Goal: Transaction & Acquisition: Purchase product/service

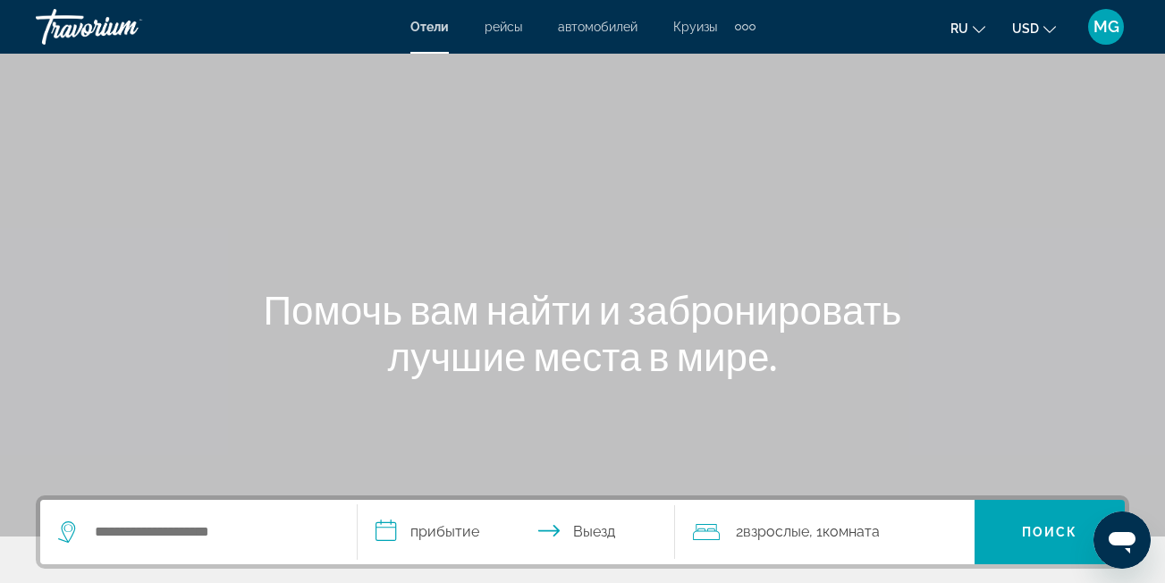
click at [705, 29] on span "Круизы" at bounding box center [695, 27] width 44 height 14
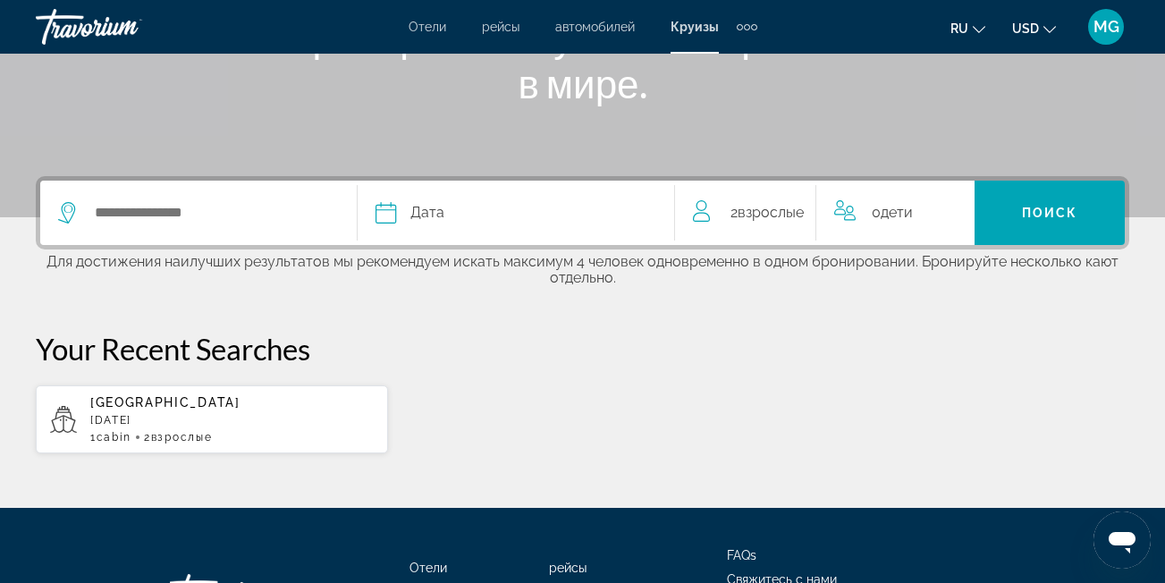
scroll to position [334, 0]
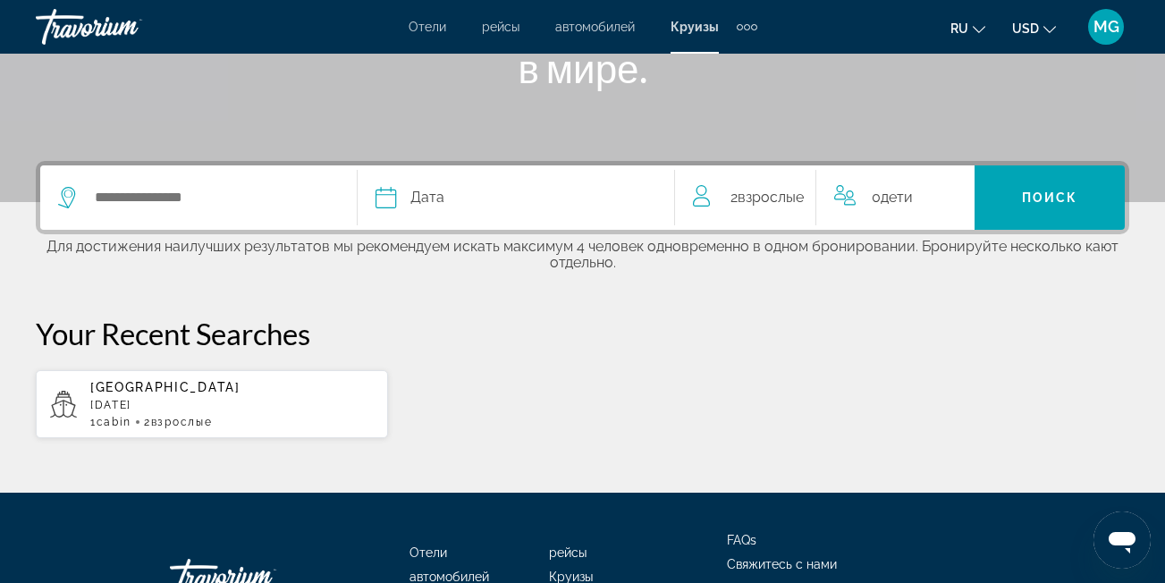
click at [207, 401] on p "December 2025" at bounding box center [231, 405] width 283 height 13
type input "**********"
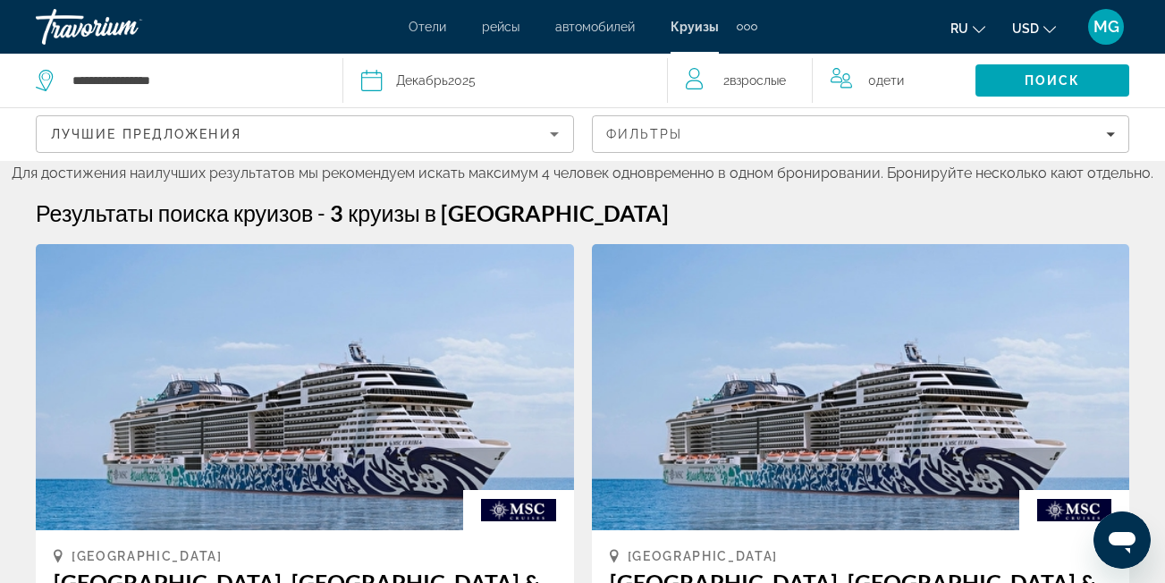
click at [544, 143] on icon "Sort by" at bounding box center [554, 133] width 21 height 21
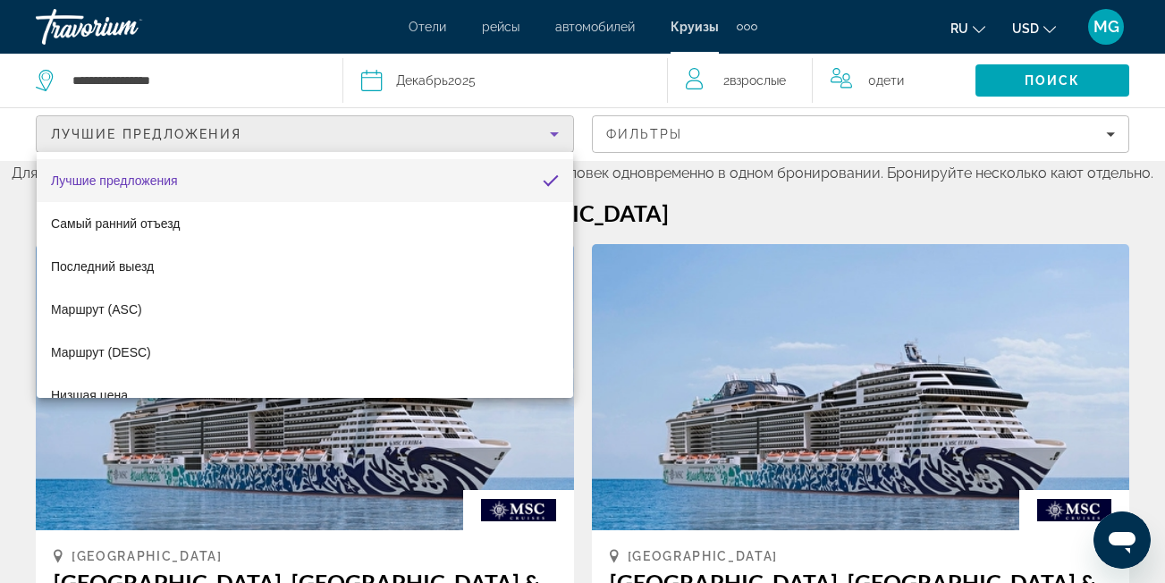
scroll to position [69, 0]
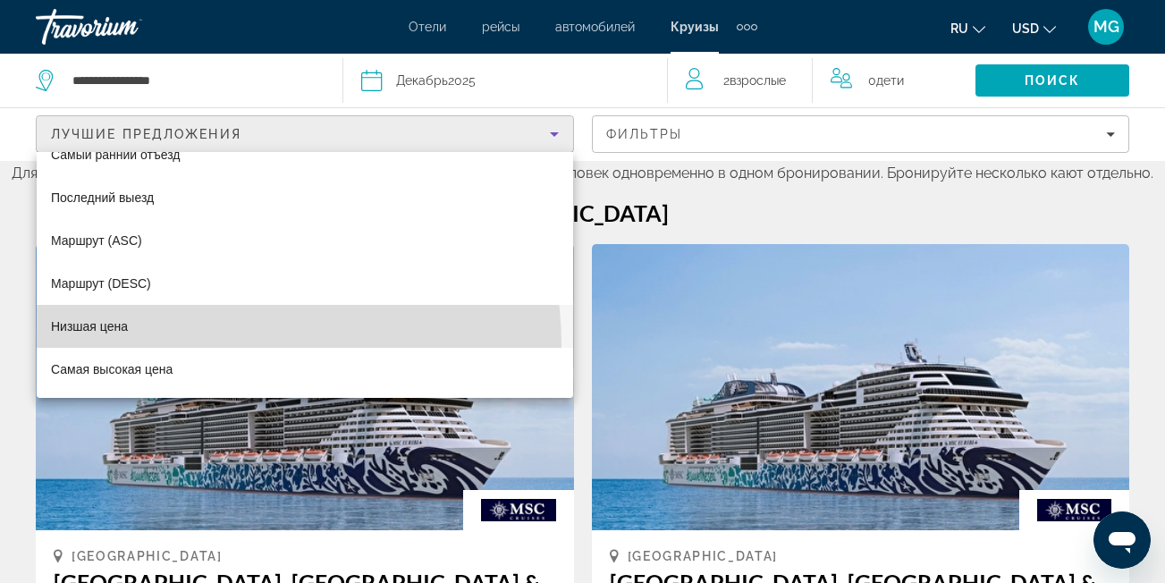
click at [203, 345] on mat-option "Низшая цена" at bounding box center [305, 326] width 536 height 43
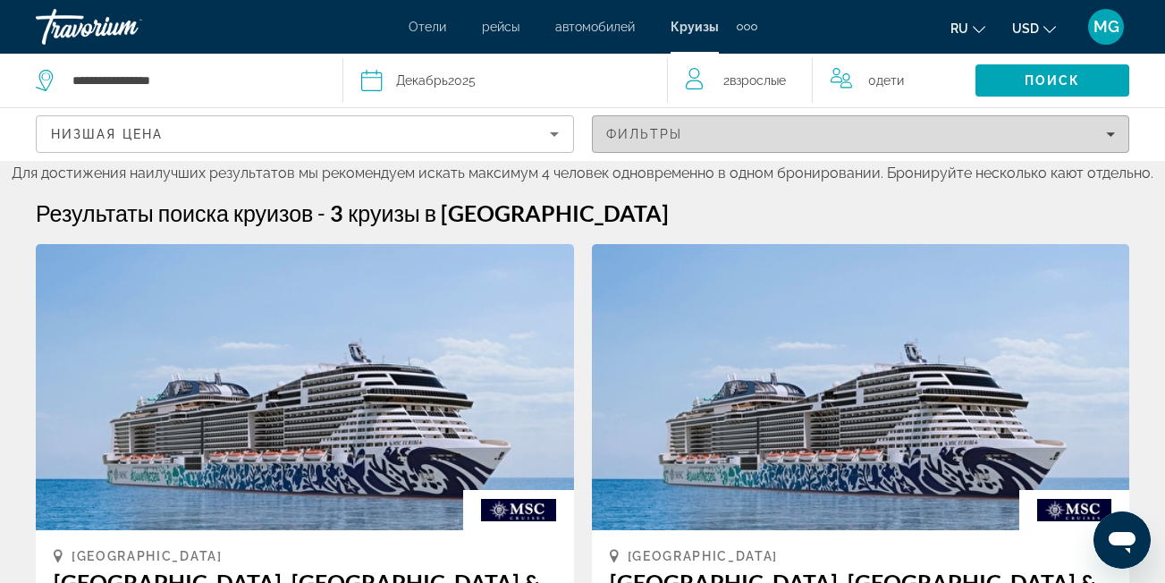
click at [807, 129] on div "Фильтры" at bounding box center [861, 134] width 510 height 14
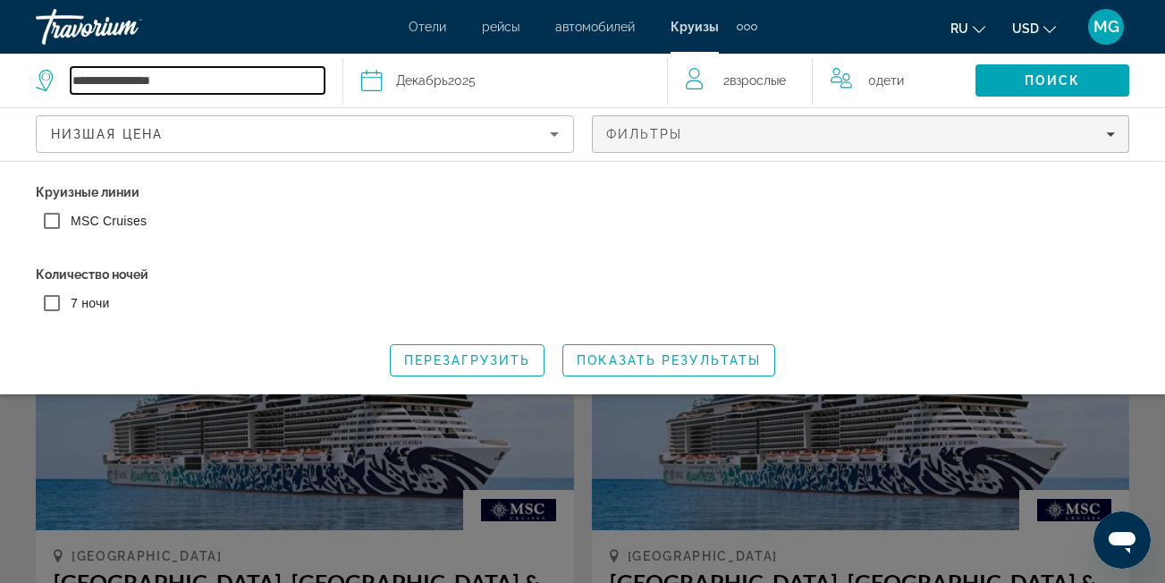
click at [291, 82] on input "**********" at bounding box center [198, 80] width 254 height 27
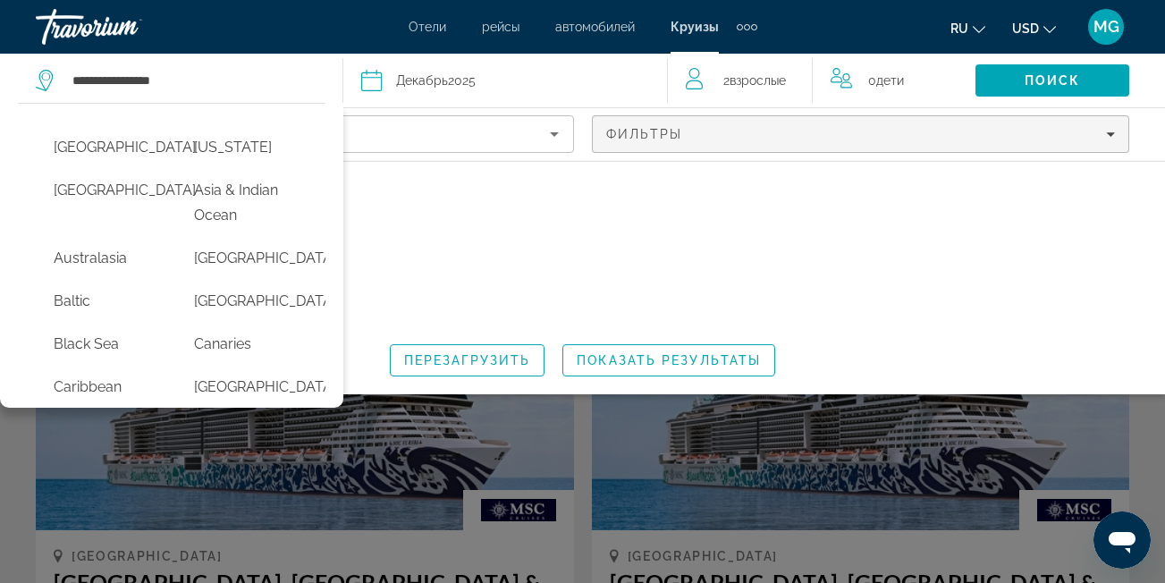
click at [446, 82] on span "Декабрь" at bounding box center [422, 80] width 52 height 14
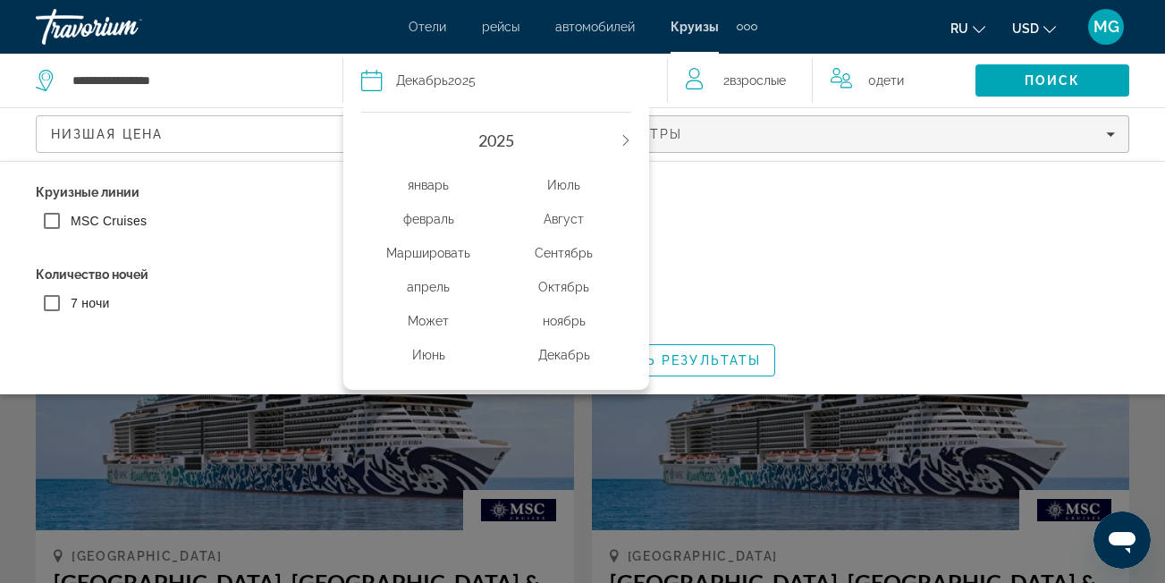
click at [451, 261] on div "Маршировать" at bounding box center [428, 253] width 135 height 32
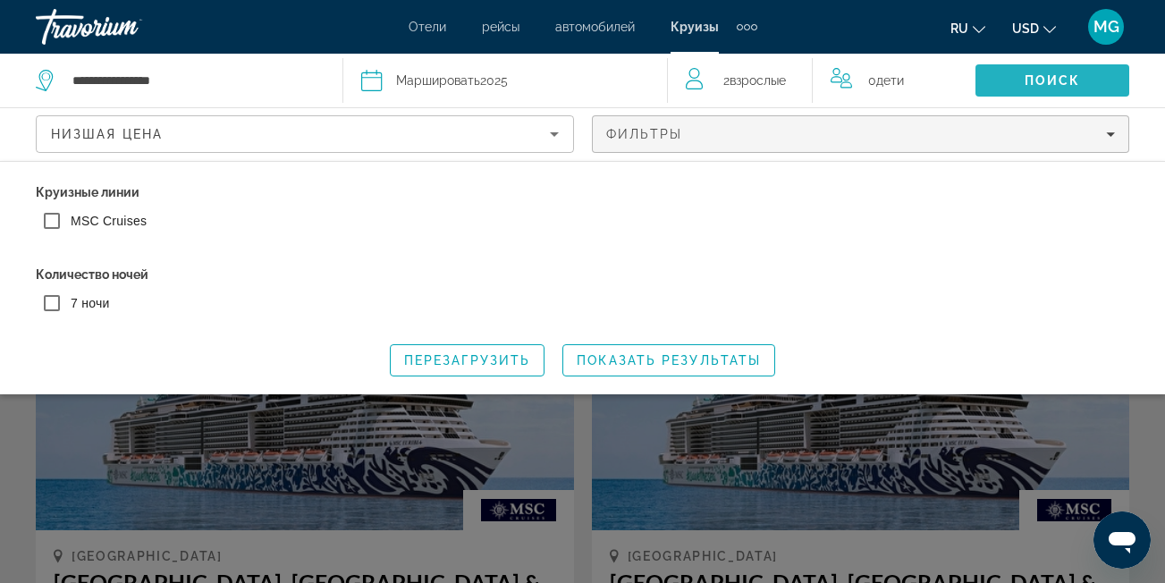
click at [1024, 67] on span "Search" at bounding box center [1052, 80] width 154 height 43
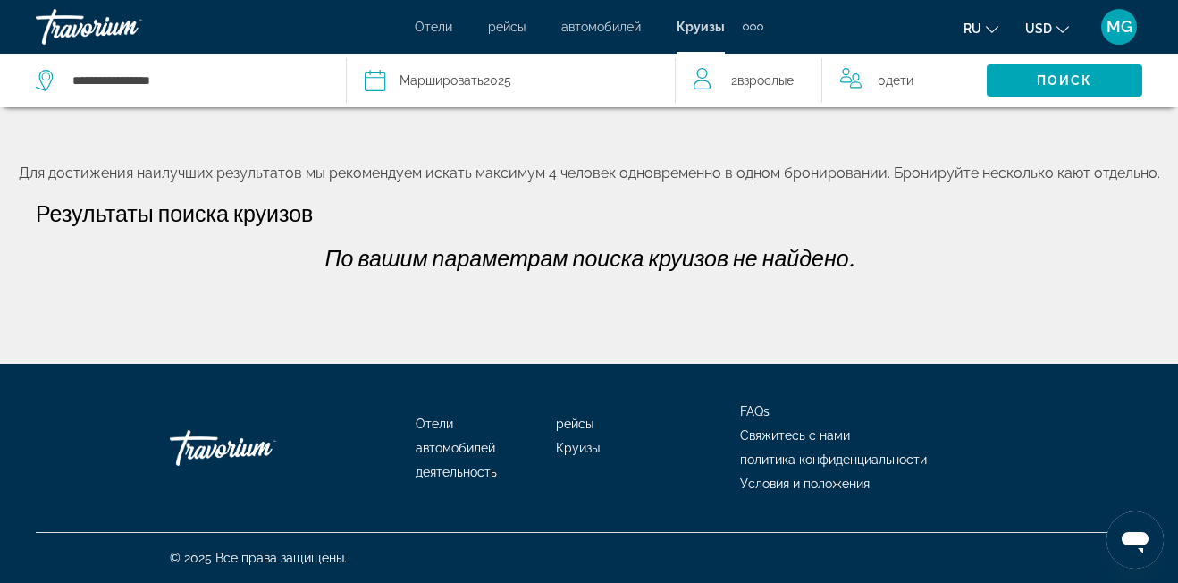
click at [614, 83] on div "Дата Маршировать 2025" at bounding box center [511, 80] width 292 height 25
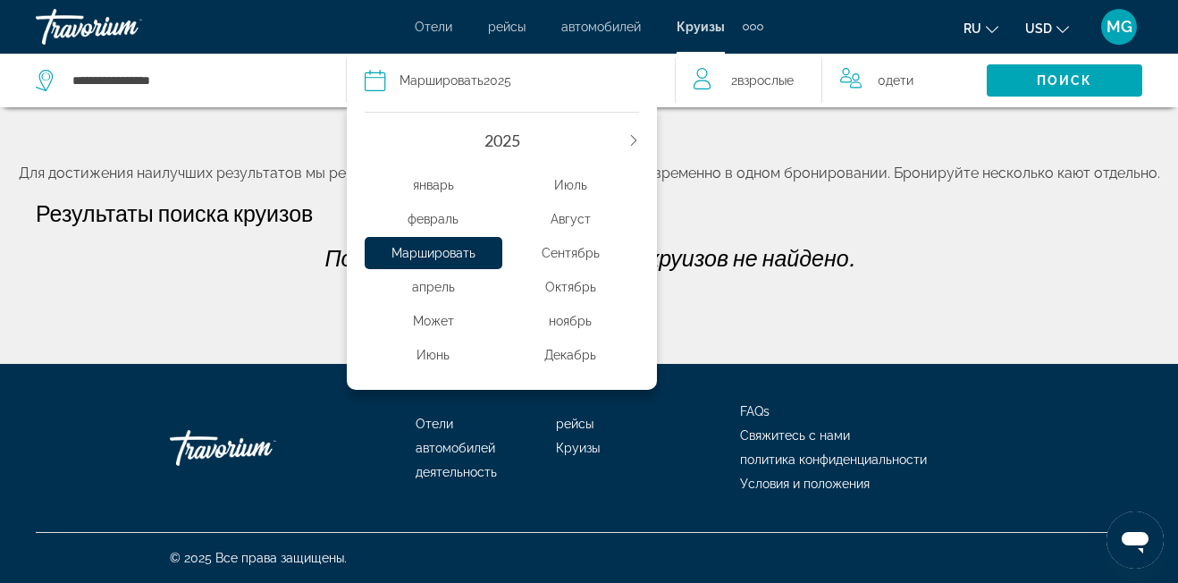
click at [436, 185] on div "январь" at bounding box center [434, 185] width 138 height 32
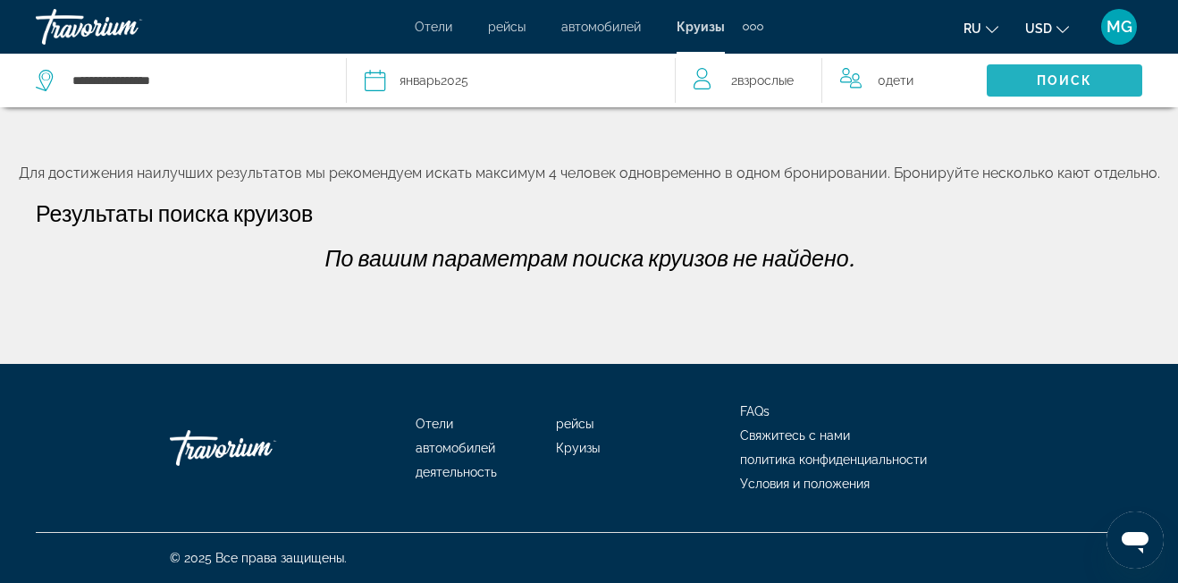
click at [1017, 79] on span "Search" at bounding box center [1065, 80] width 156 height 43
click at [508, 94] on button "Дата январь 2025 2025 январь февраль Маршировать апрель Может Июнь Июль Август …" at bounding box center [511, 81] width 292 height 54
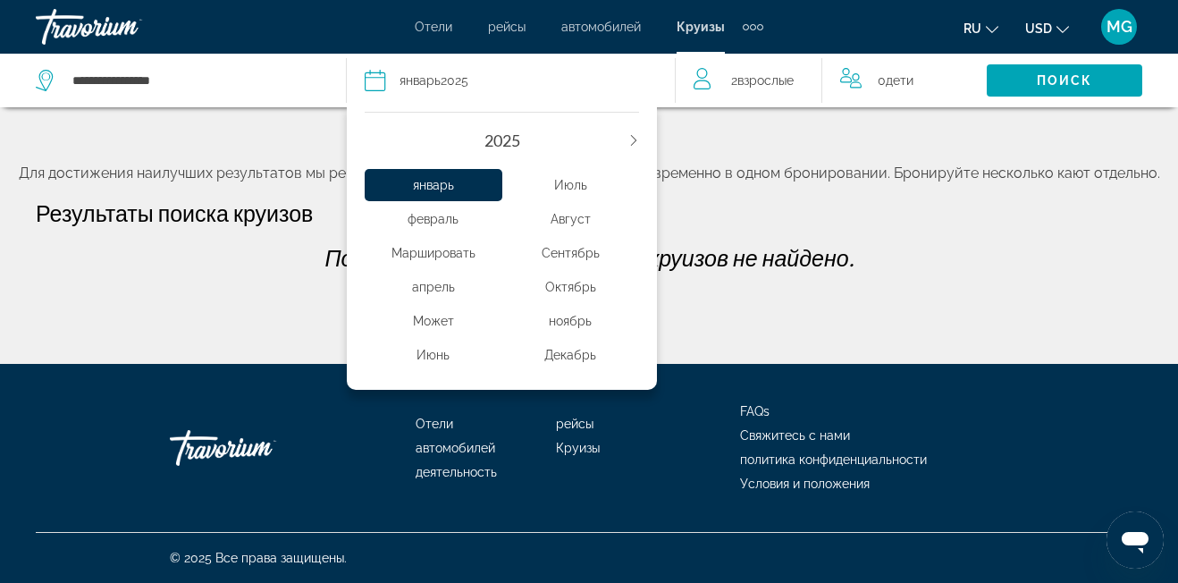
click at [628, 139] on icon "Next year" at bounding box center [633, 140] width 11 height 11
click at [439, 190] on div "январь" at bounding box center [434, 185] width 138 height 32
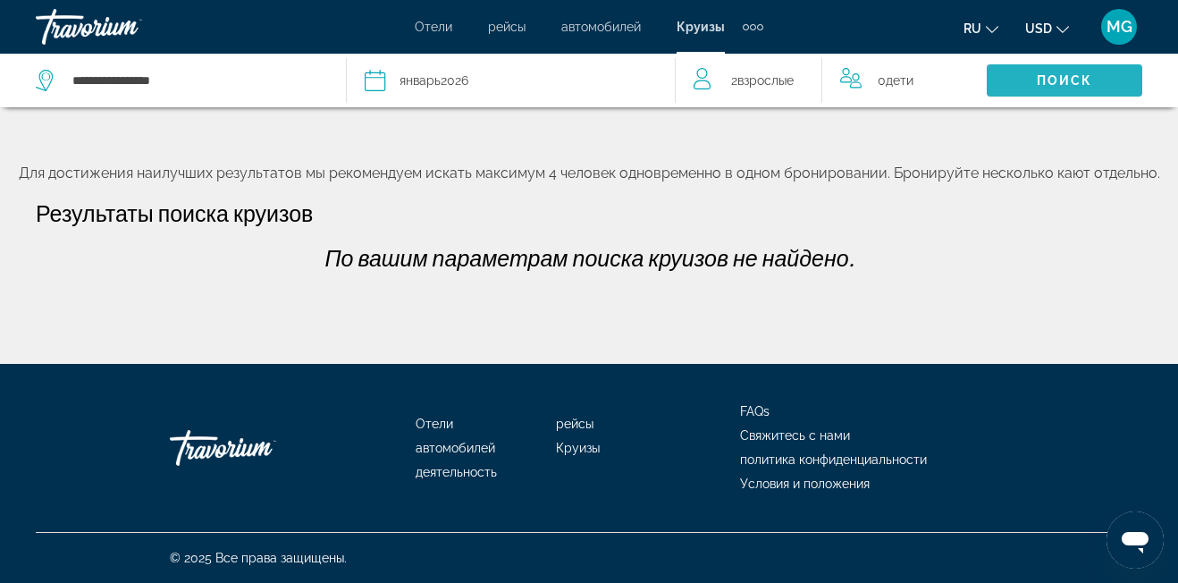
click at [1036, 85] on span "Search" at bounding box center [1065, 80] width 156 height 43
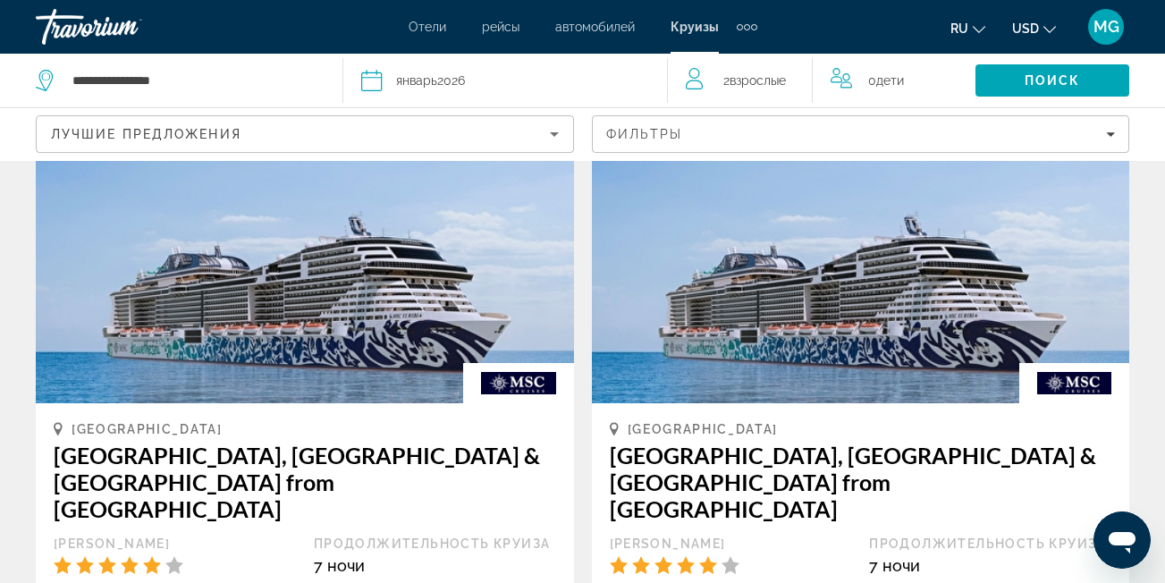
scroll to position [44, 0]
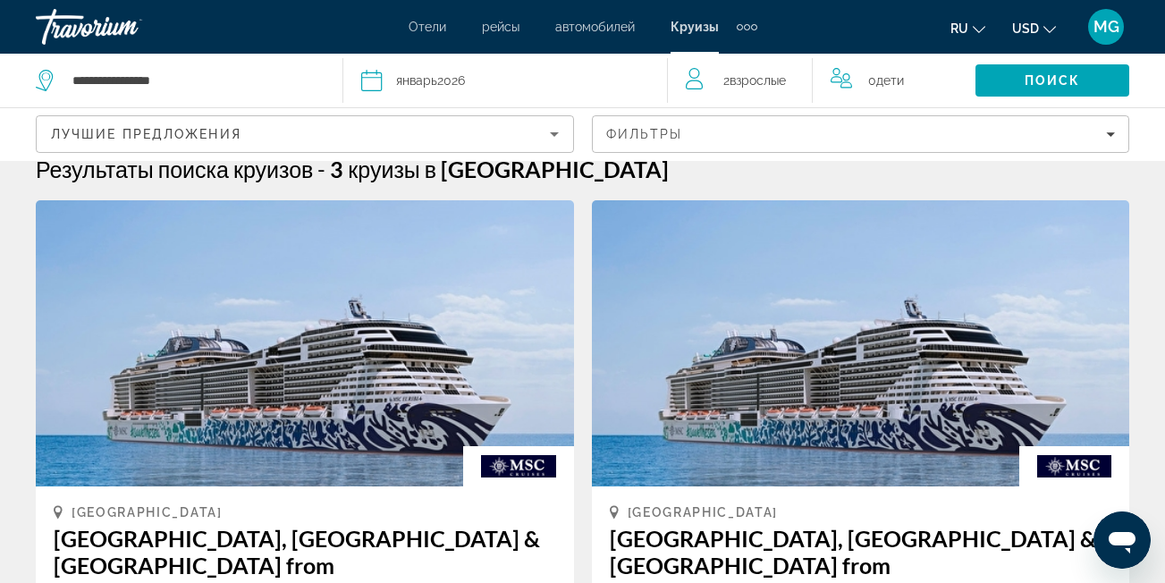
click at [443, 89] on div "январь 2026" at bounding box center [430, 80] width 69 height 25
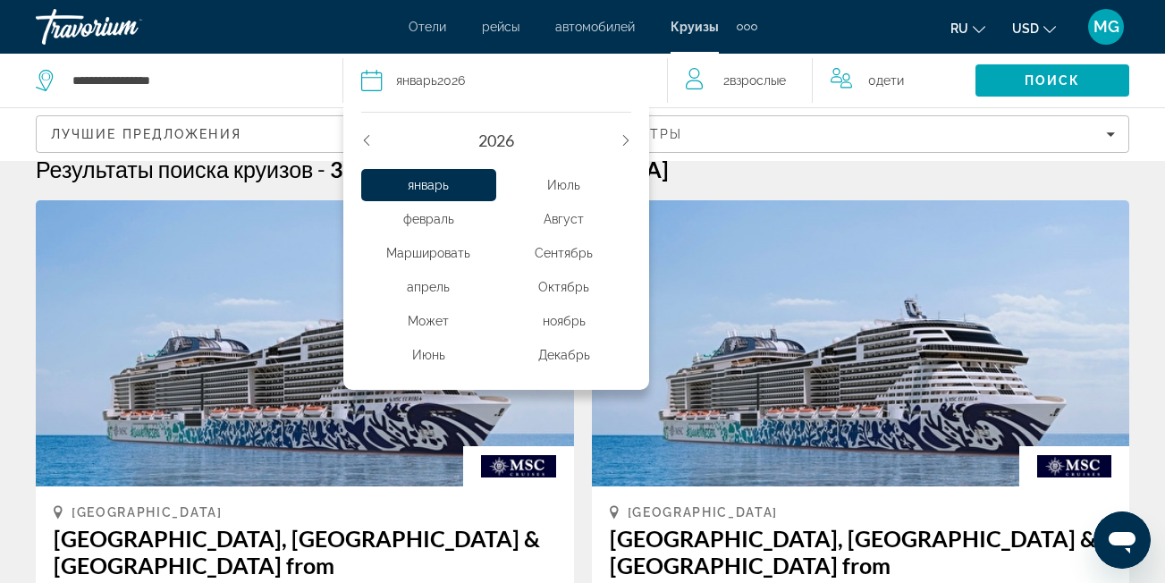
click at [419, 259] on div "Маршировать" at bounding box center [428, 253] width 135 height 32
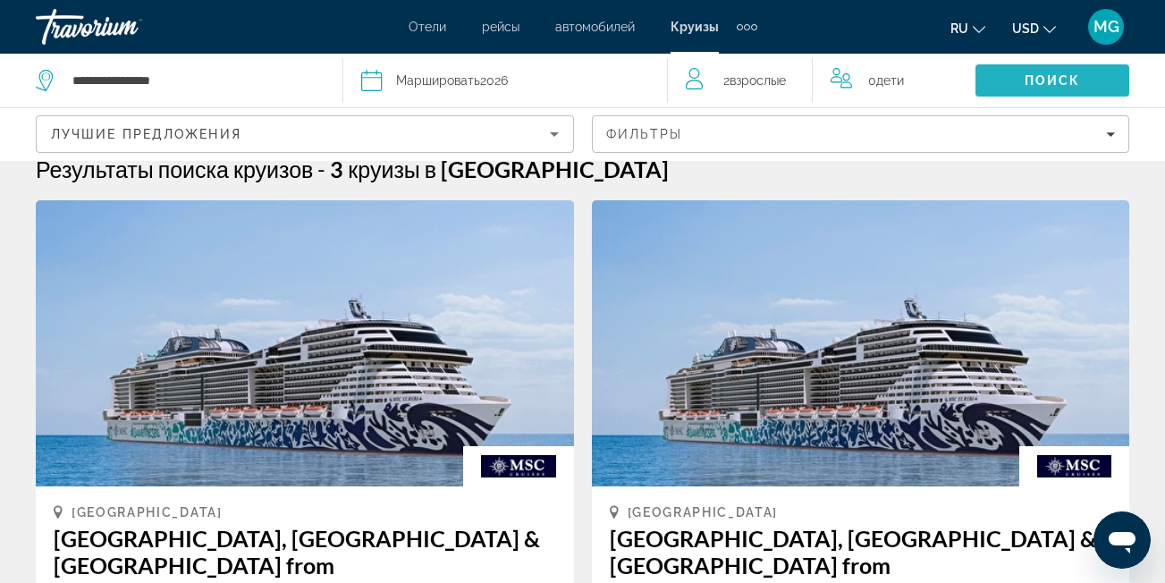
click at [1007, 76] on span "Search" at bounding box center [1052, 80] width 154 height 43
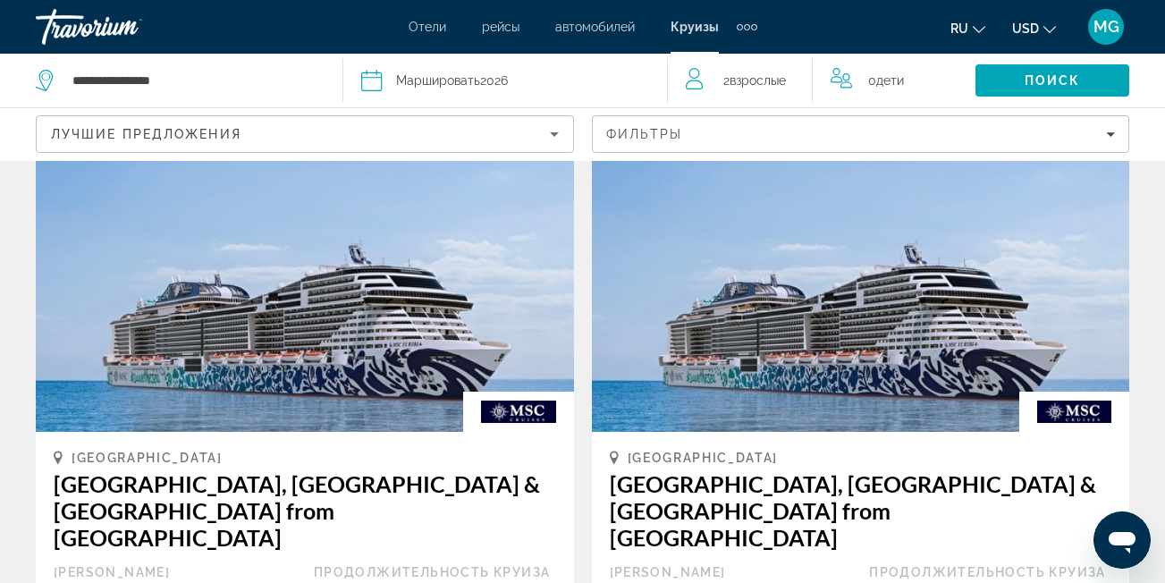
scroll to position [0, 0]
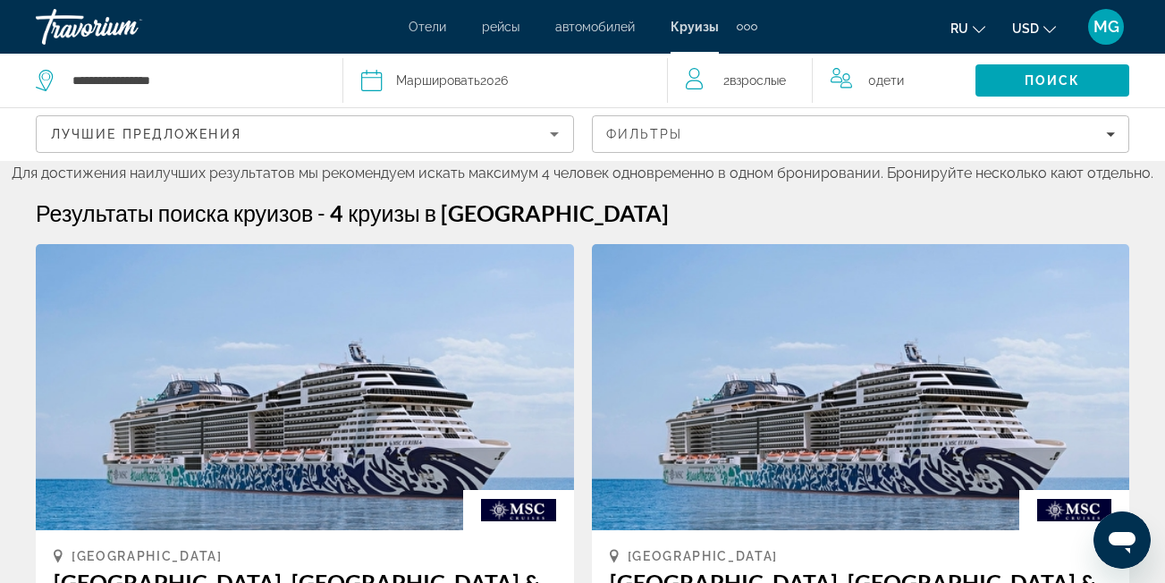
click at [50, 81] on icon "Search widget" at bounding box center [46, 80] width 21 height 21
click at [50, 80] on icon "Search widget" at bounding box center [46, 80] width 21 height 21
click at [46, 80] on icon "Search widget" at bounding box center [46, 80] width 21 height 21
click at [201, 71] on input "**********" at bounding box center [198, 80] width 254 height 27
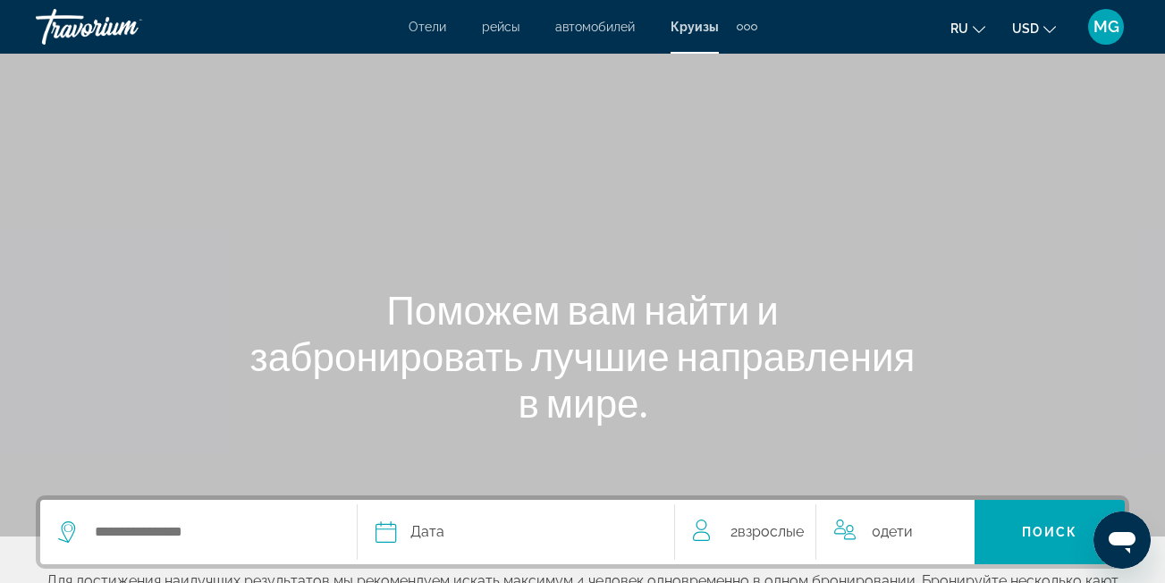
click at [741, 32] on div "Extra navigation items" at bounding box center [747, 26] width 21 height 27
click at [731, 156] on div "Main content" at bounding box center [582, 268] width 1165 height 536
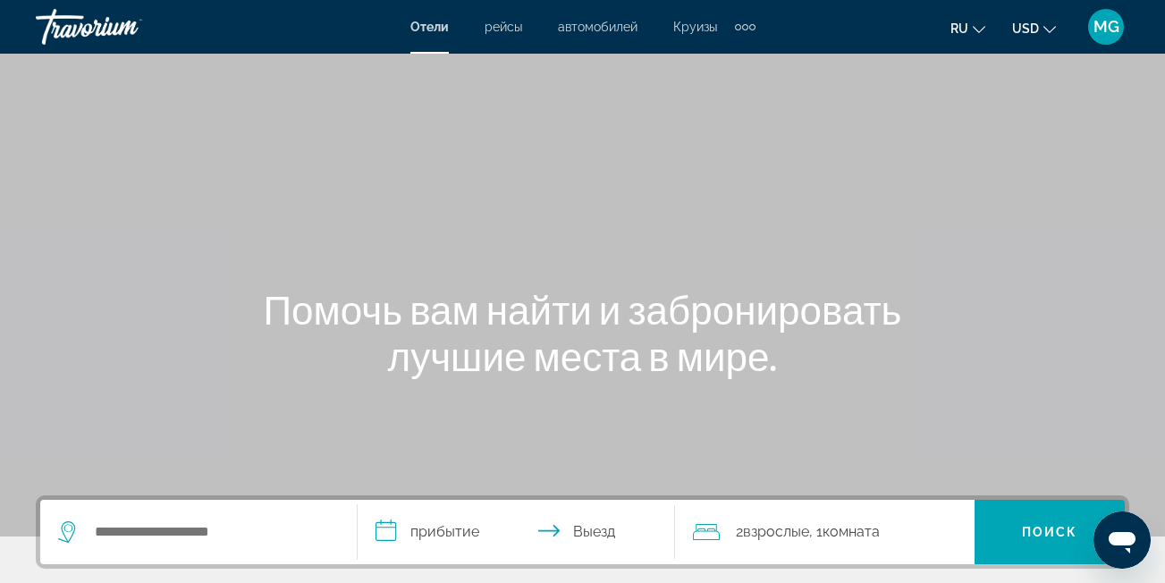
click at [1115, 23] on span "MG" at bounding box center [1106, 27] width 26 height 18
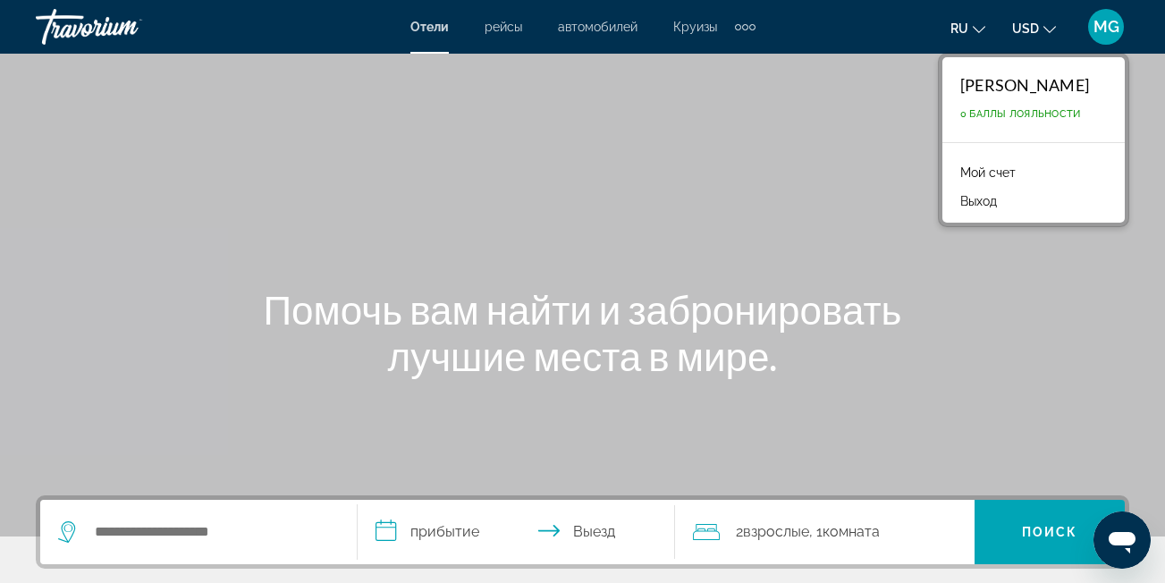
click at [991, 181] on link "Мой счет" at bounding box center [987, 172] width 73 height 23
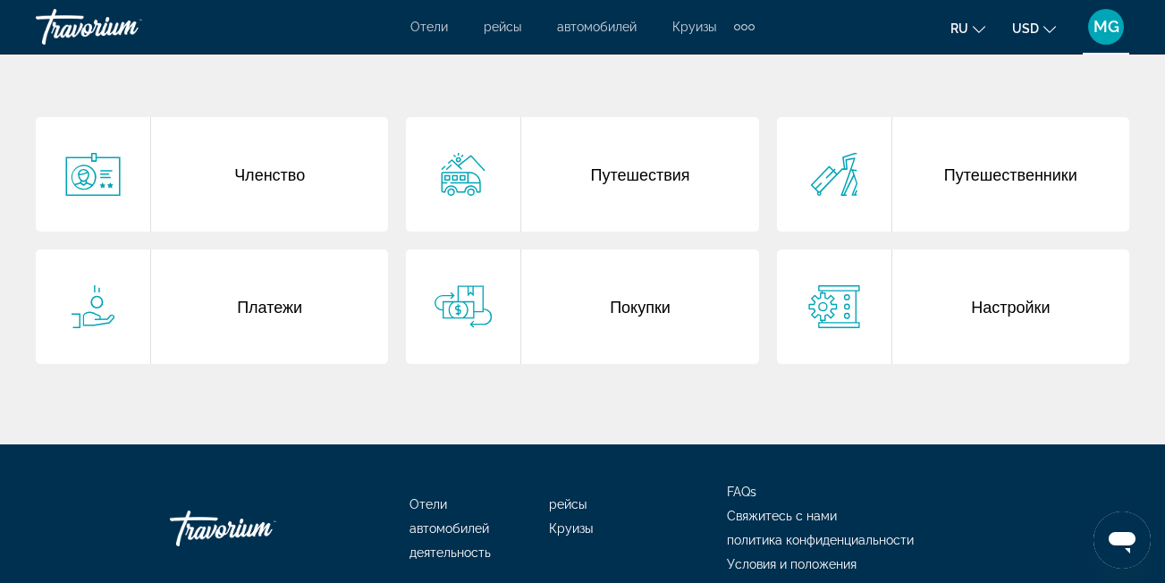
scroll to position [354, 0]
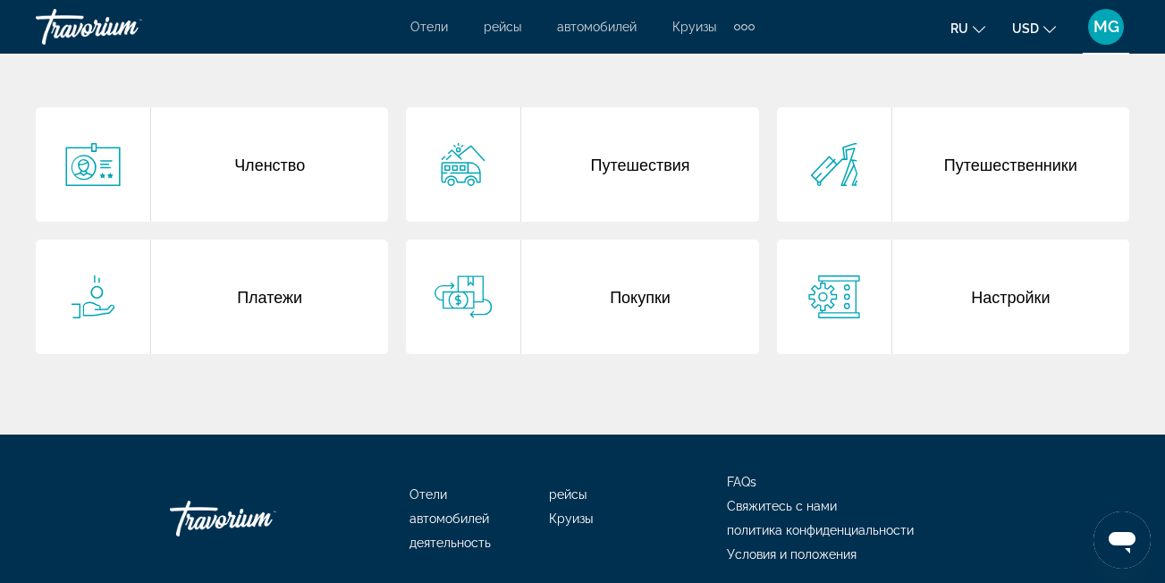
click at [285, 300] on div "Платежи" at bounding box center [269, 297] width 237 height 114
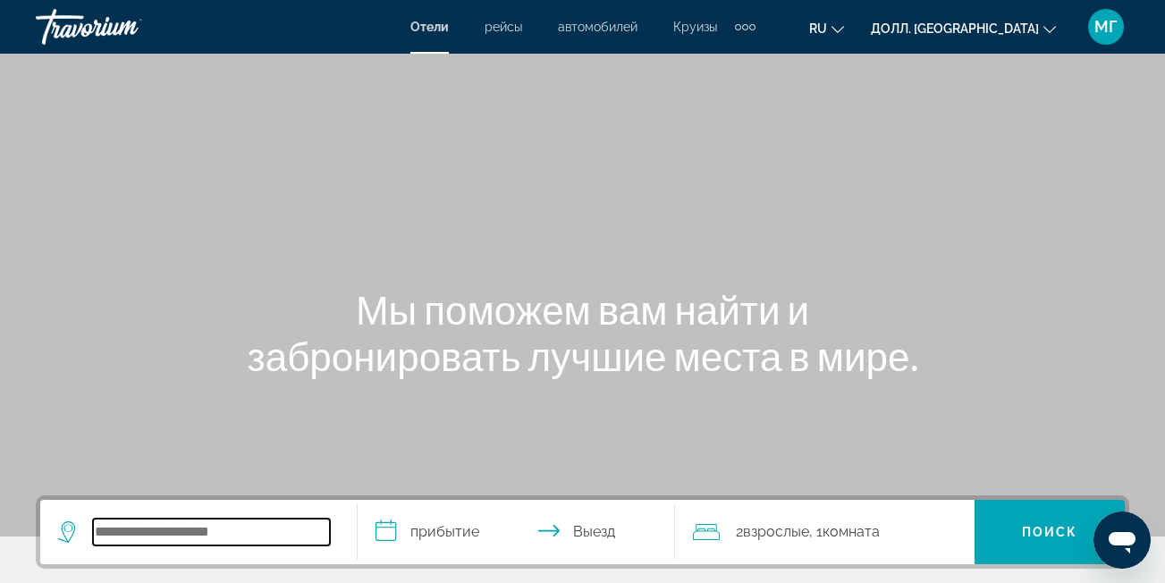
click at [166, 544] on input "Поиск места назначения в отеле" at bounding box center [211, 531] width 237 height 27
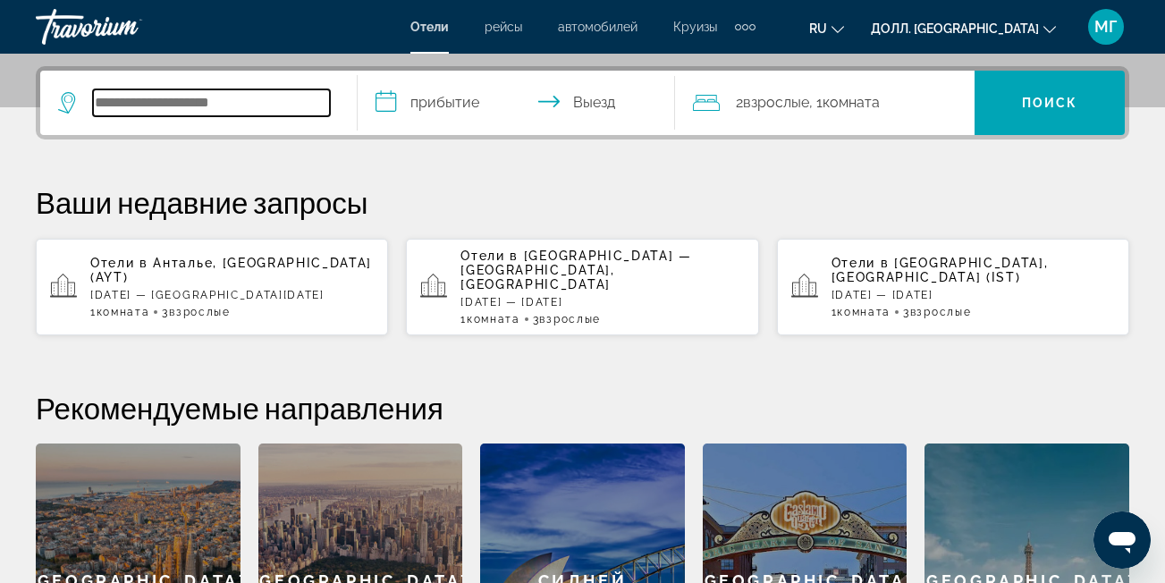
scroll to position [437, 0]
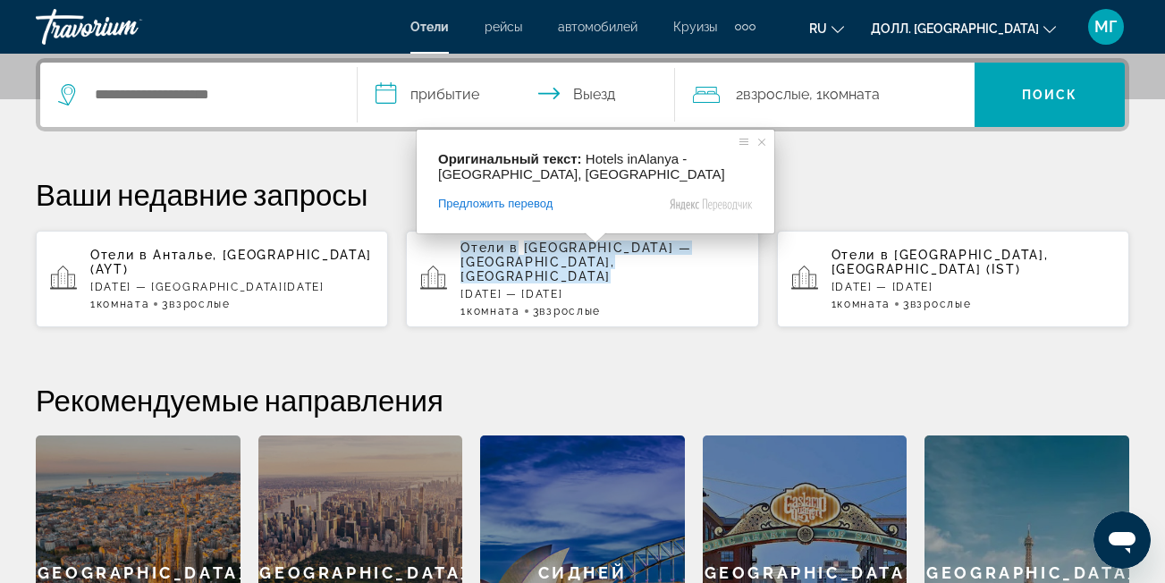
click at [599, 252] on ya-tr-span "[GEOGRAPHIC_DATA] — [GEOGRAPHIC_DATA], [GEOGRAPHIC_DATA]" at bounding box center [575, 261] width 231 height 43
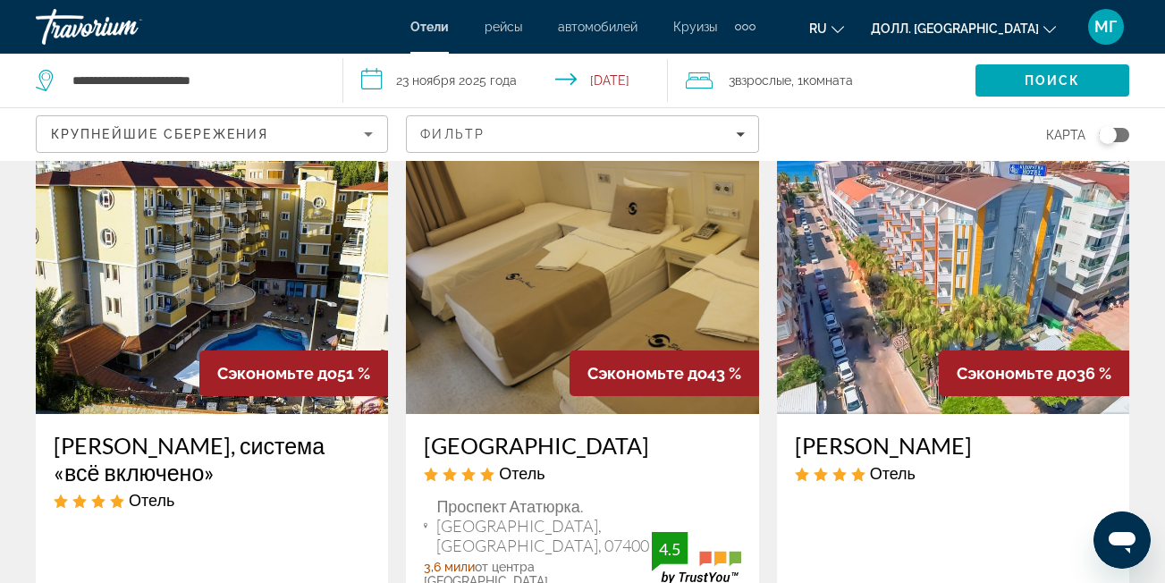
scroll to position [925, 0]
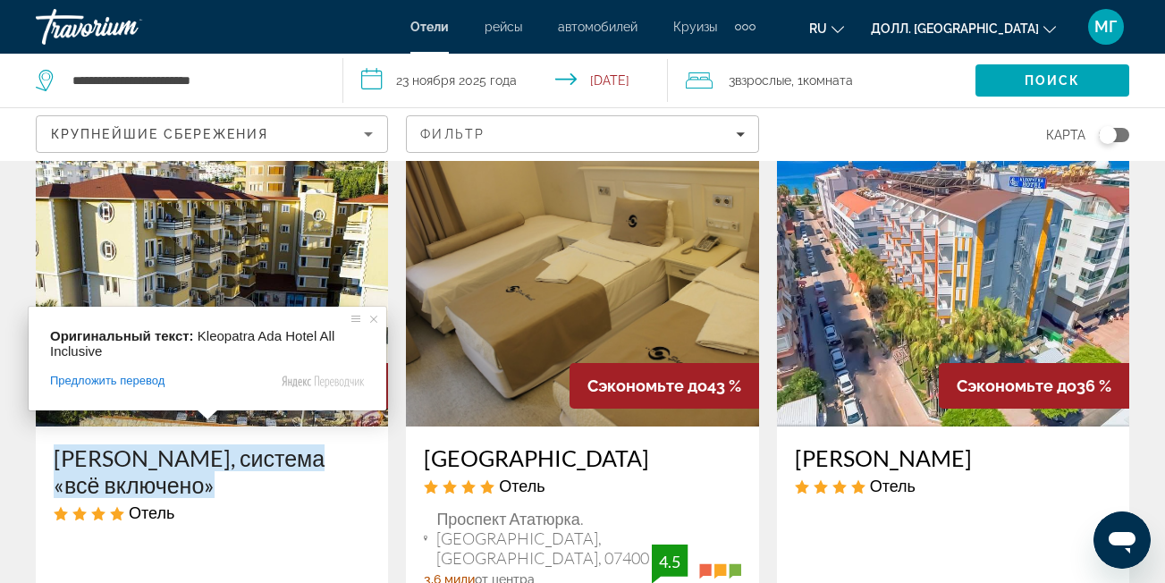
click at [204, 444] on ya-tr-span "[PERSON_NAME], система «всё включено»" at bounding box center [189, 471] width 271 height 54
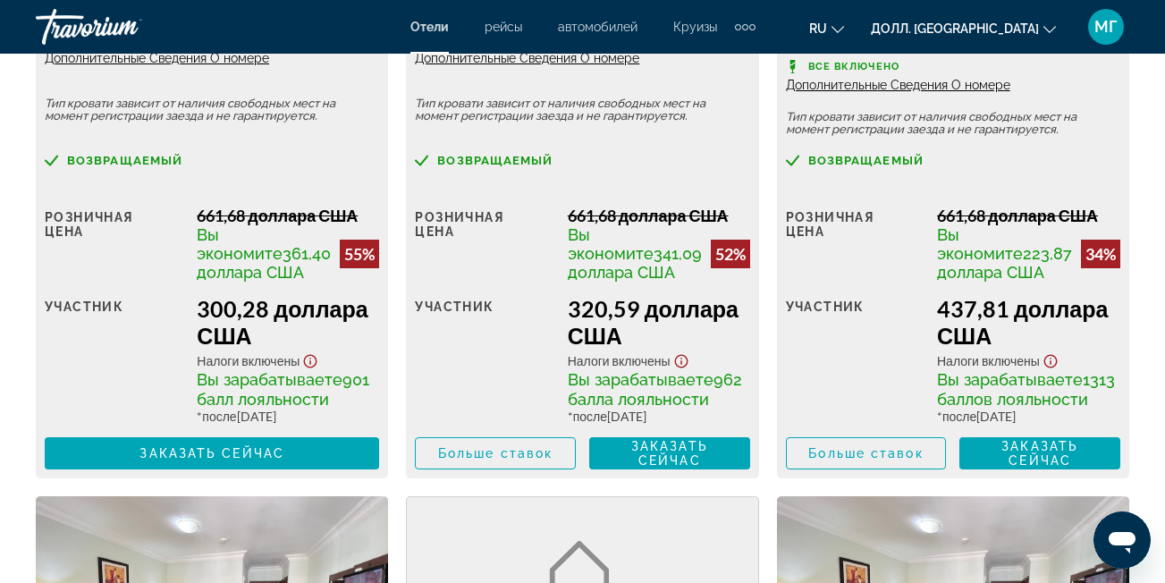
scroll to position [3101, 0]
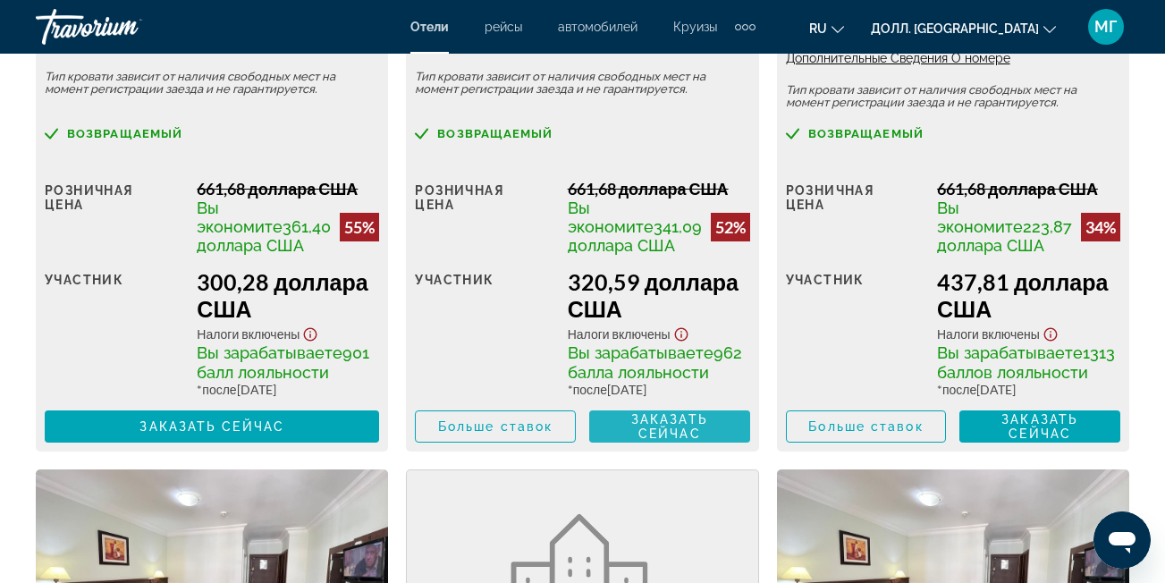
click at [672, 441] on span "Заказать сейчас" at bounding box center [669, 426] width 77 height 29
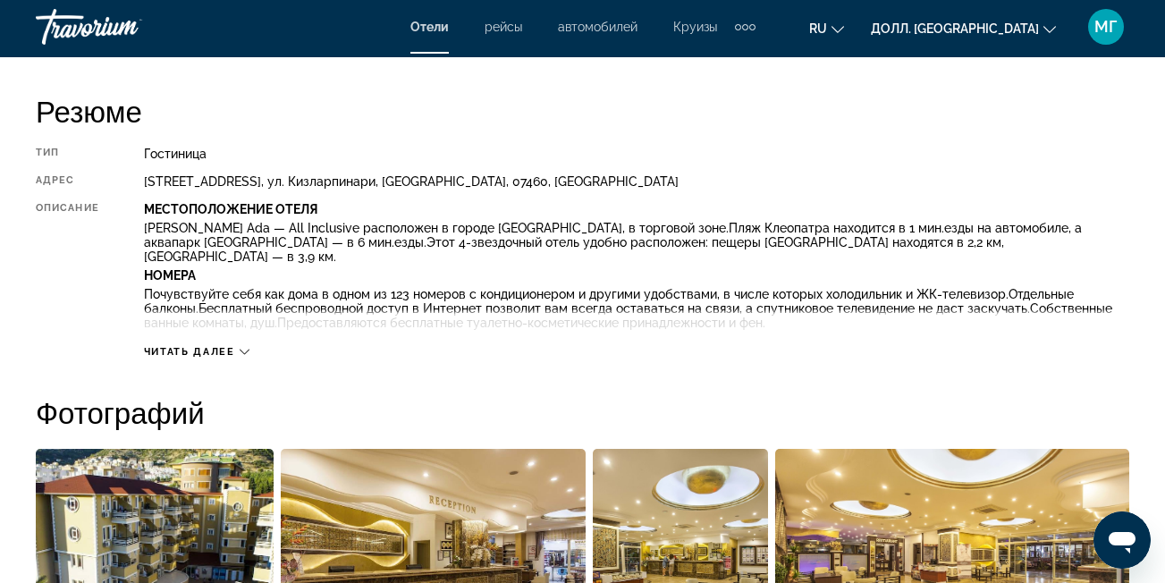
scroll to position [925, 0]
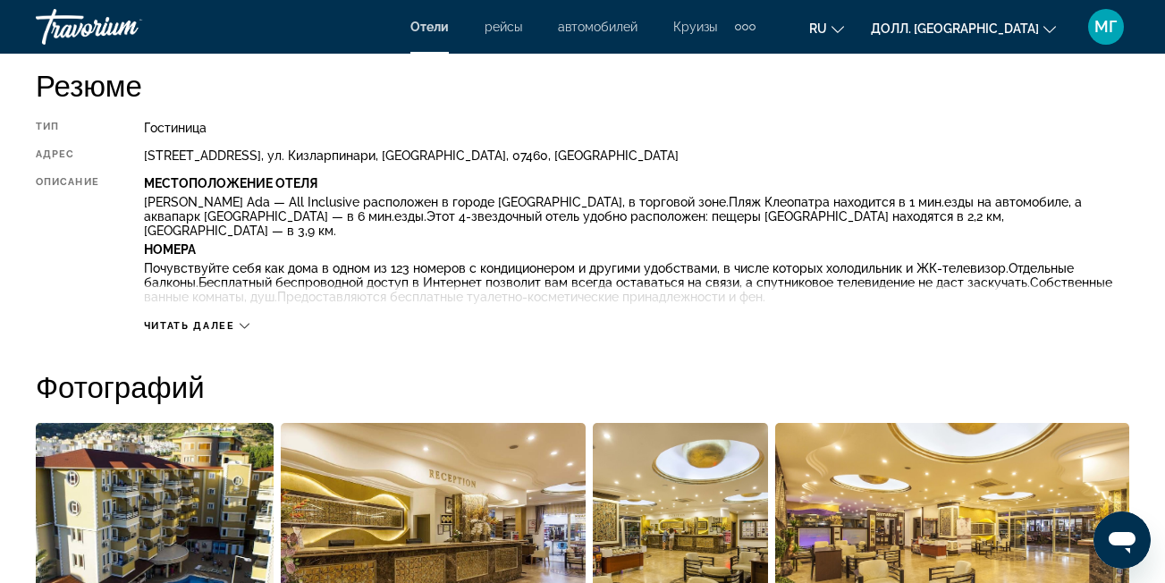
click at [636, 114] on div "Резюме Тип Гостиница адрес [STREET_ADDRESS], [GEOGRAPHIC_DATA] Описание Местопо…" at bounding box center [582, 200] width 1093 height 266
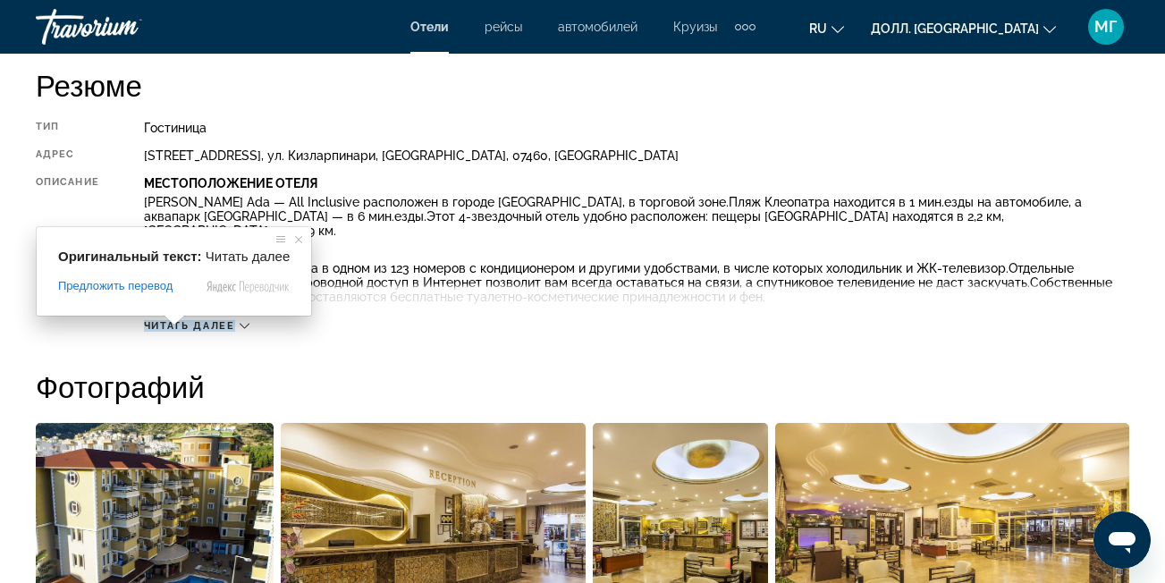
click at [180, 324] on span at bounding box center [174, 320] width 23 height 11
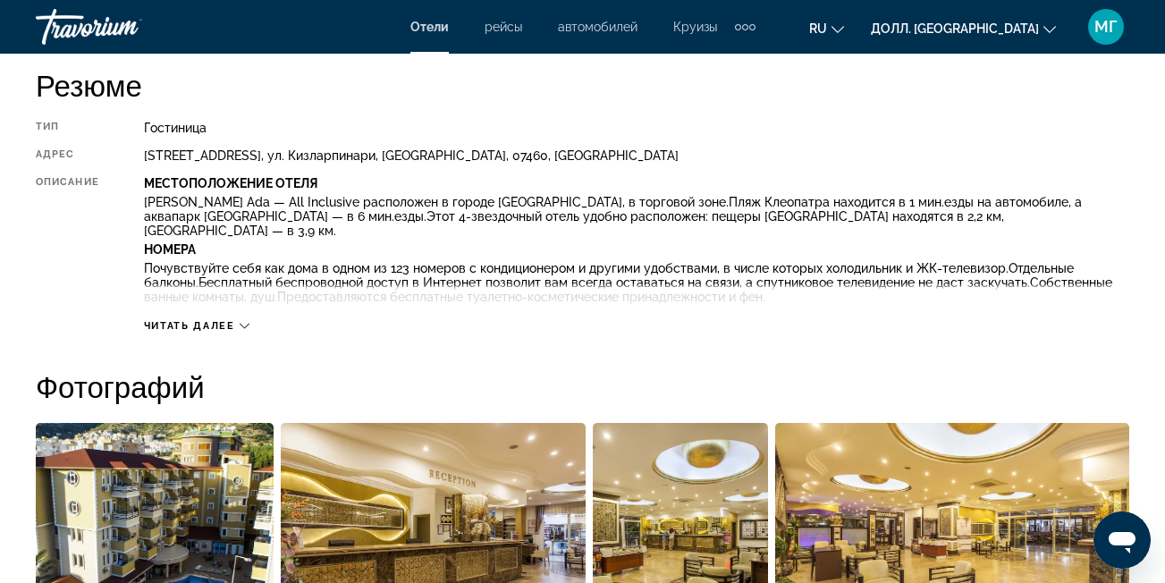
click at [241, 324] on icon "Основное содержание" at bounding box center [245, 326] width 10 height 10
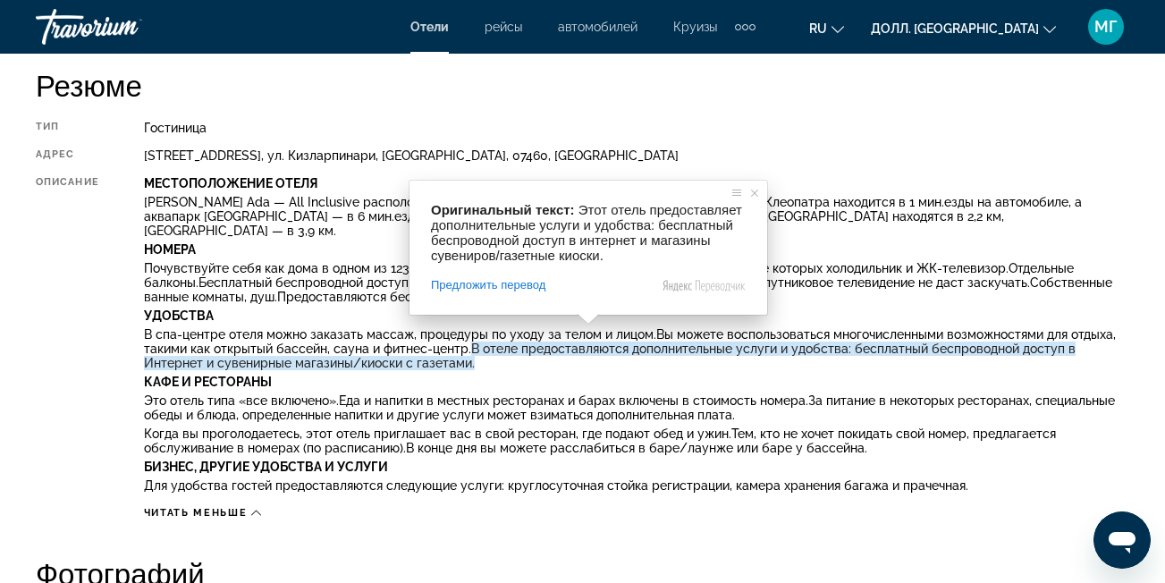
click at [940, 308] on p "Удобства" at bounding box center [636, 315] width 985 height 14
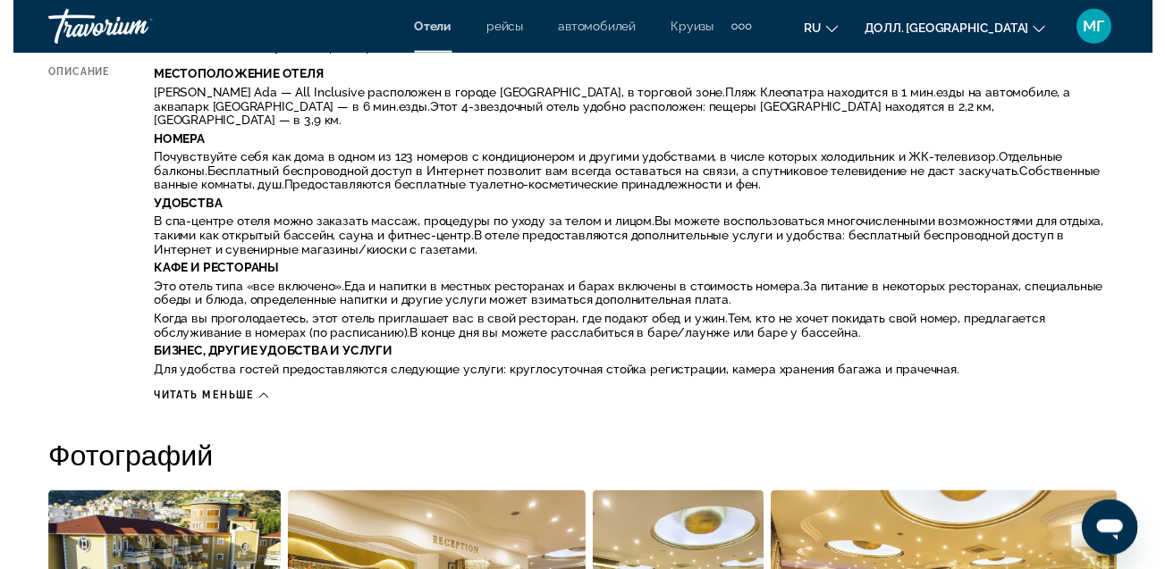
scroll to position [1060, 0]
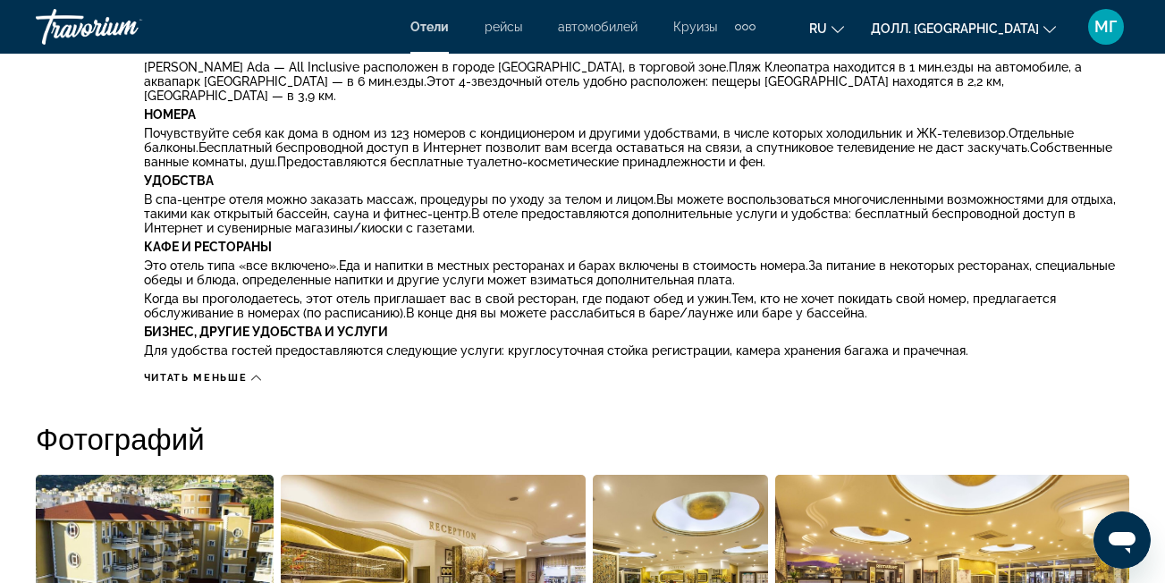
click at [847, 266] on p "Это отель типа «все включено». Еда и напитки в местных ресторанах и барах включ…" at bounding box center [636, 272] width 985 height 29
click at [53, 290] on div "Описание" at bounding box center [67, 201] width 63 height 321
click at [290, 363] on div "Читать меньше" at bounding box center [636, 373] width 985 height 22
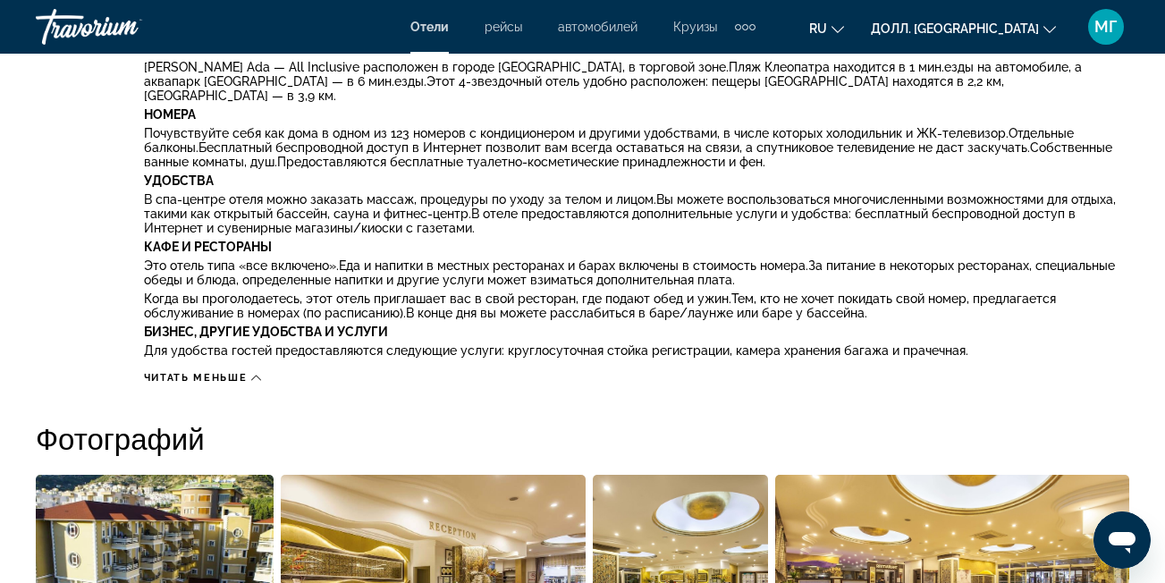
click at [480, 362] on div "Читать меньше" at bounding box center [636, 373] width 985 height 22
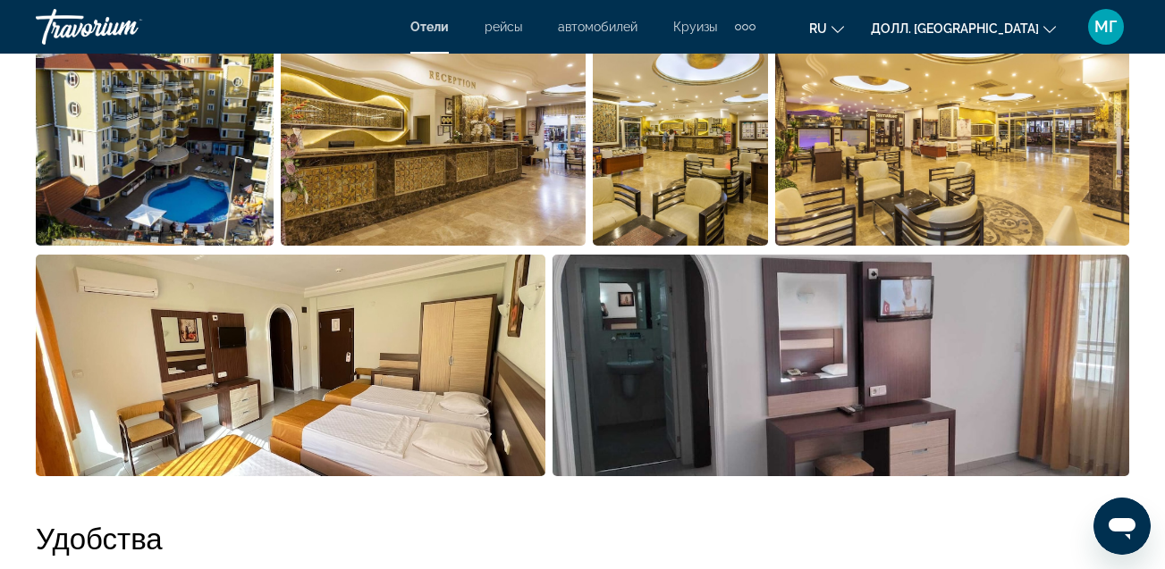
scroll to position [1474, 0]
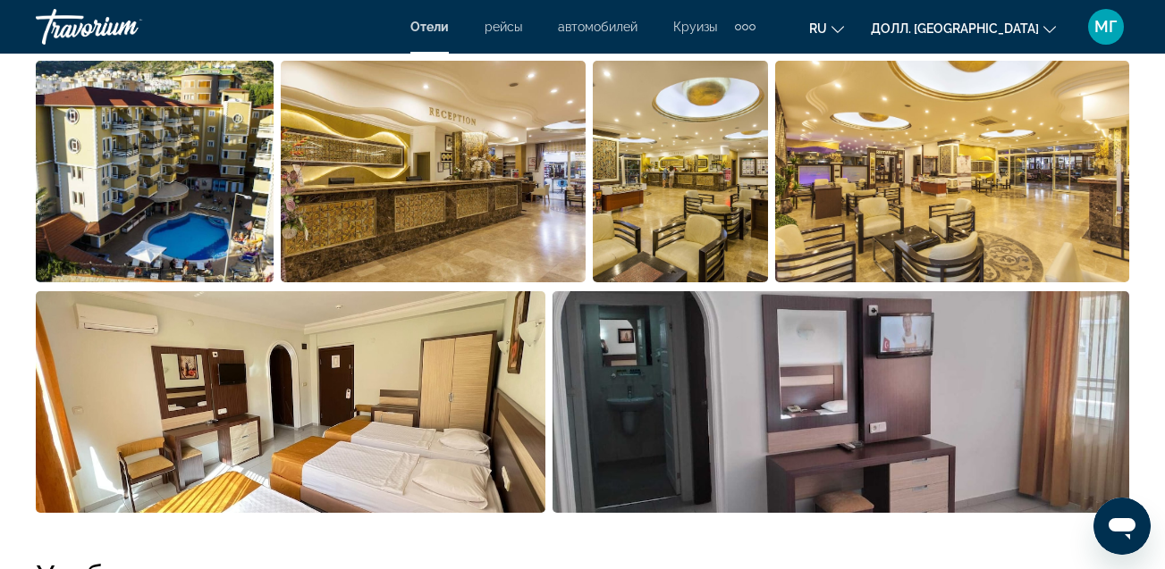
click at [157, 174] on img "Откройте слайдер с полноэкранными изображениями" at bounding box center [155, 172] width 238 height 222
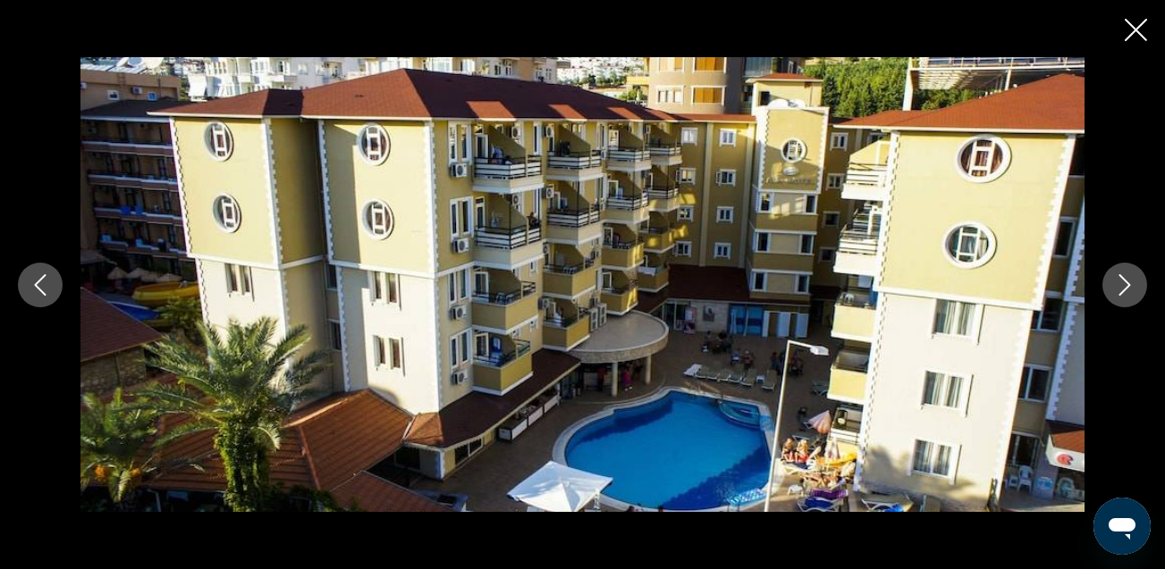
click at [1112, 275] on button "Следующее изображение" at bounding box center [1124, 285] width 45 height 45
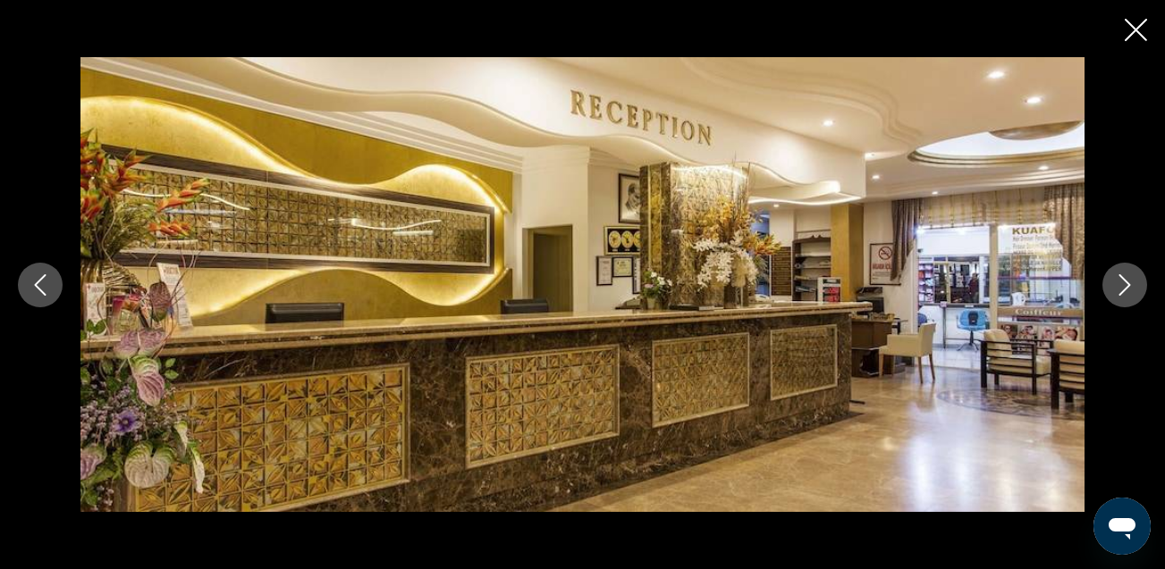
click at [1112, 275] on button "Следующее изображение" at bounding box center [1124, 285] width 45 height 45
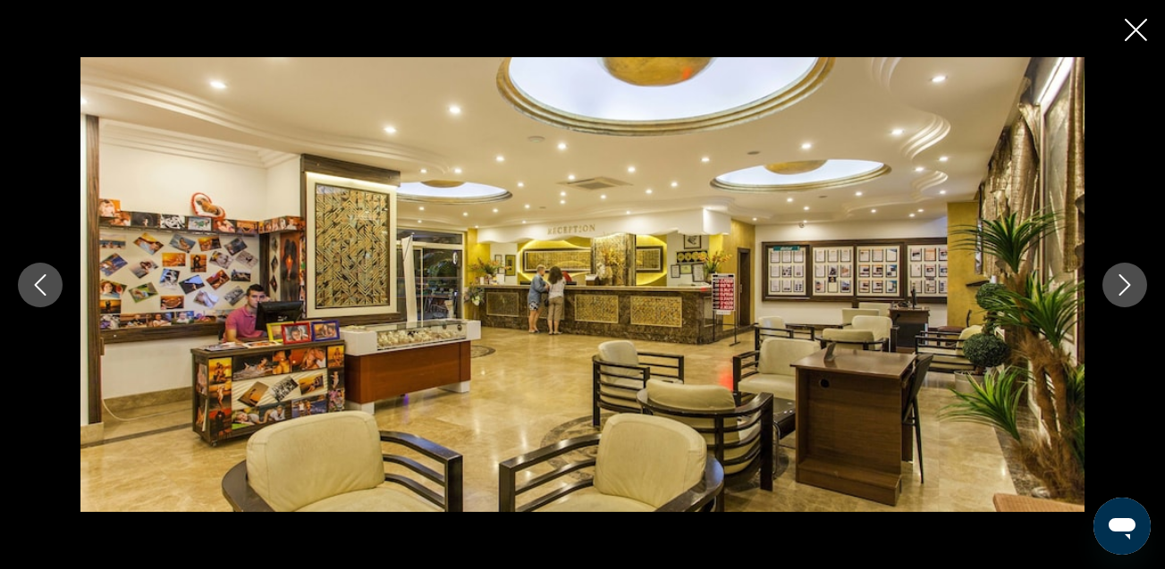
click at [1112, 275] on button "Следующее изображение" at bounding box center [1124, 285] width 45 height 45
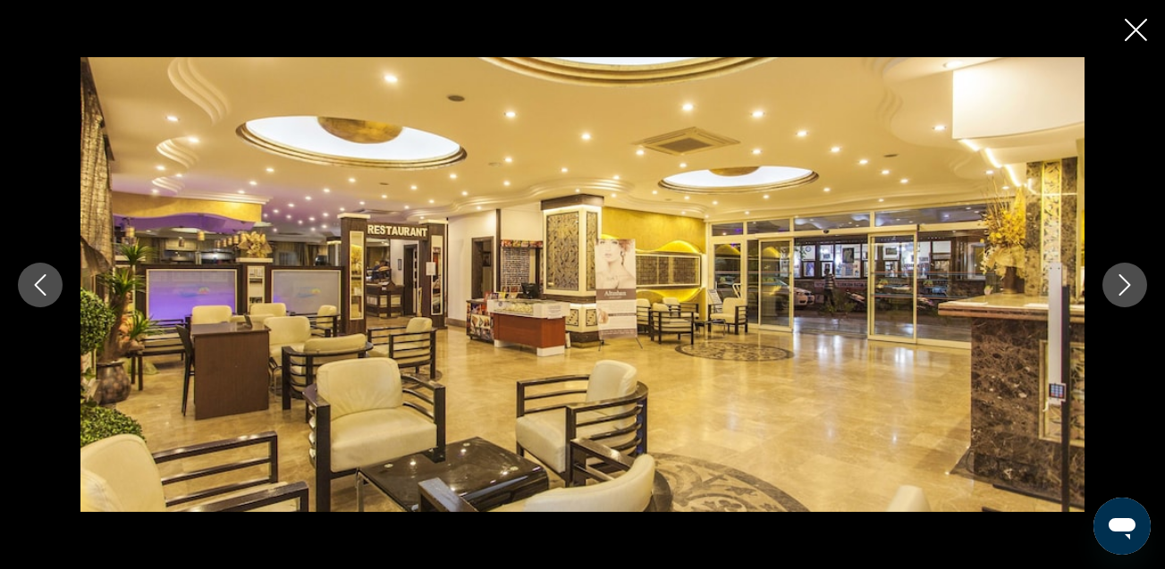
click at [1112, 275] on button "Следующее изображение" at bounding box center [1124, 285] width 45 height 45
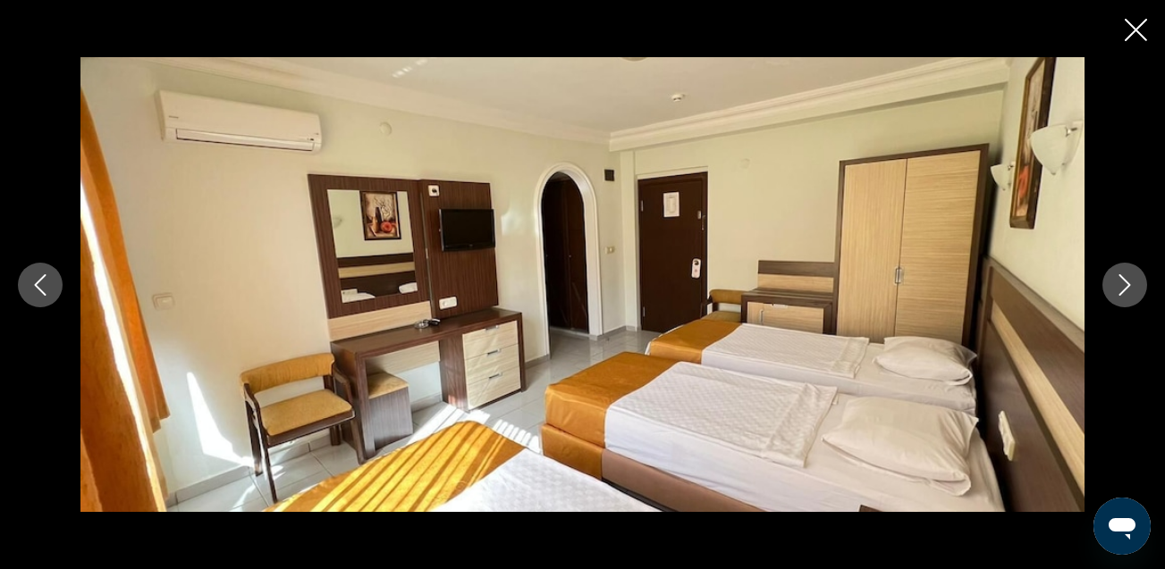
click at [1117, 274] on icon "Следующее изображение" at bounding box center [1124, 284] width 21 height 21
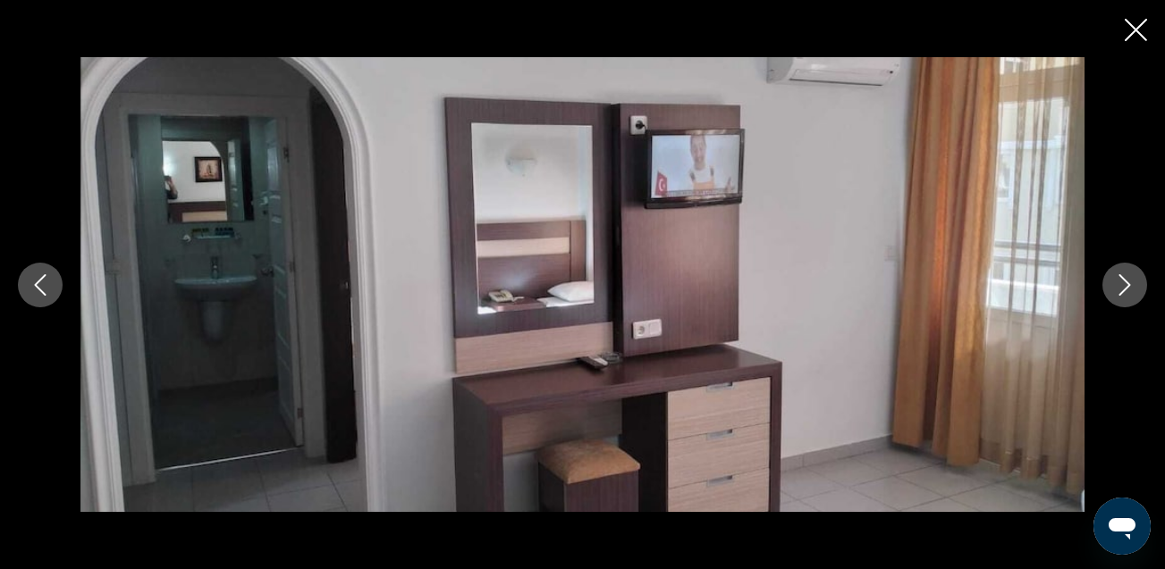
click at [1117, 274] on icon "Следующее изображение" at bounding box center [1124, 284] width 21 height 21
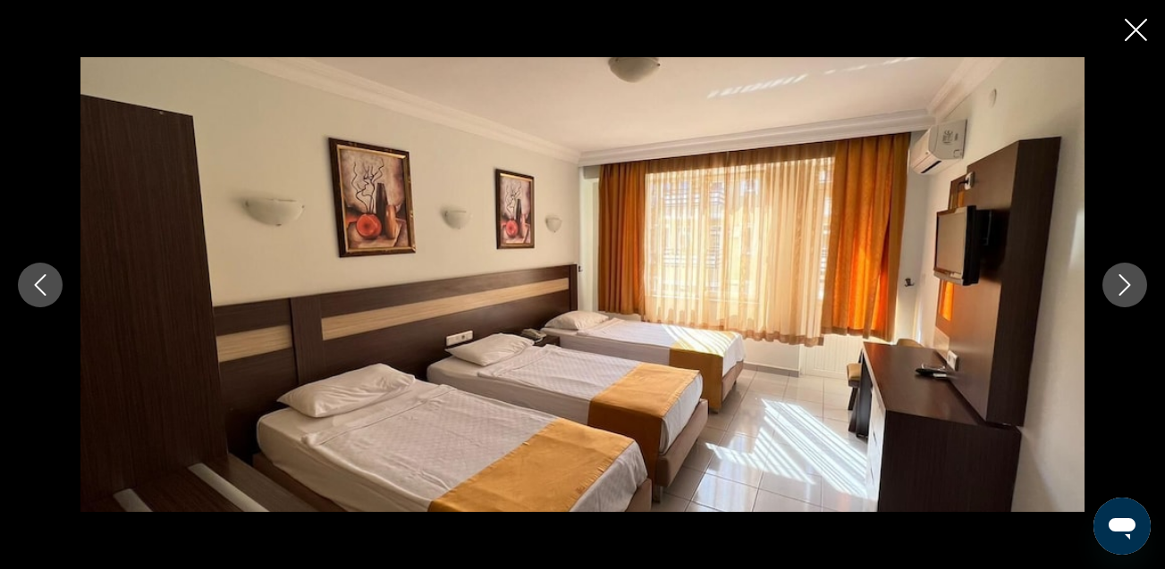
click at [1136, 43] on button "Закрыть слайд-шоу" at bounding box center [1136, 32] width 22 height 28
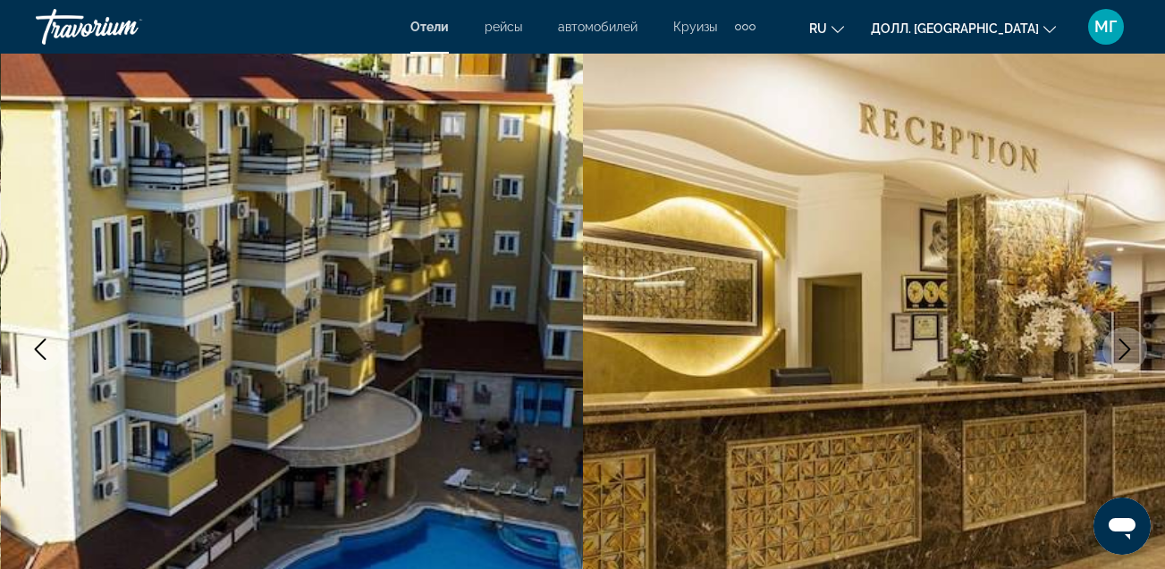
scroll to position [0, 0]
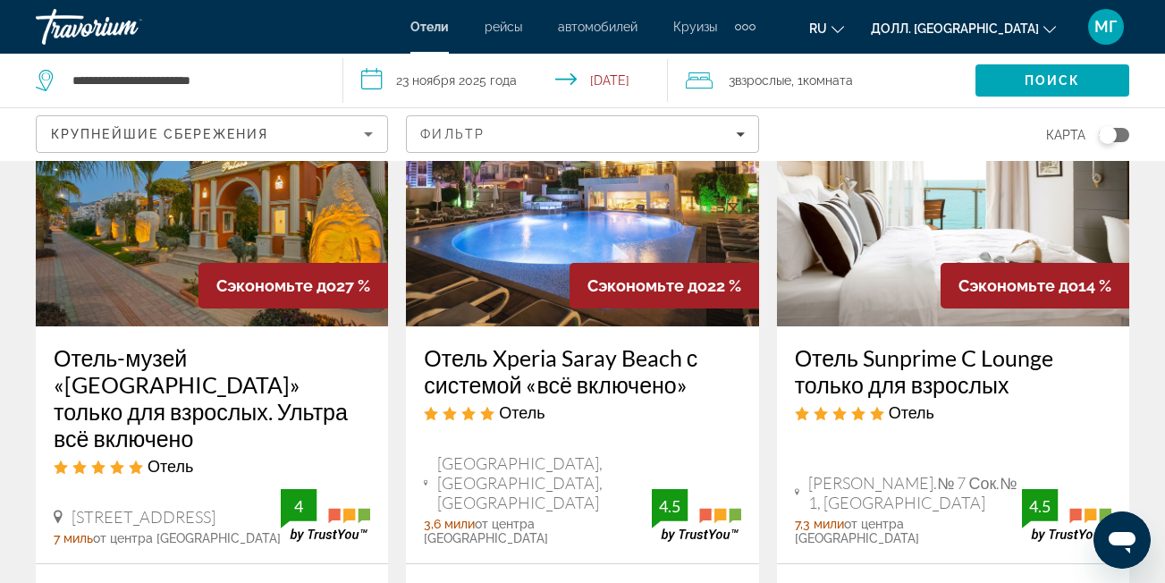
scroll to position [2742, 0]
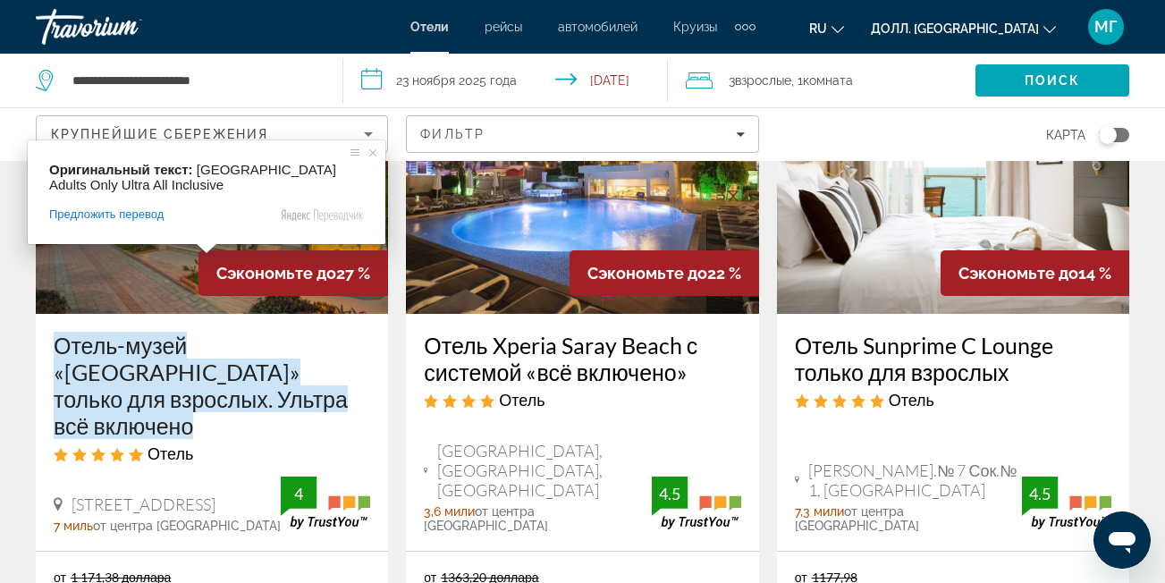
click at [196, 332] on ya-tr-span "Отель-музей «[GEOGRAPHIC_DATA]» только для взрослых. Ультра всё включено" at bounding box center [201, 385] width 294 height 107
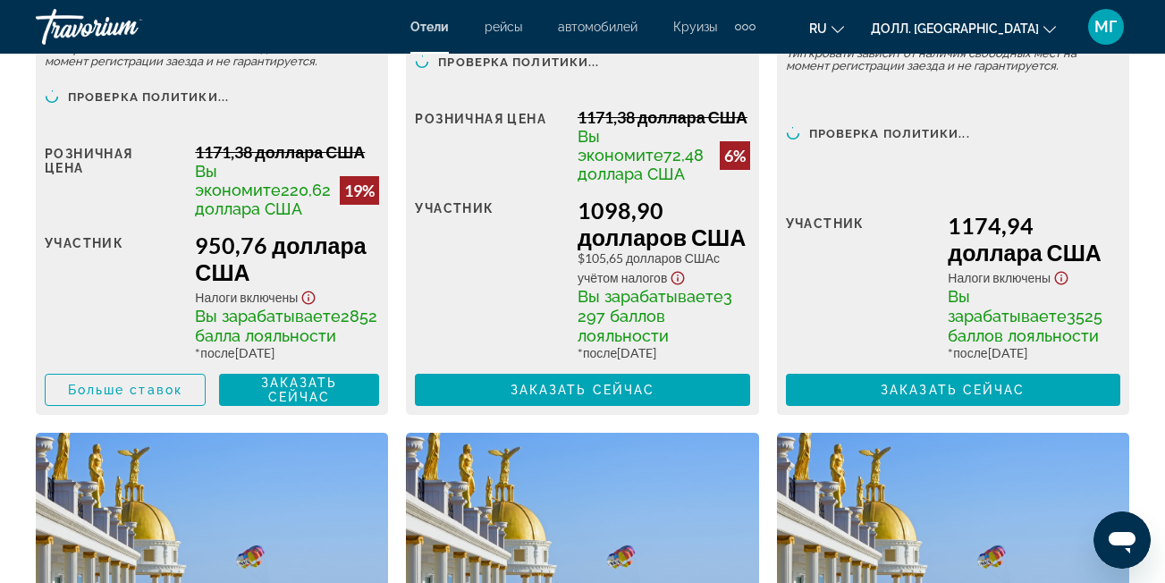
scroll to position [3911, 0]
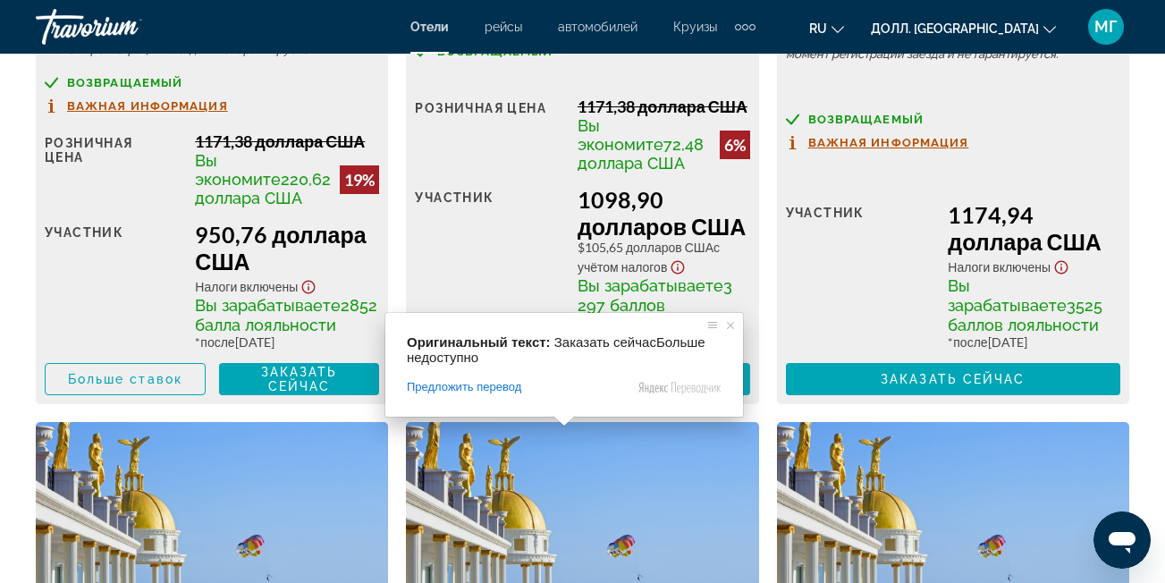
click at [640, 386] on ya-tr-span "Заказать сейчас" at bounding box center [582, 379] width 145 height 14
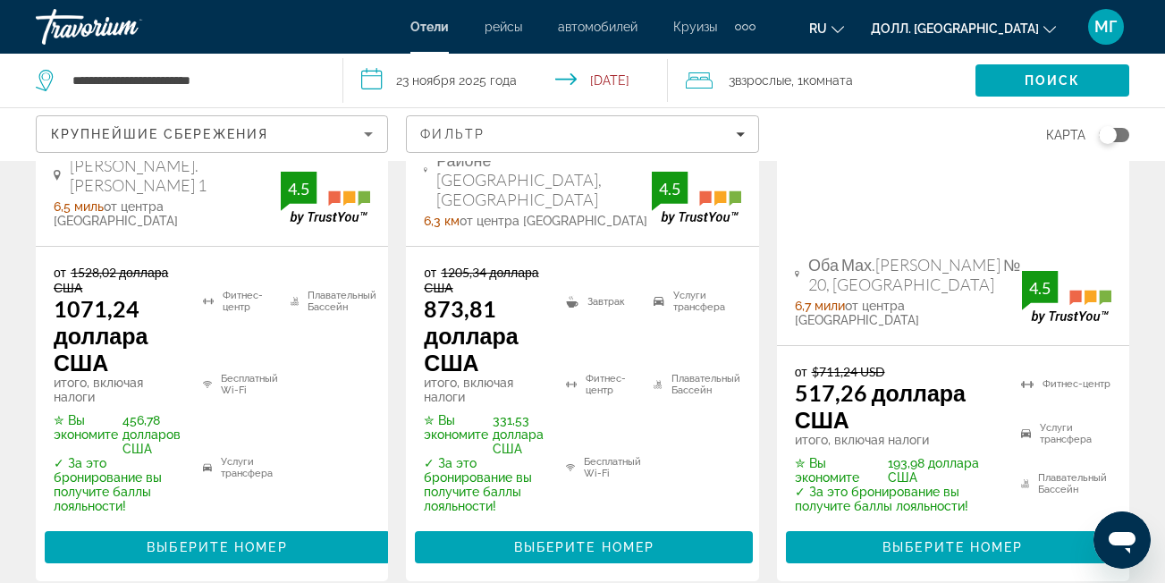
scroll to position [2188, 0]
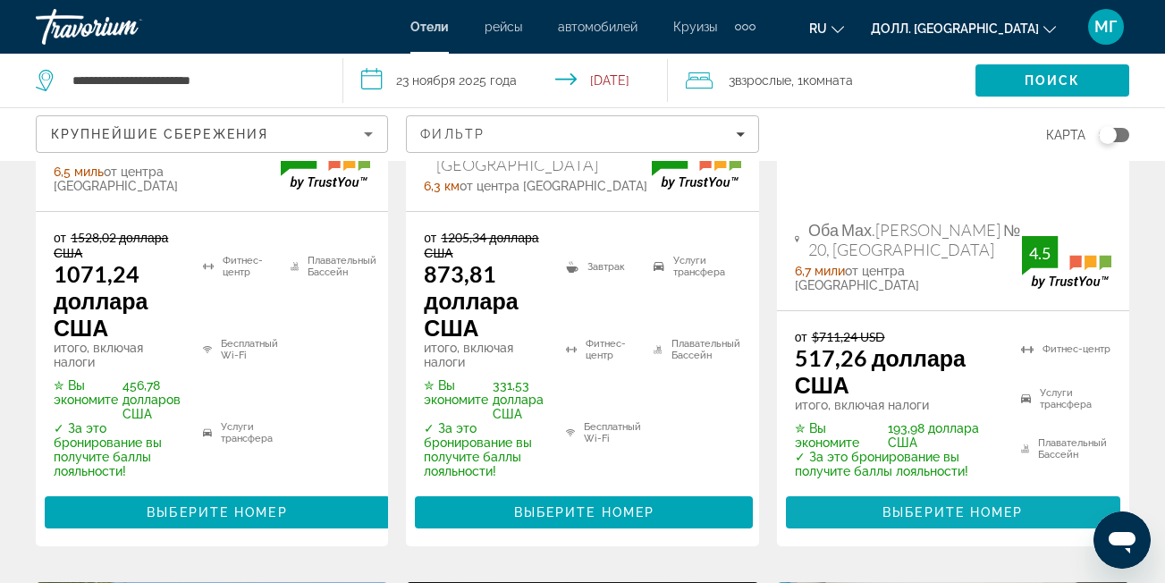
click at [948, 505] on span "Выберите номер" at bounding box center [952, 512] width 140 height 14
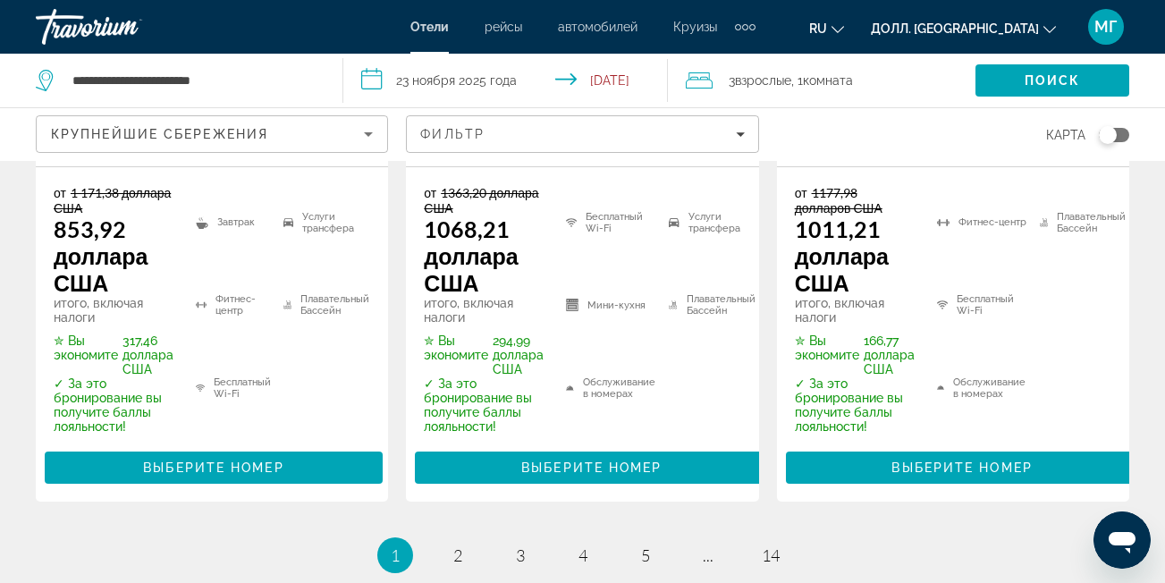
scroll to position [3183, 0]
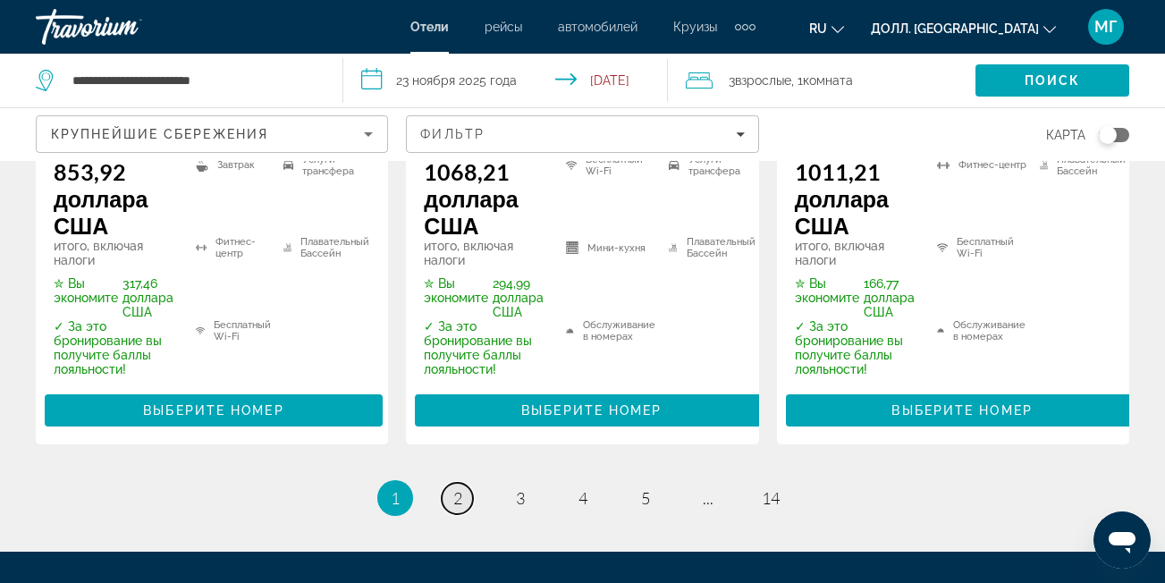
click at [458, 488] on ya-tr-span "2" at bounding box center [457, 498] width 9 height 20
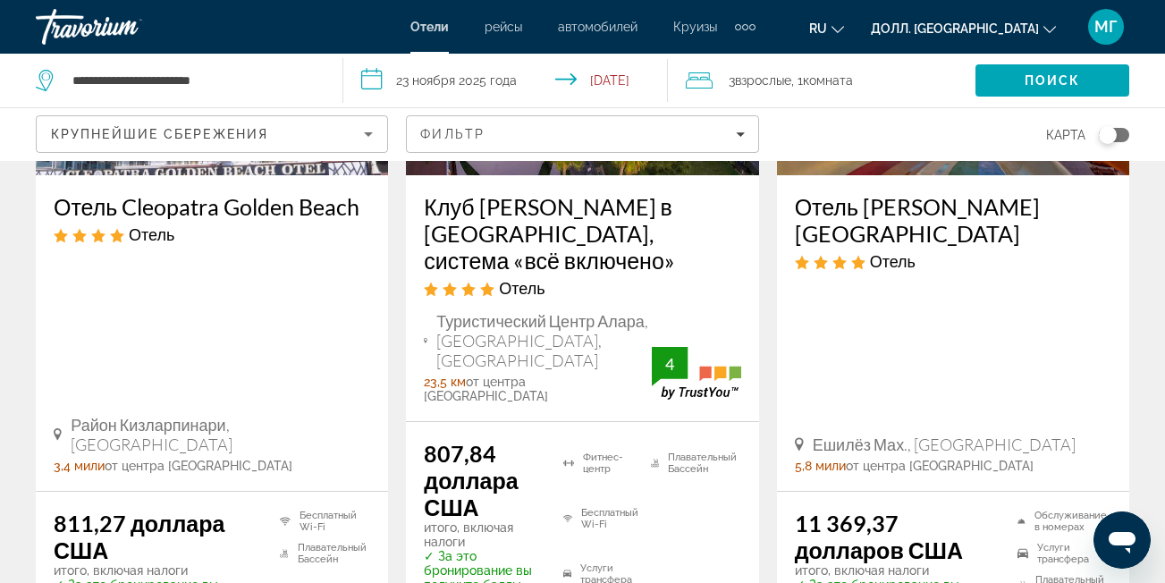
scroll to position [3014, 0]
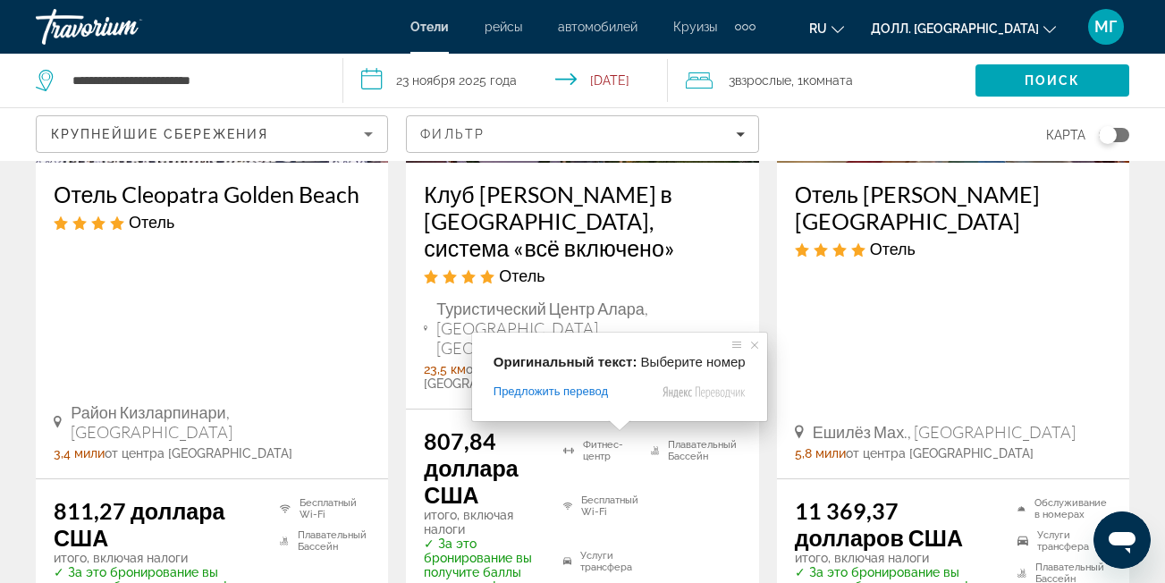
click at [613, 431] on span at bounding box center [619, 425] width 23 height 11
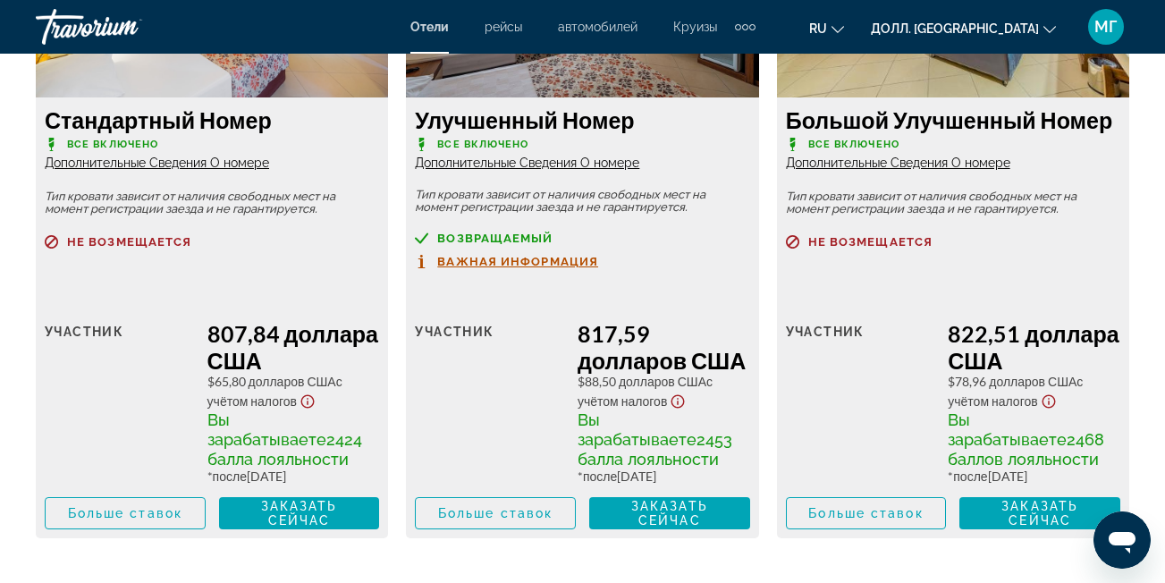
scroll to position [2985, 0]
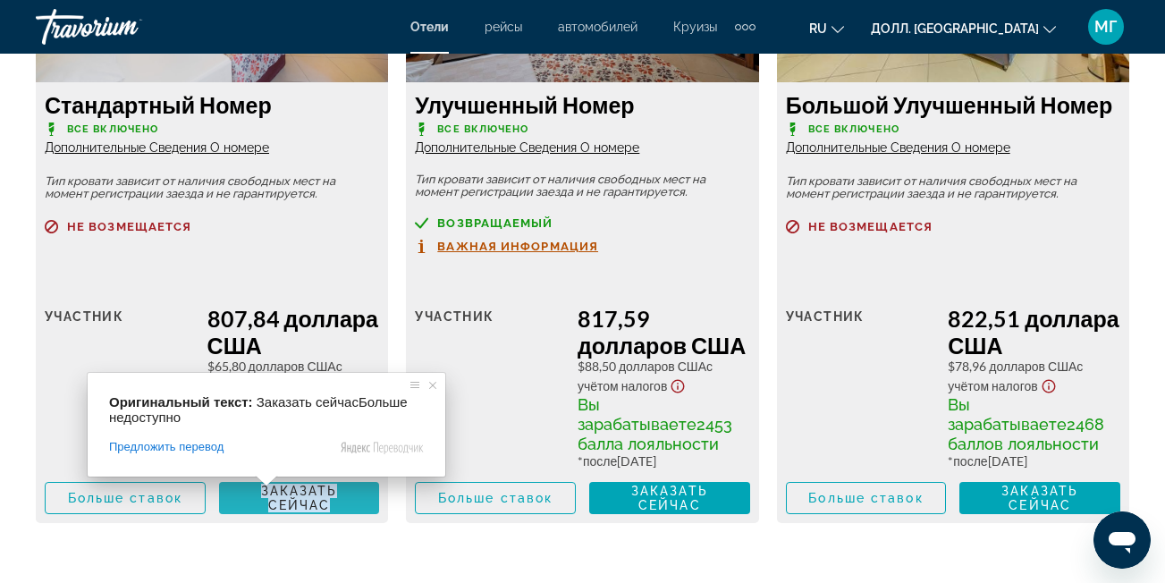
click at [266, 495] on ya-tr-span "Заказать сейчас" at bounding box center [299, 498] width 77 height 29
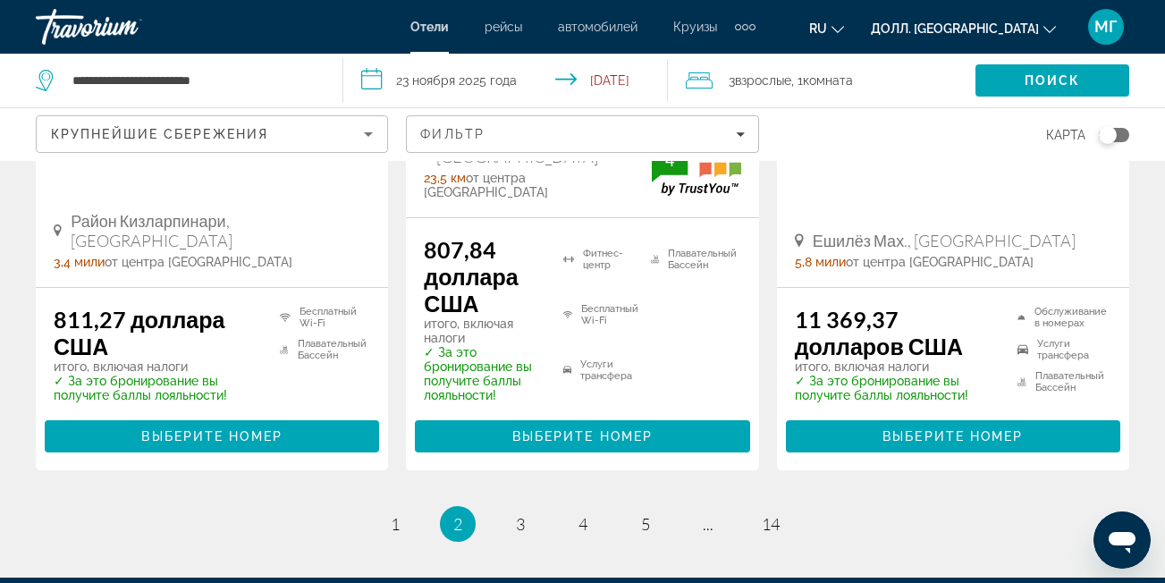
scroll to position [3225, 0]
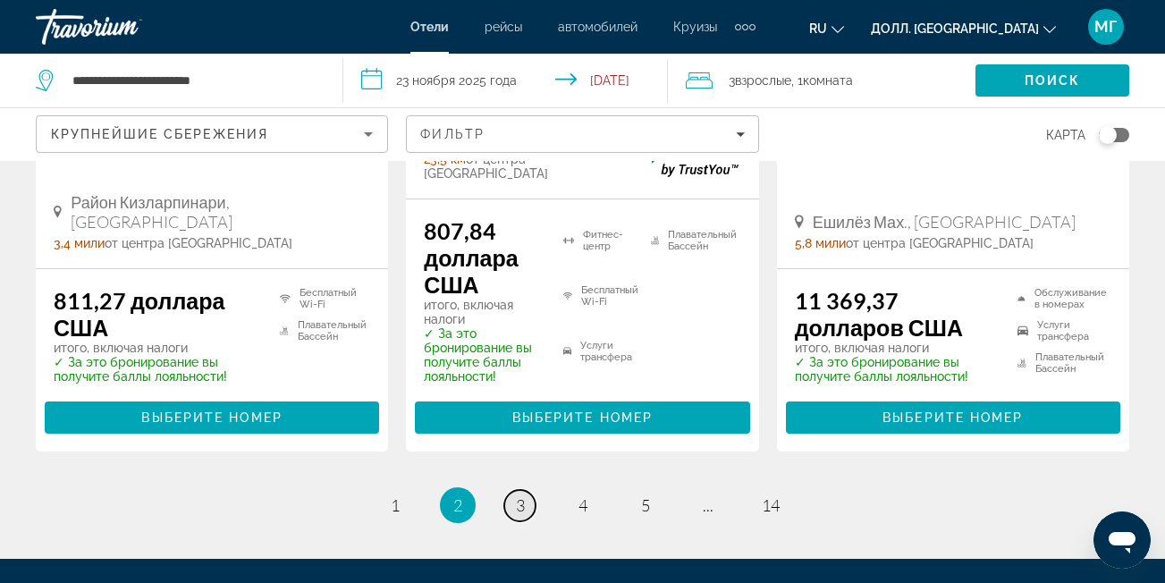
click at [535, 490] on link "страница 3" at bounding box center [519, 505] width 31 height 31
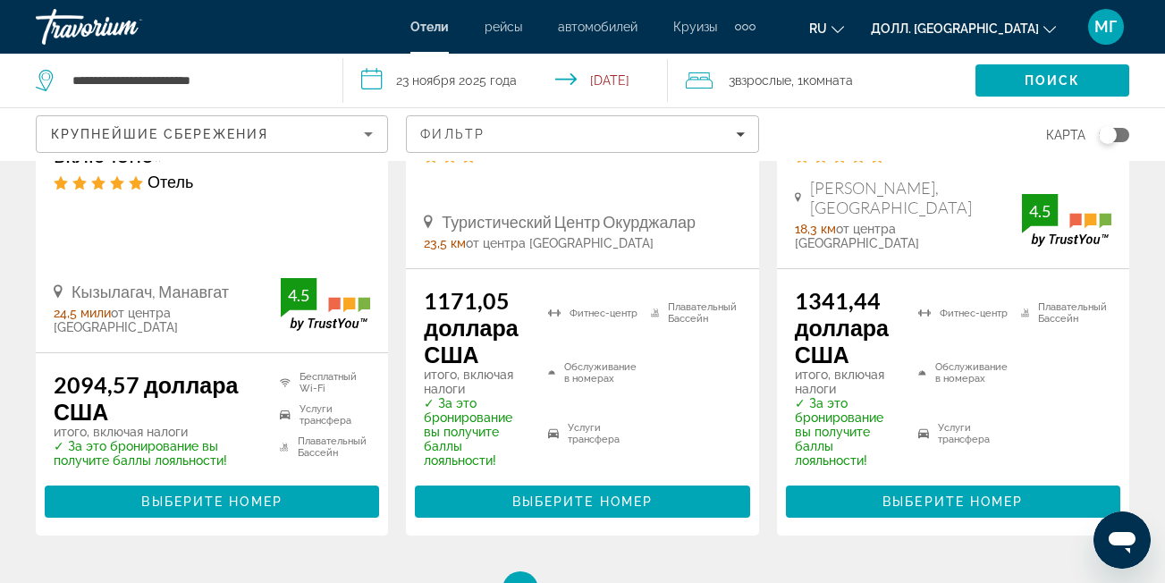
scroll to position [2824, 0]
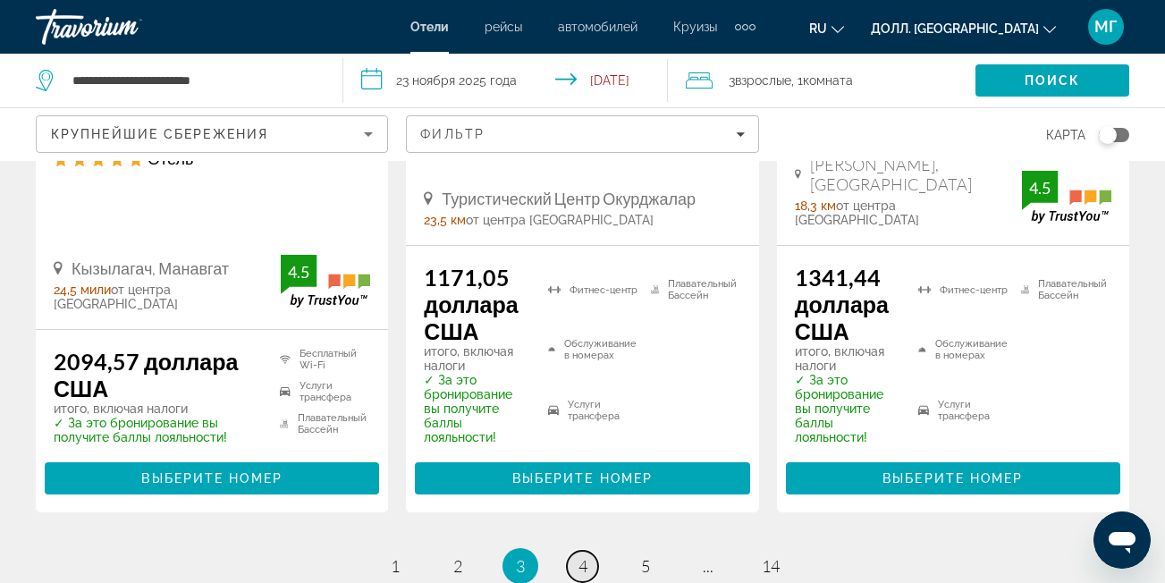
click at [586, 556] on ya-tr-span "4" at bounding box center [582, 566] width 9 height 20
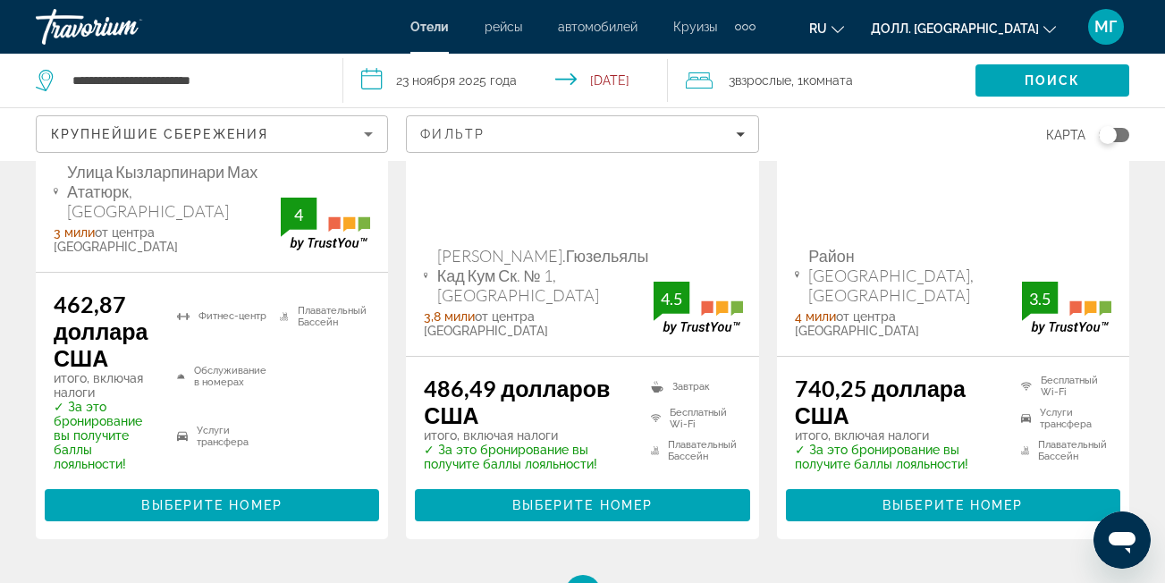
scroll to position [2778, 0]
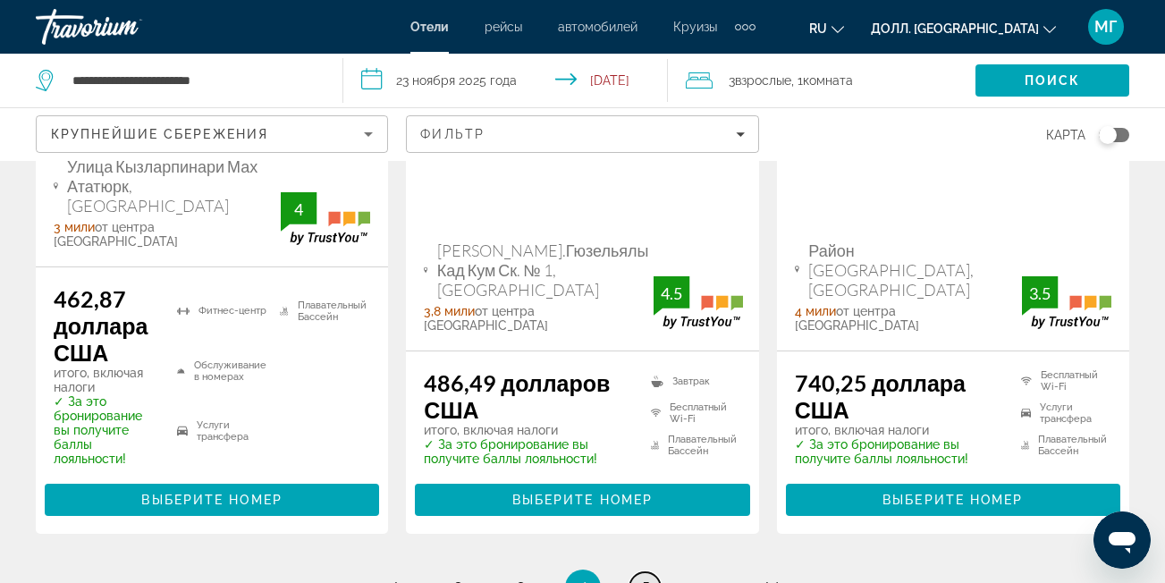
click at [636, 572] on link "страница 5" at bounding box center [644, 587] width 31 height 31
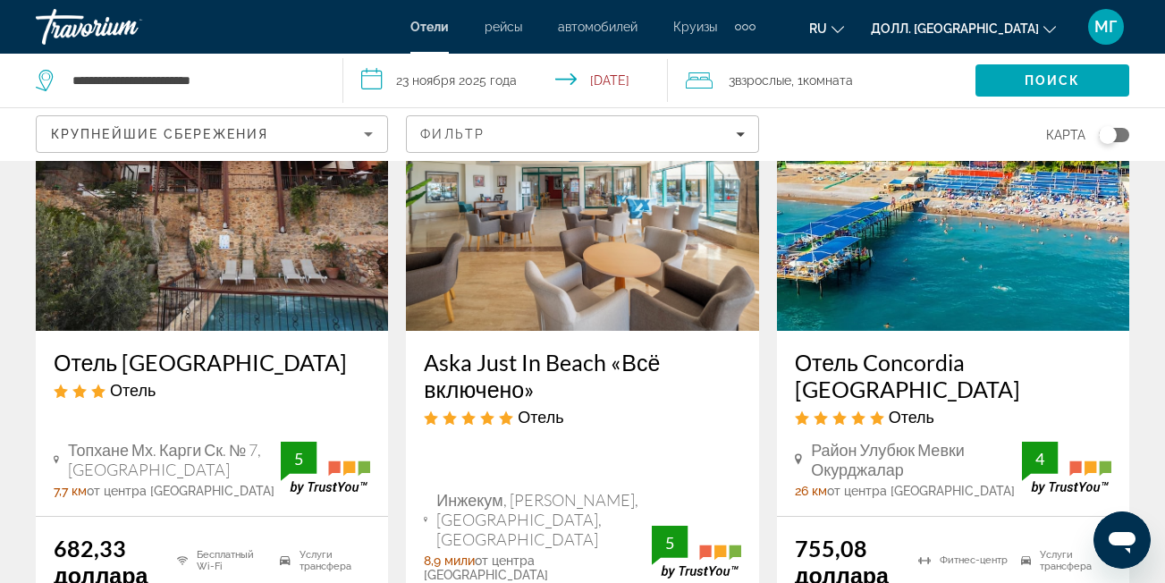
scroll to position [943, 0]
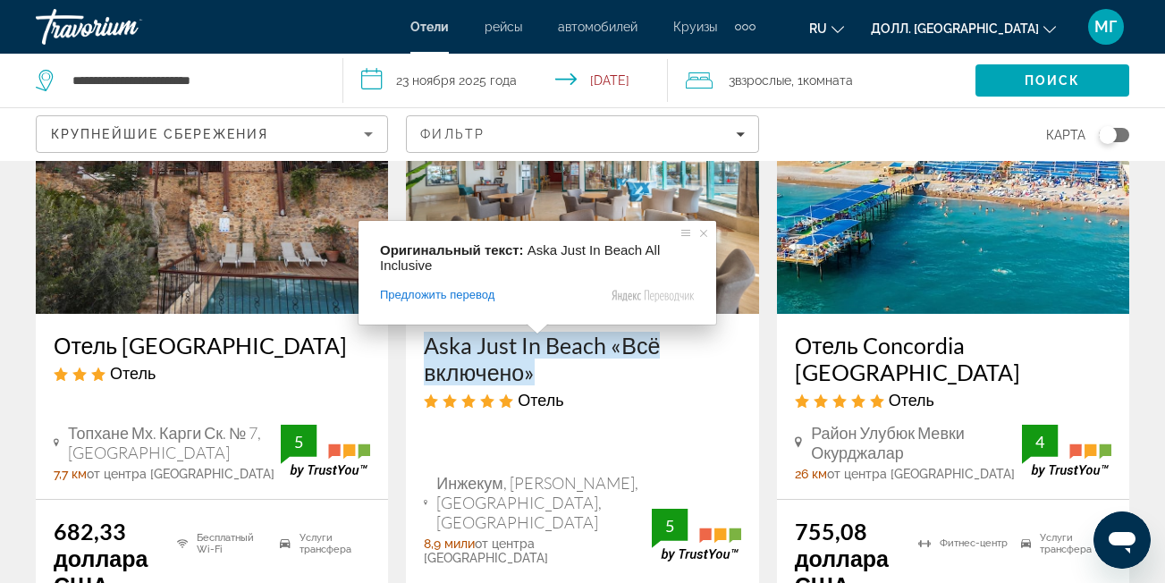
click at [530, 347] on ya-tr-span "Aska Just In Beach «Всё включено»" at bounding box center [542, 359] width 236 height 54
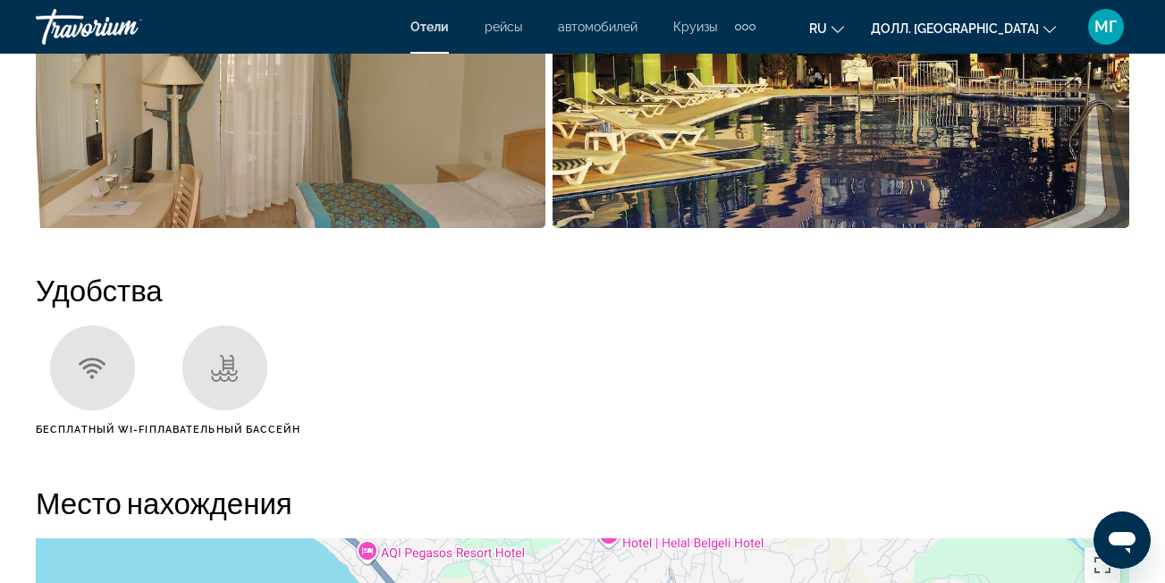
scroll to position [162, 0]
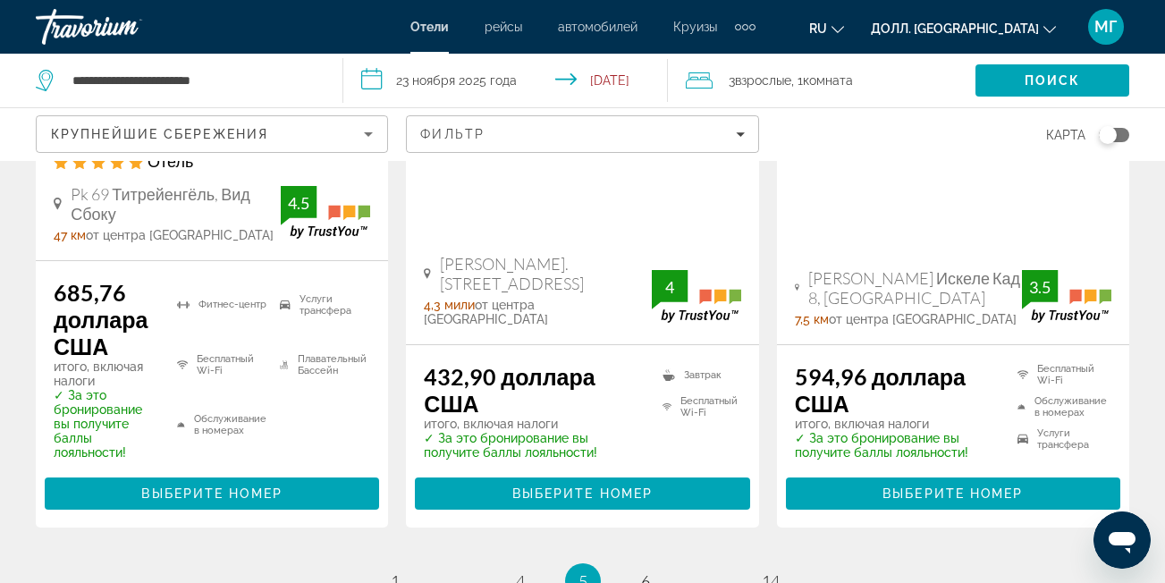
scroll to position [2765, 0]
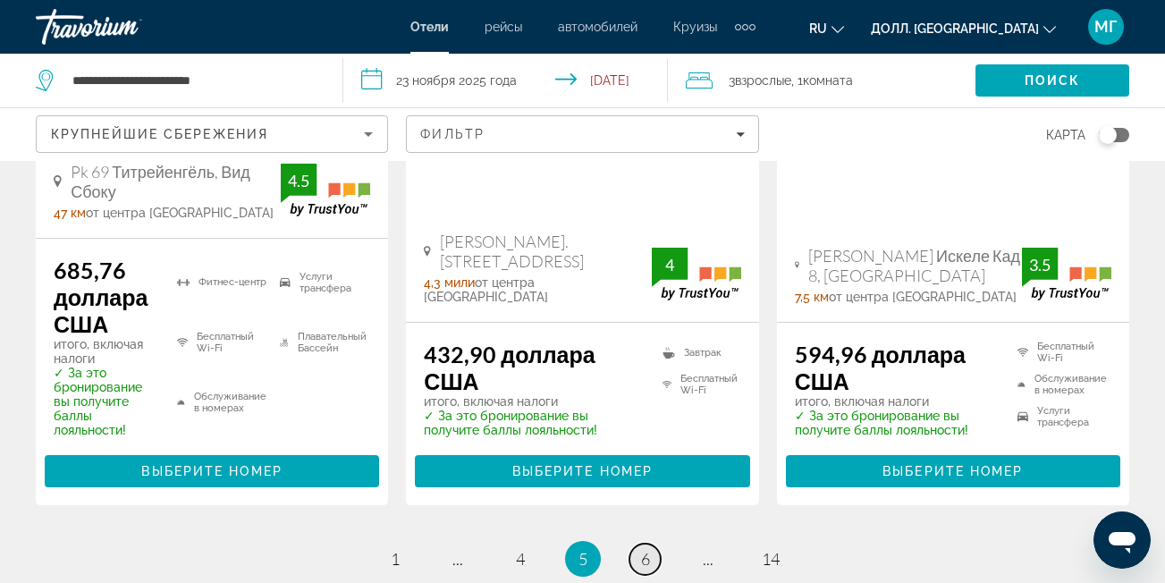
click at [644, 544] on link "страница 6" at bounding box center [644, 559] width 31 height 31
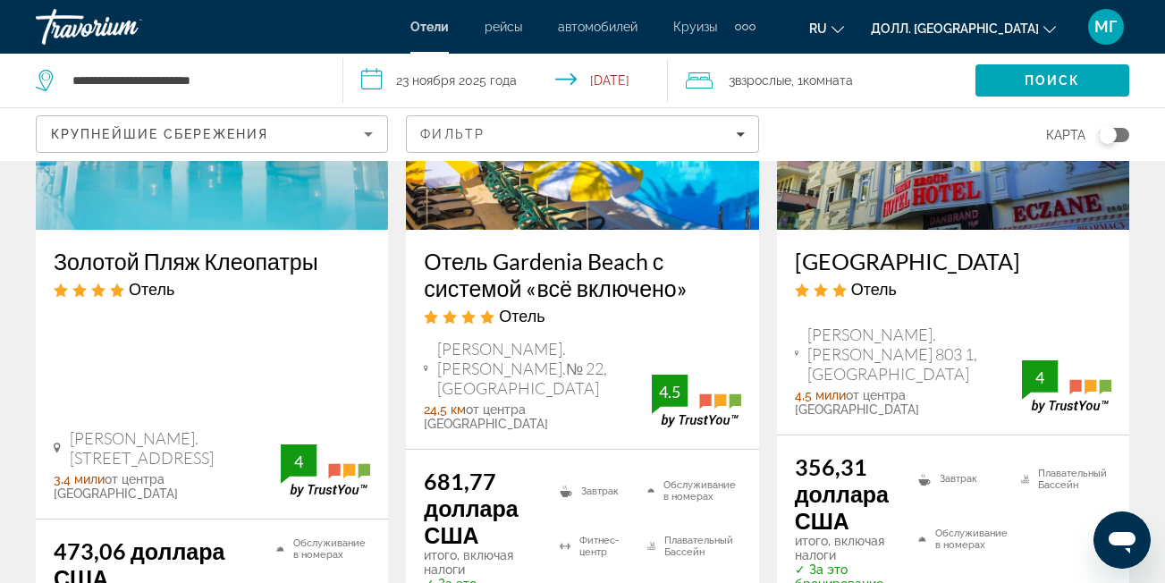
scroll to position [209, 0]
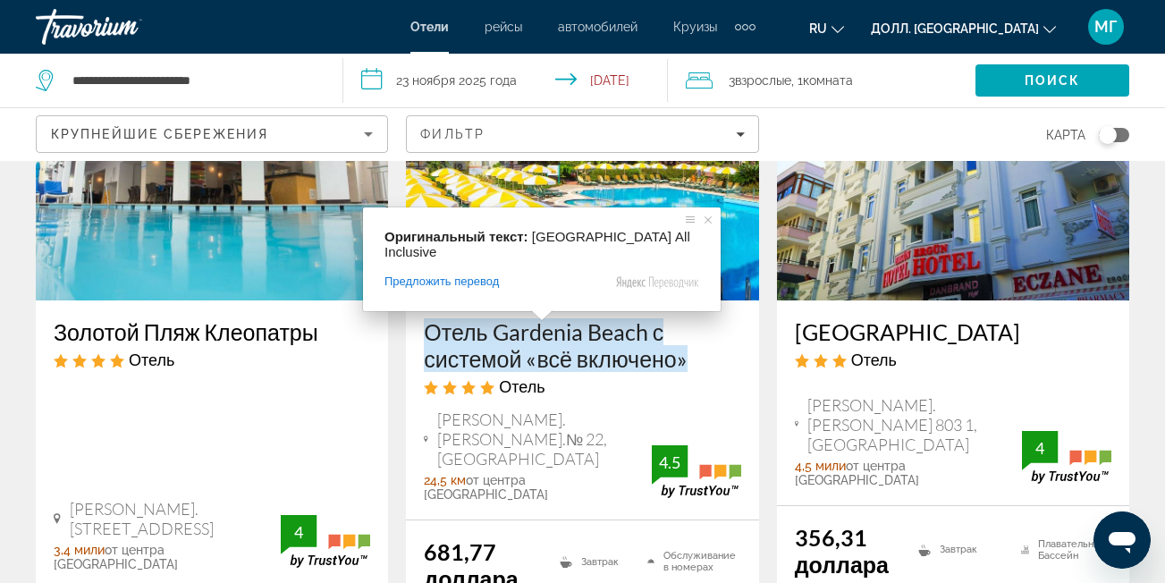
click at [536, 333] on ya-tr-span "Отель Gardenia Beach с системой «всё включено»" at bounding box center [555, 345] width 263 height 54
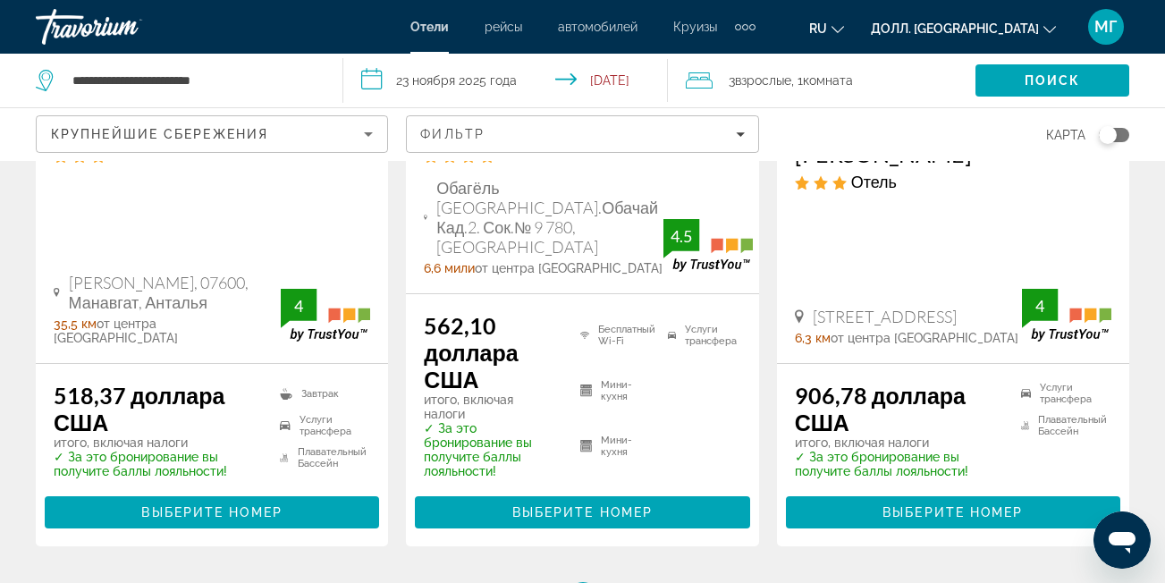
scroll to position [2806, 0]
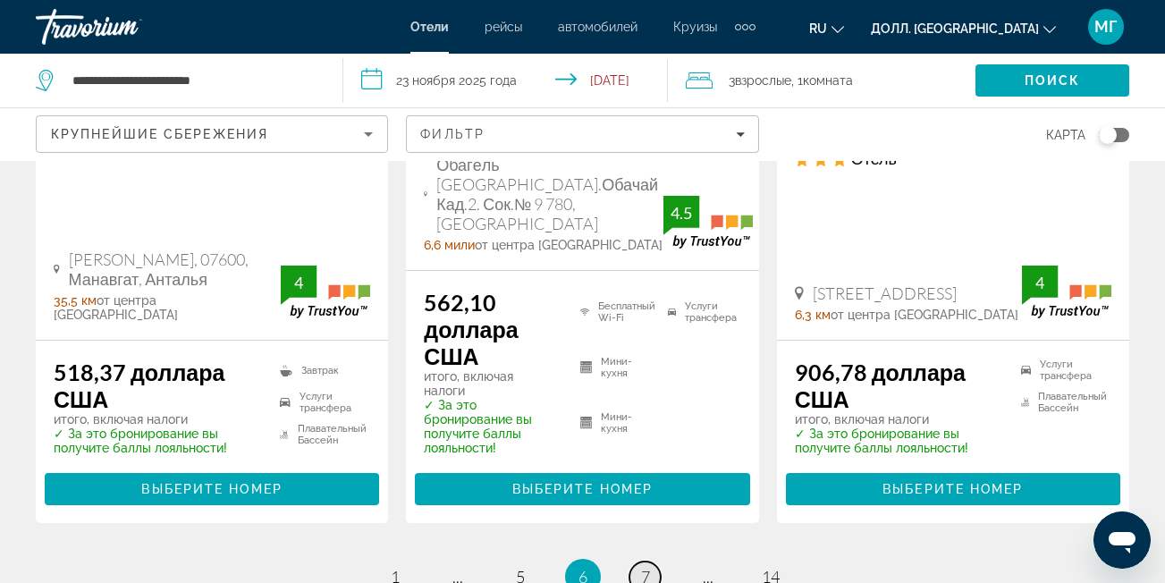
click at [639, 561] on link "страница 7" at bounding box center [644, 576] width 31 height 31
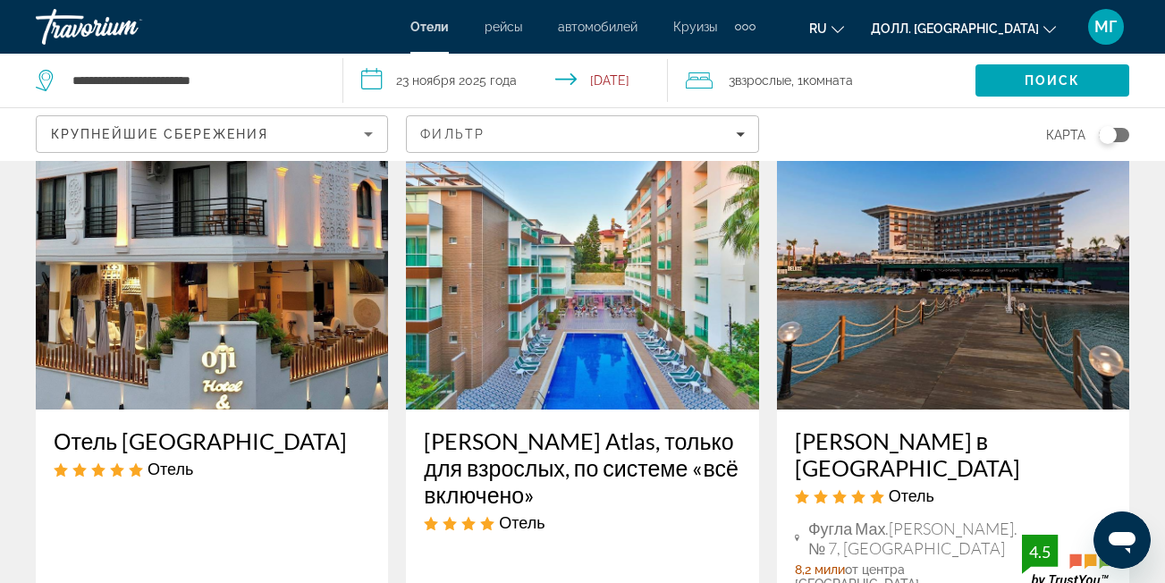
scroll to position [46, 0]
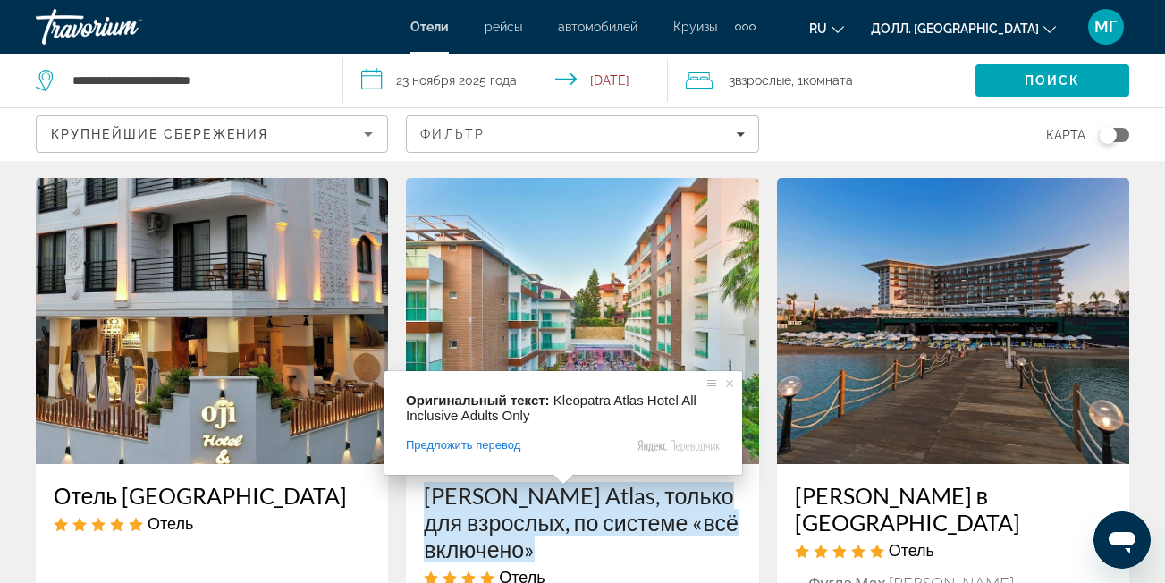
click at [570, 495] on ya-tr-span "[PERSON_NAME] Atlas, только для взрослых, по системе «всё включено»" at bounding box center [581, 522] width 315 height 80
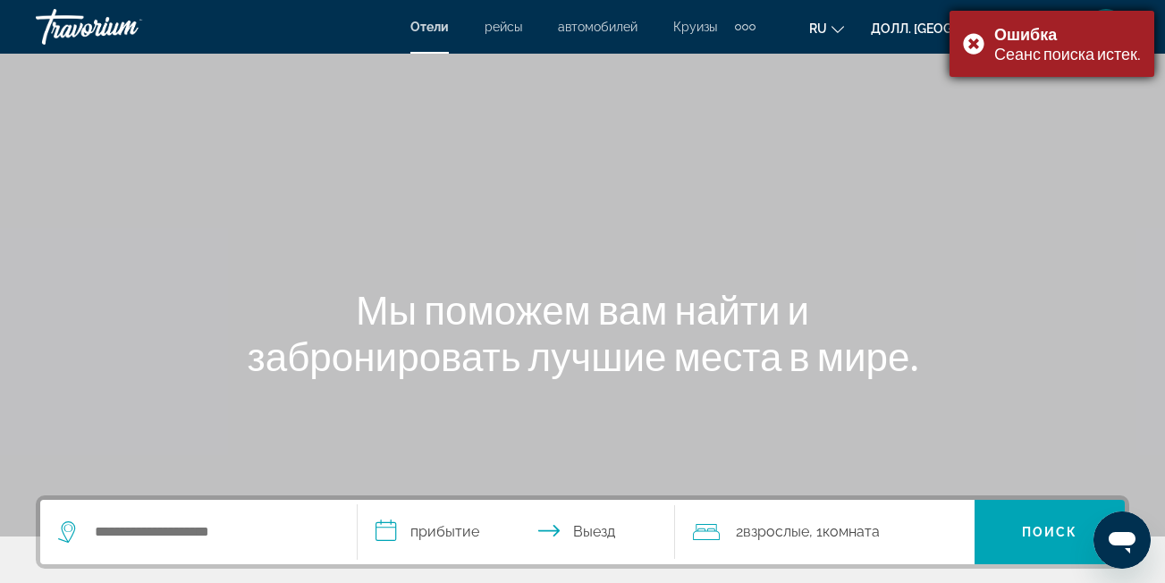
click at [970, 47] on div "Ошибка Сеанс поиска истек." at bounding box center [1051, 44] width 205 height 66
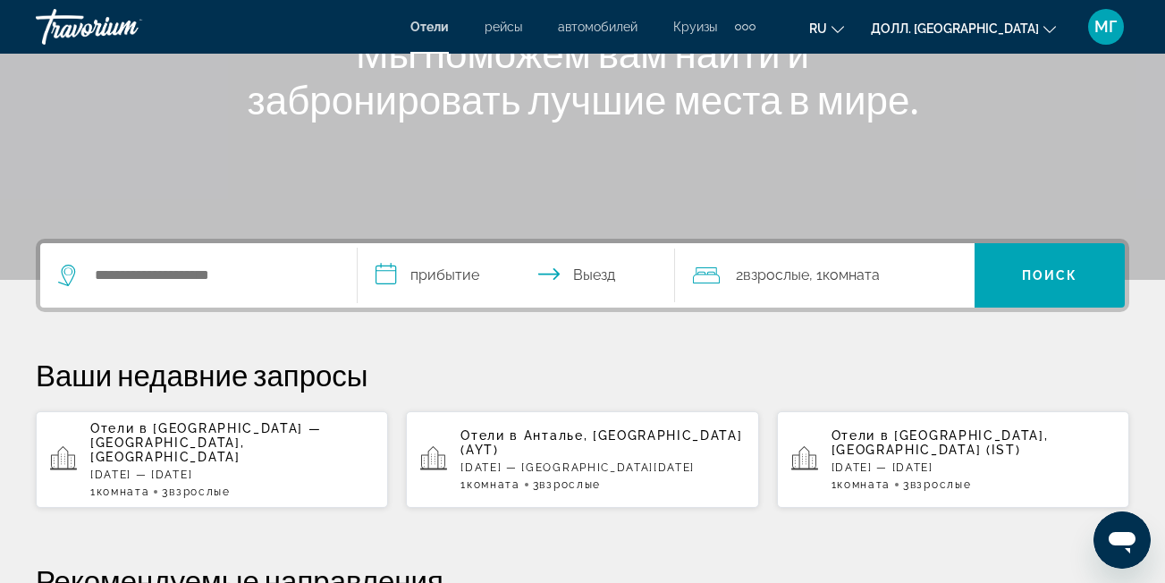
scroll to position [261, 0]
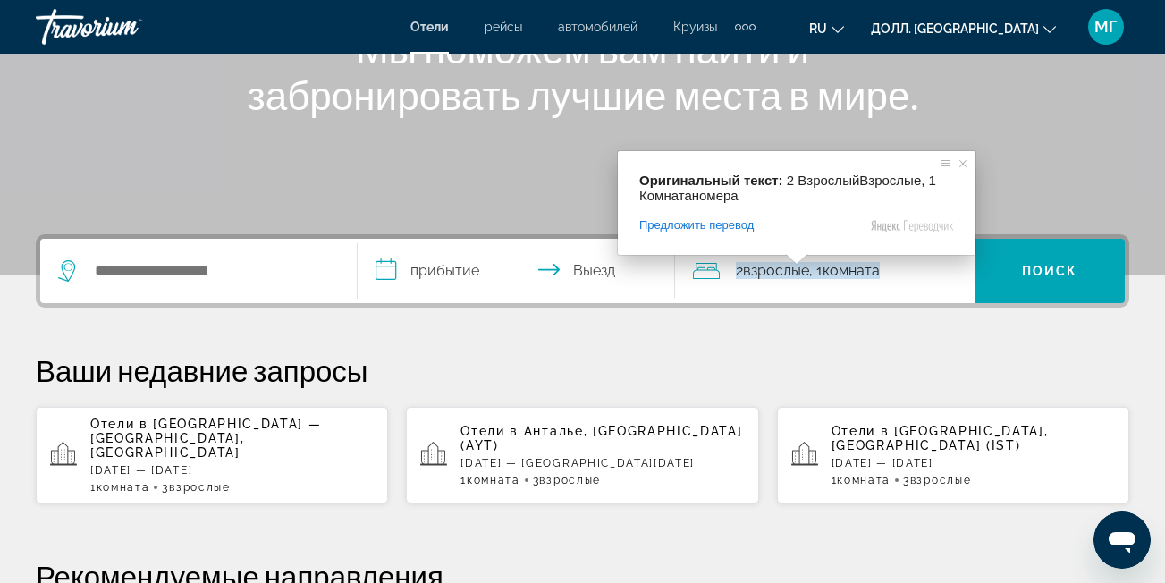
click at [798, 266] on body "**********" at bounding box center [582, 30] width 1165 height 583
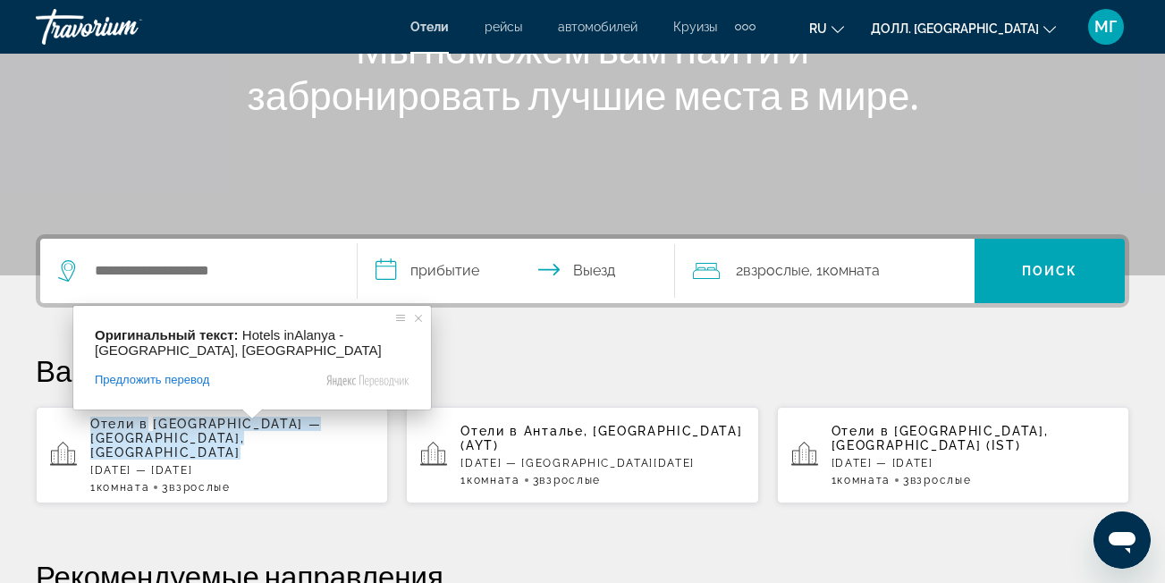
click at [249, 429] on ya-tr-span "[GEOGRAPHIC_DATA] — [GEOGRAPHIC_DATA], [GEOGRAPHIC_DATA]" at bounding box center [205, 438] width 231 height 43
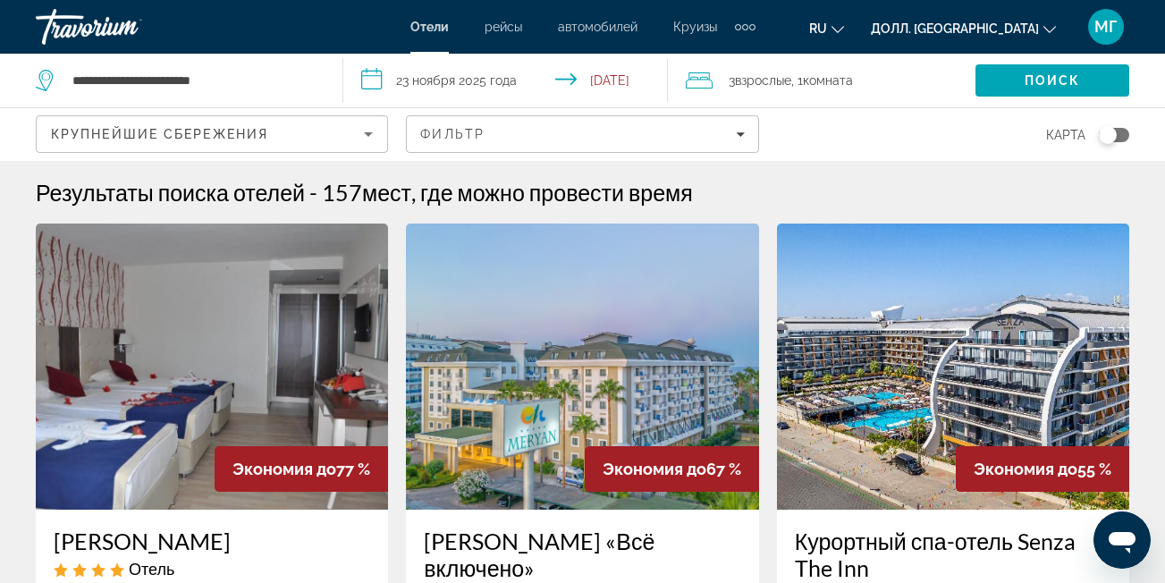
click at [731, 67] on div "3 Взрослый Взрослые , 1 Комната номера" at bounding box center [831, 81] width 290 height 54
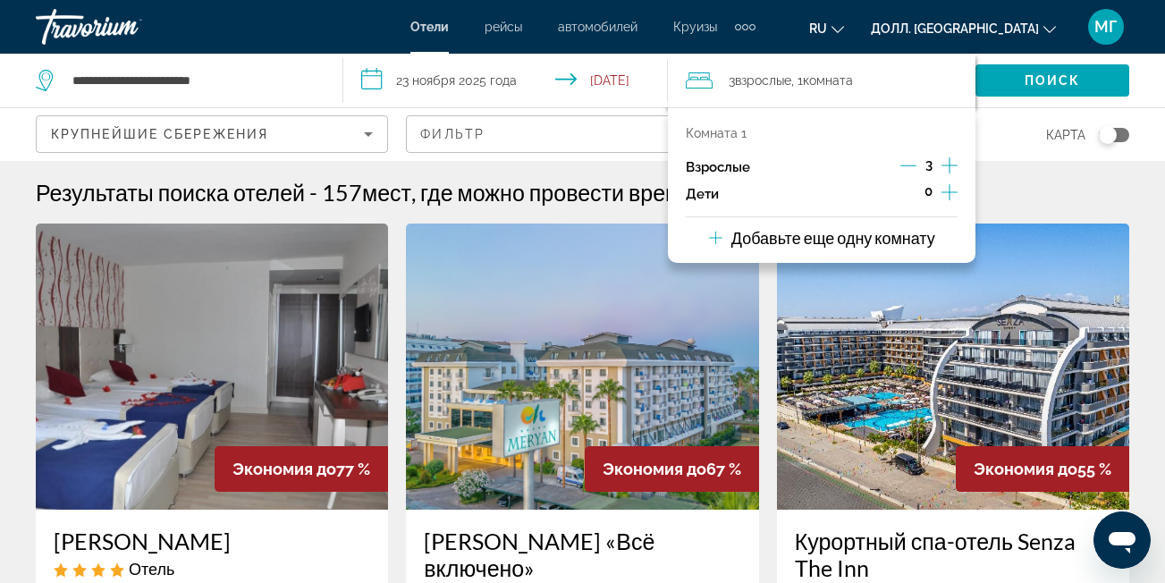
click at [951, 166] on icon "Увеличение числа взрослых" at bounding box center [949, 165] width 16 height 21
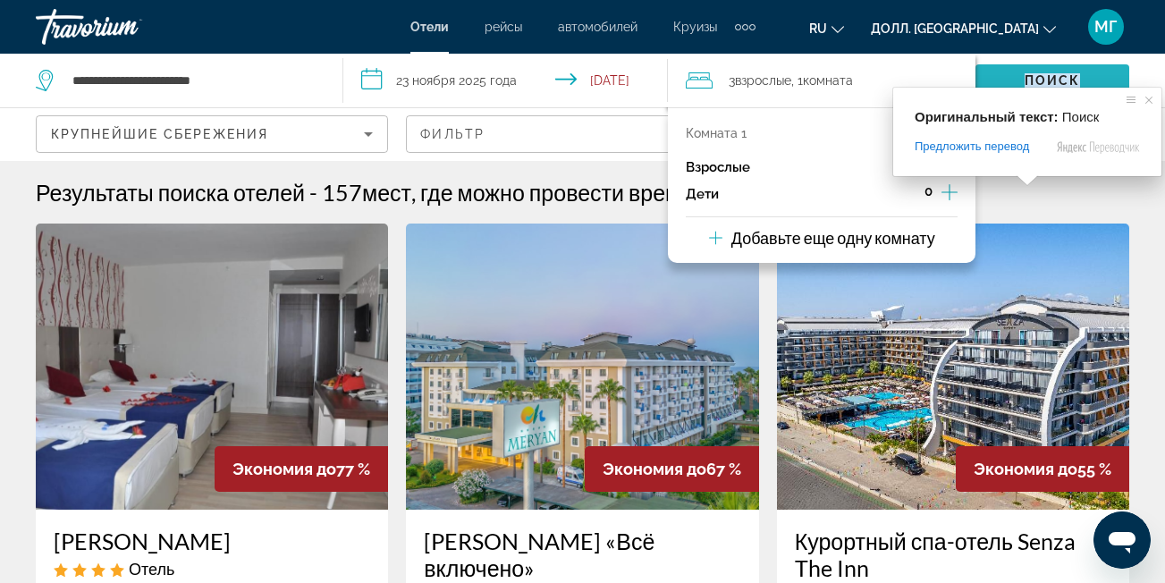
click at [1048, 81] on ya-tr-span "Поиск" at bounding box center [1052, 80] width 56 height 14
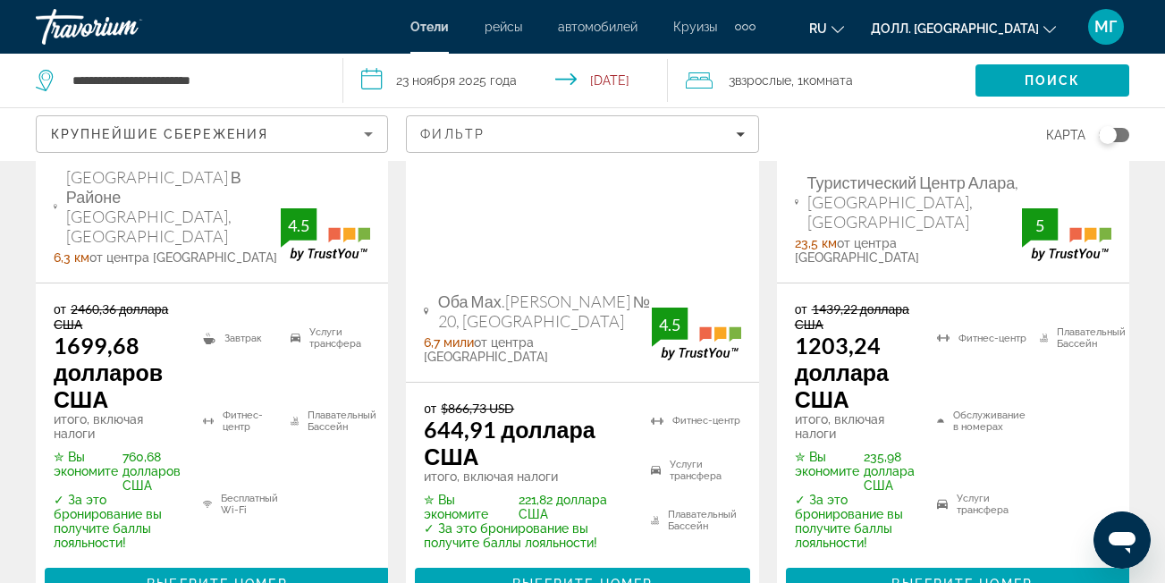
scroll to position [1333, 0]
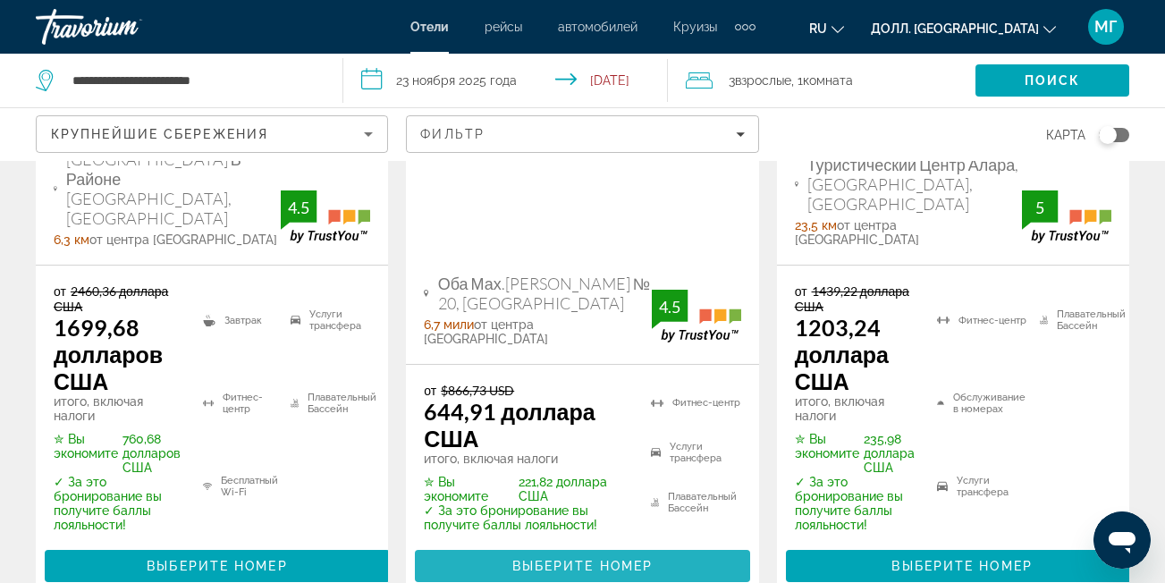
click at [562, 544] on span "Основное содержание" at bounding box center [582, 565] width 334 height 43
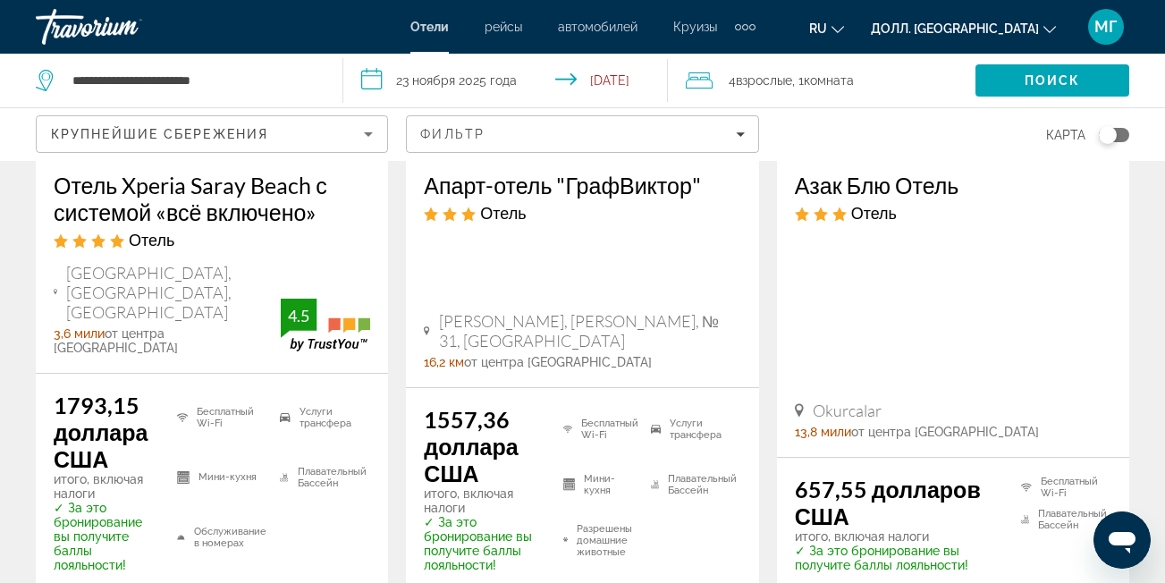
scroll to position [2955, 0]
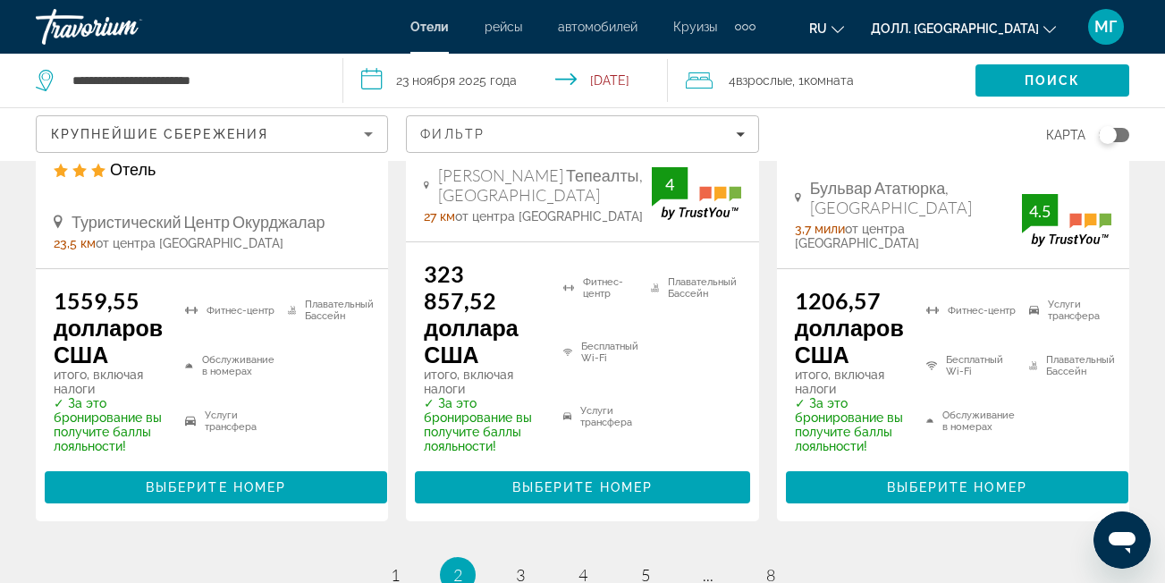
scroll to position [2808, 0]
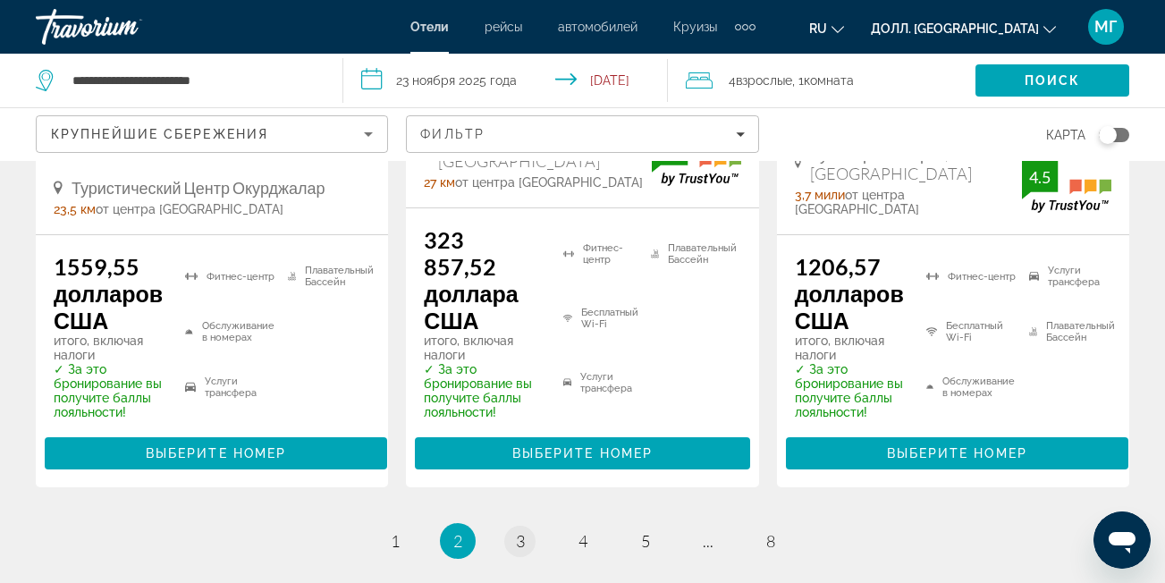
click at [520, 526] on link "страница 3" at bounding box center [519, 541] width 31 height 31
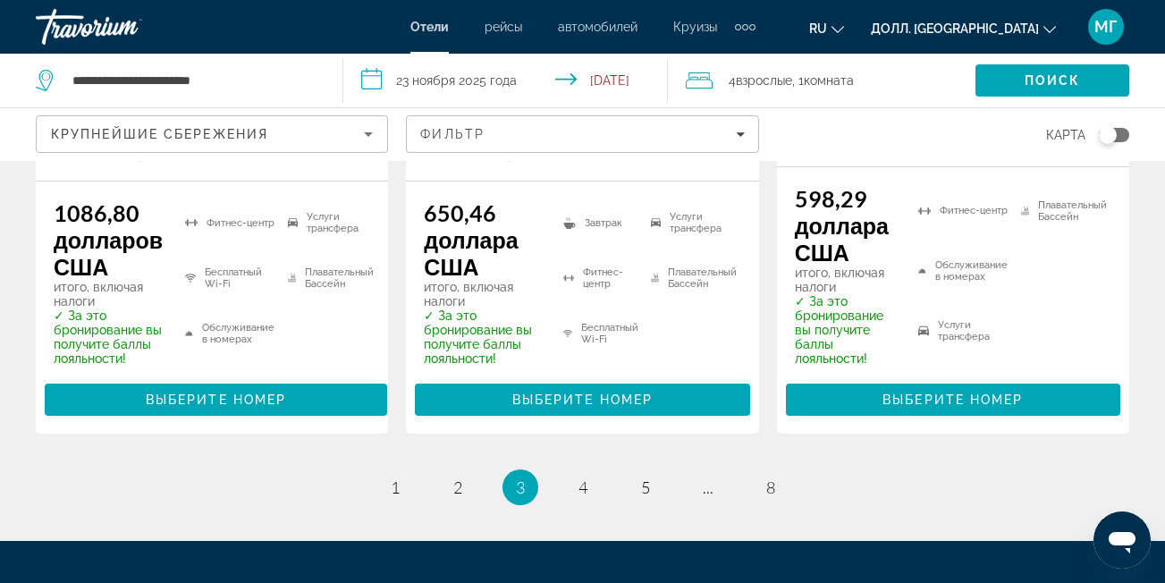
scroll to position [2875, 0]
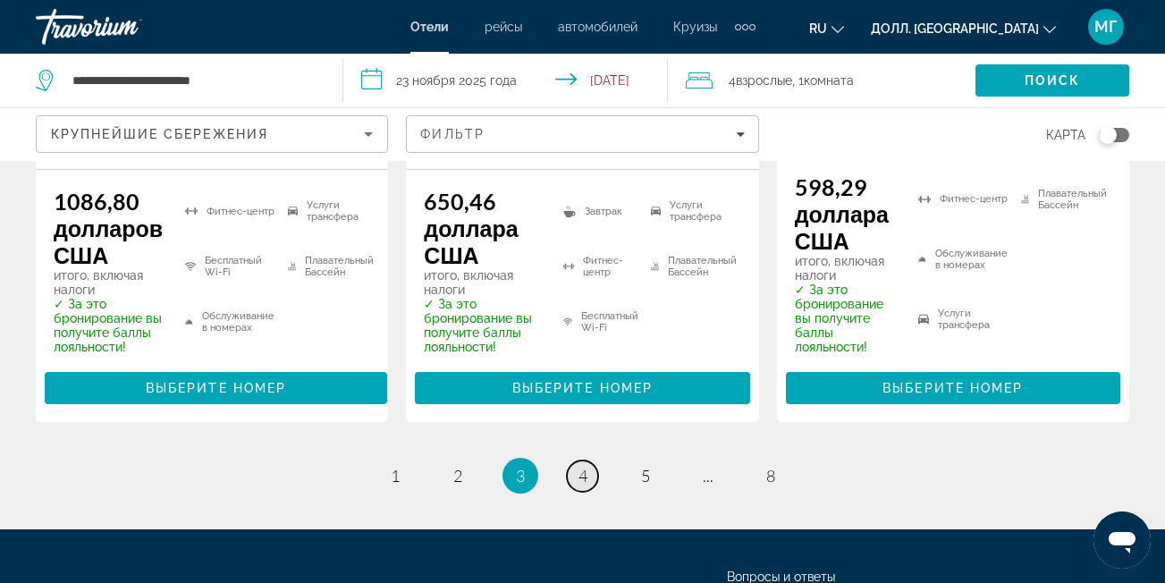
click at [578, 466] on ya-tr-span "4" at bounding box center [582, 476] width 9 height 20
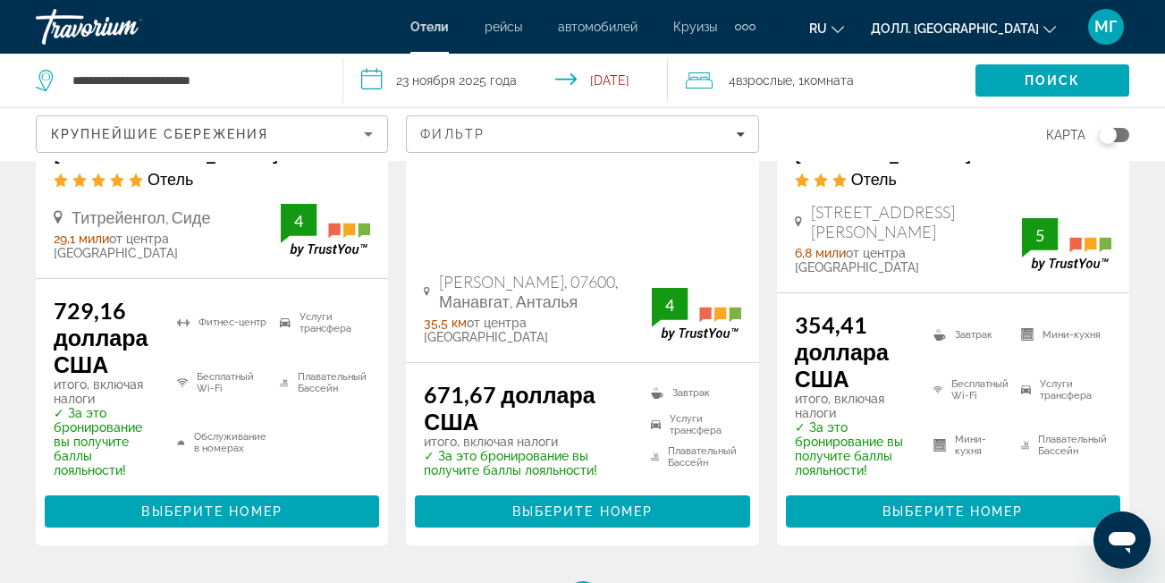
scroll to position [2824, 0]
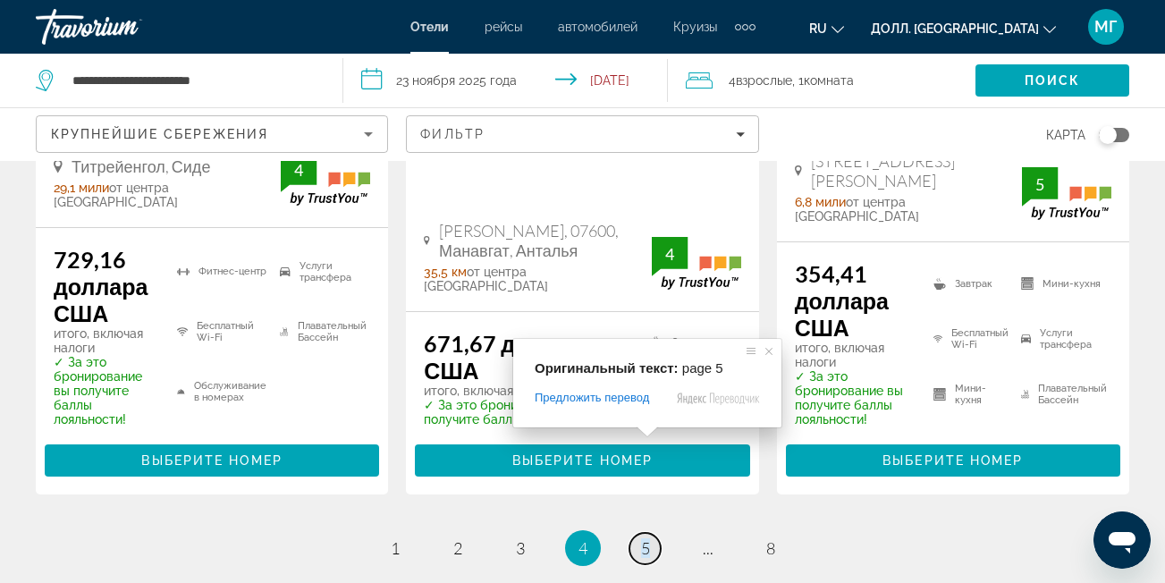
click at [640, 435] on span at bounding box center [646, 431] width 23 height 11
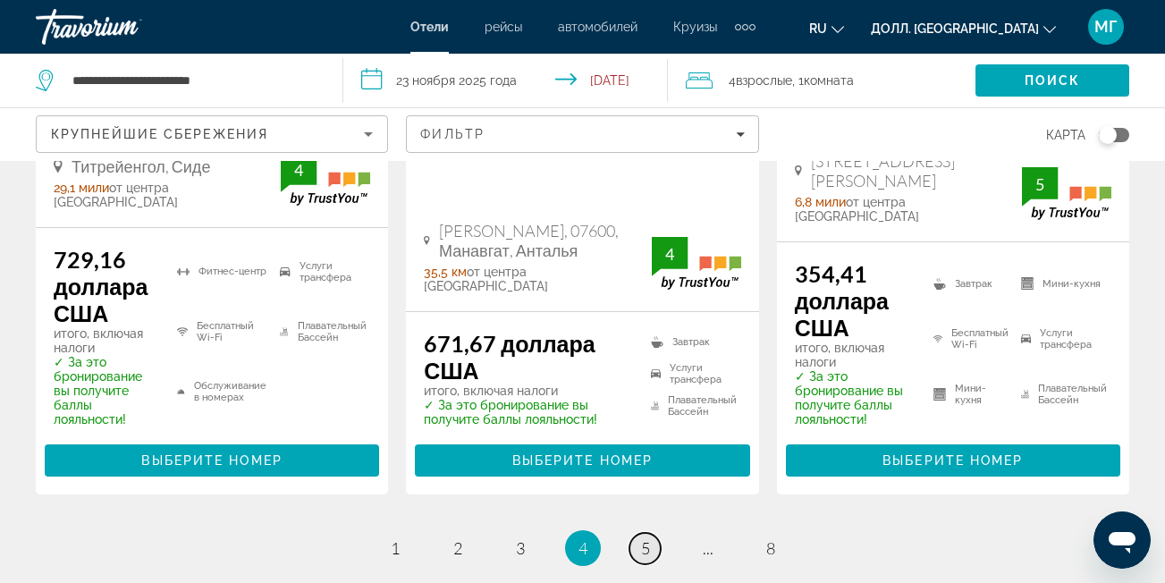
click at [645, 538] on span "5" at bounding box center [645, 548] width 9 height 20
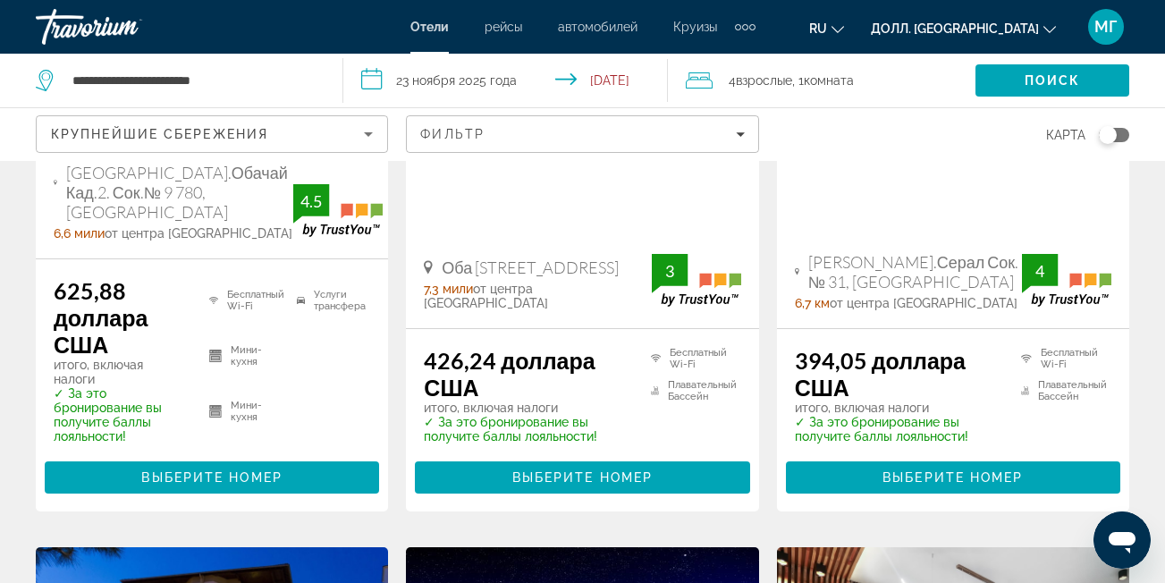
scroll to position [454, 0]
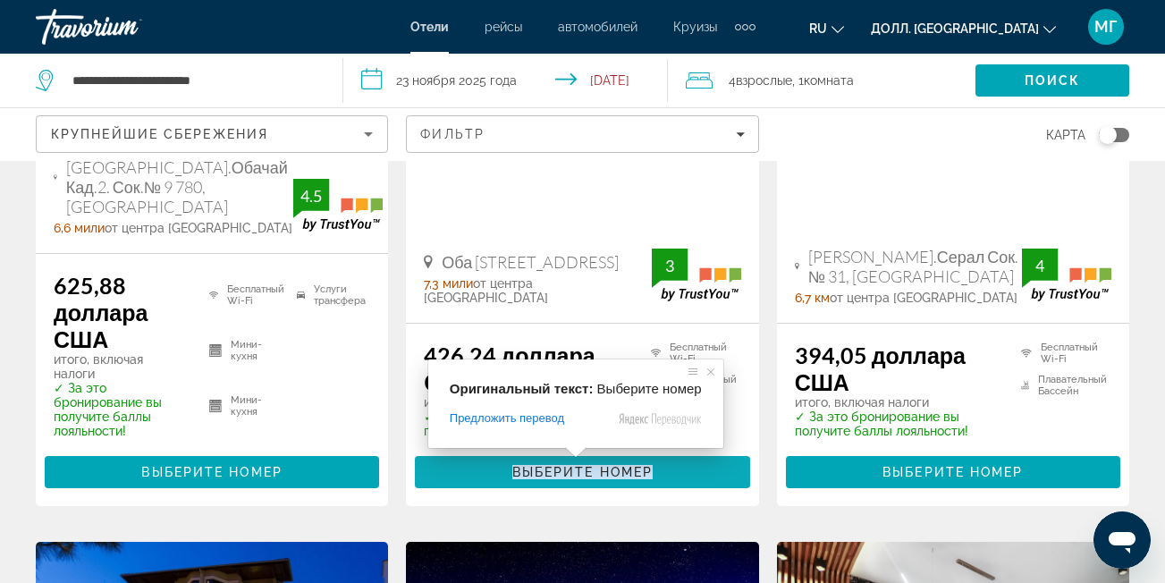
click at [573, 456] on span at bounding box center [575, 452] width 23 height 11
click at [590, 465] on ya-tr-span "Выберите номер" at bounding box center [582, 472] width 140 height 14
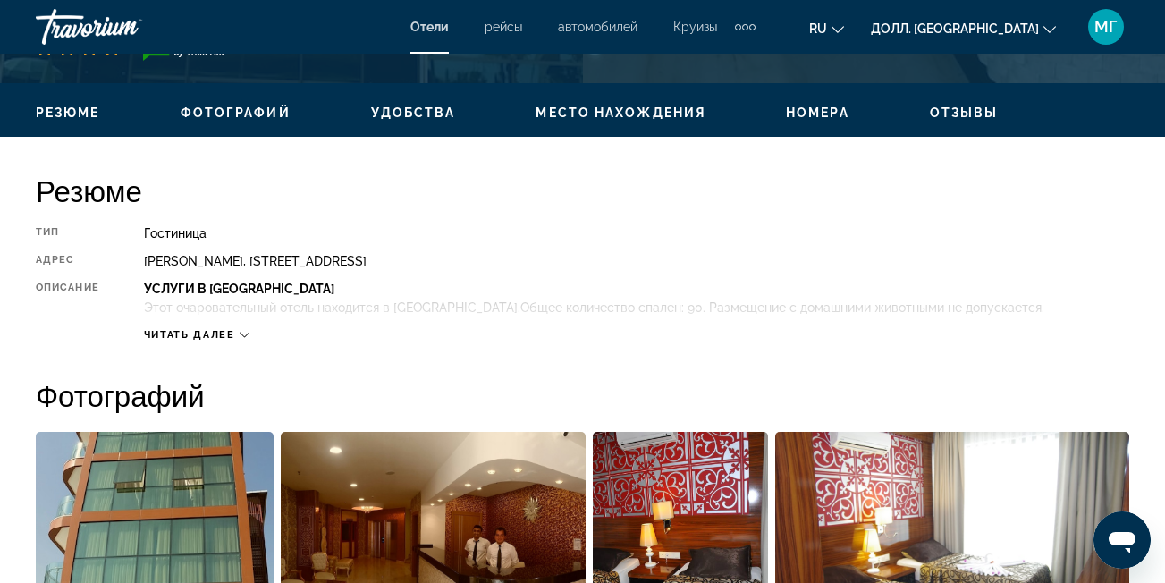
scroll to position [825, 0]
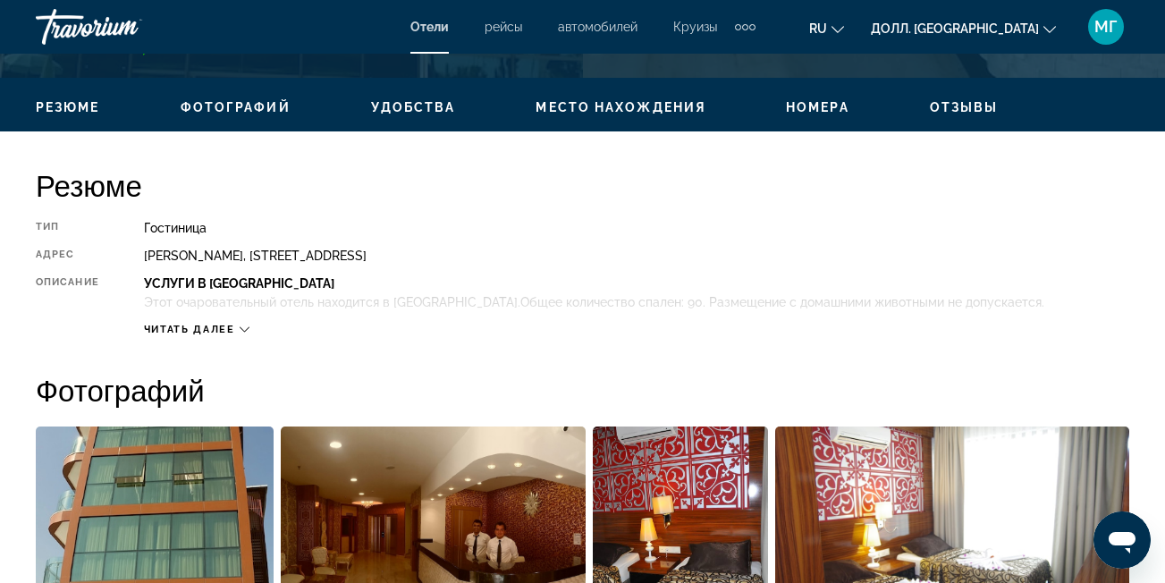
click at [231, 335] on button "Читать далее" at bounding box center [196, 329] width 105 height 13
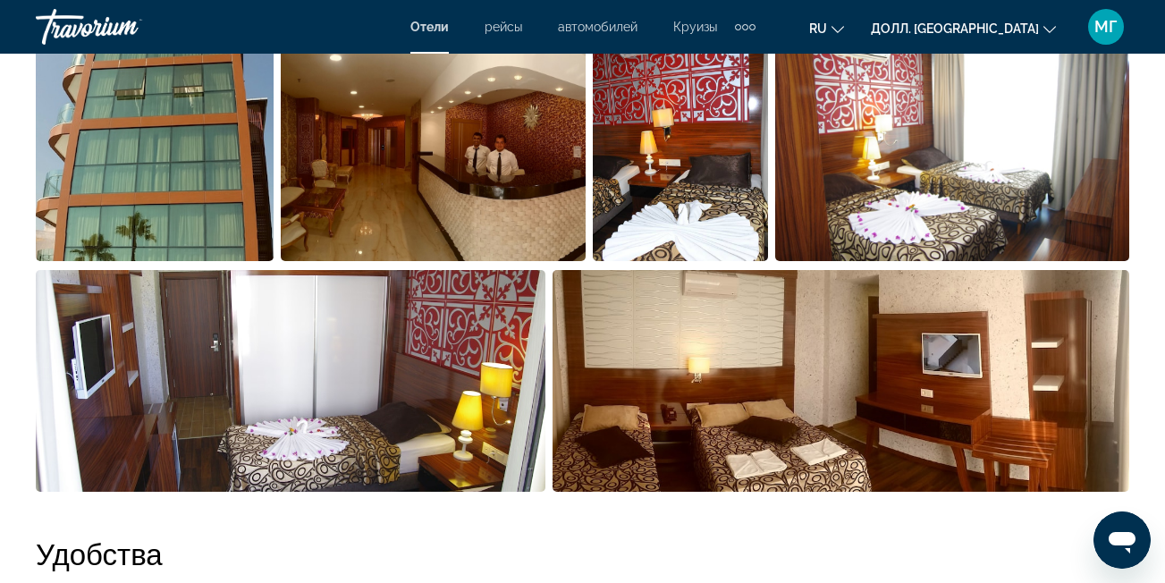
scroll to position [1131, 0]
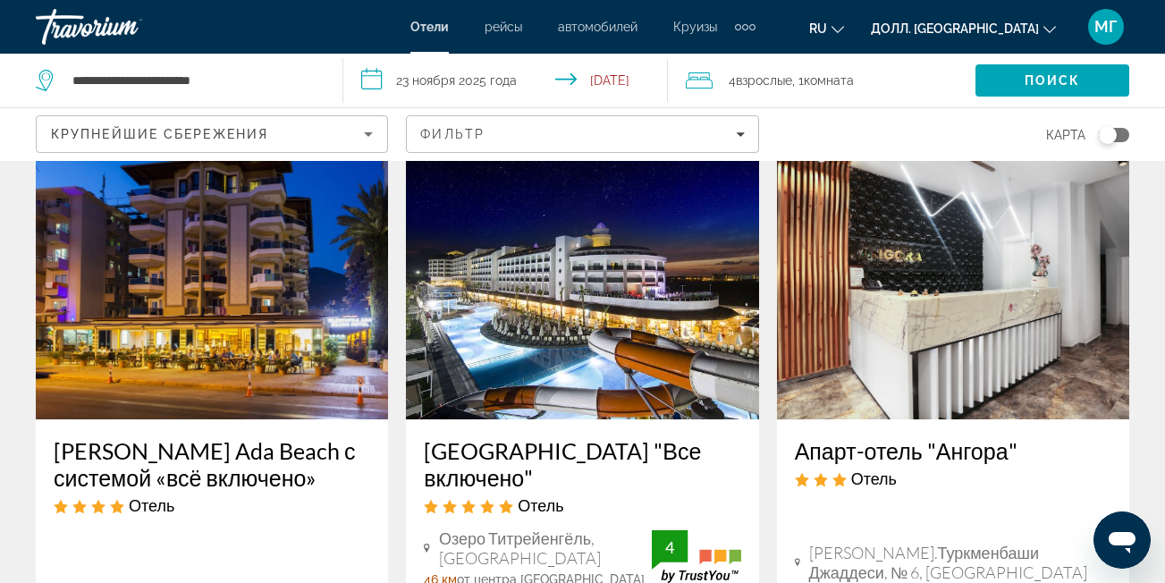
scroll to position [931, 0]
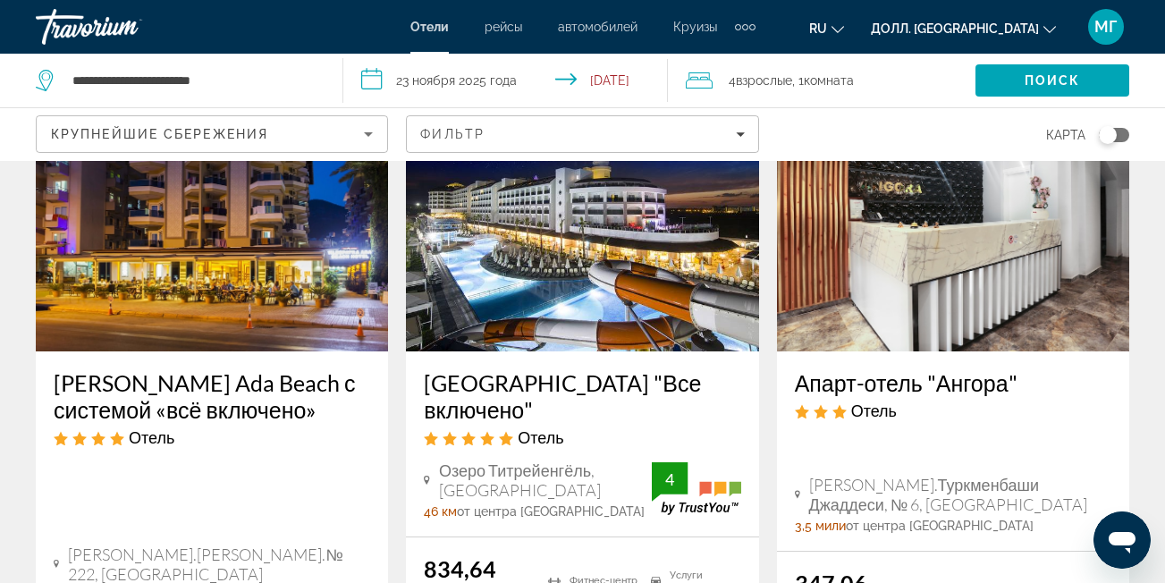
drag, startPoint x: 419, startPoint y: 364, endPoint x: 636, endPoint y: 386, distance: 217.5
click at [636, 386] on div "[GEOGRAPHIC_DATA] "Все включено" Отель Озеро [GEOGRAPHIC_DATA], Манавгат 46 км …" at bounding box center [582, 443] width 352 height 185
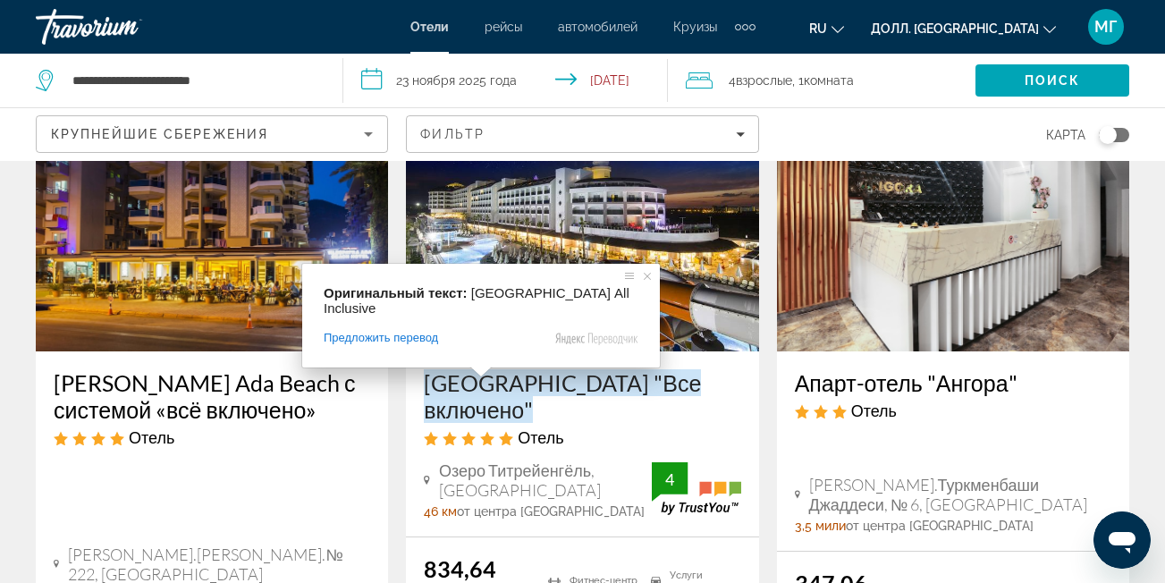
click at [466, 383] on ya-tr-span "[GEOGRAPHIC_DATA] "Все включено"" at bounding box center [562, 396] width 277 height 54
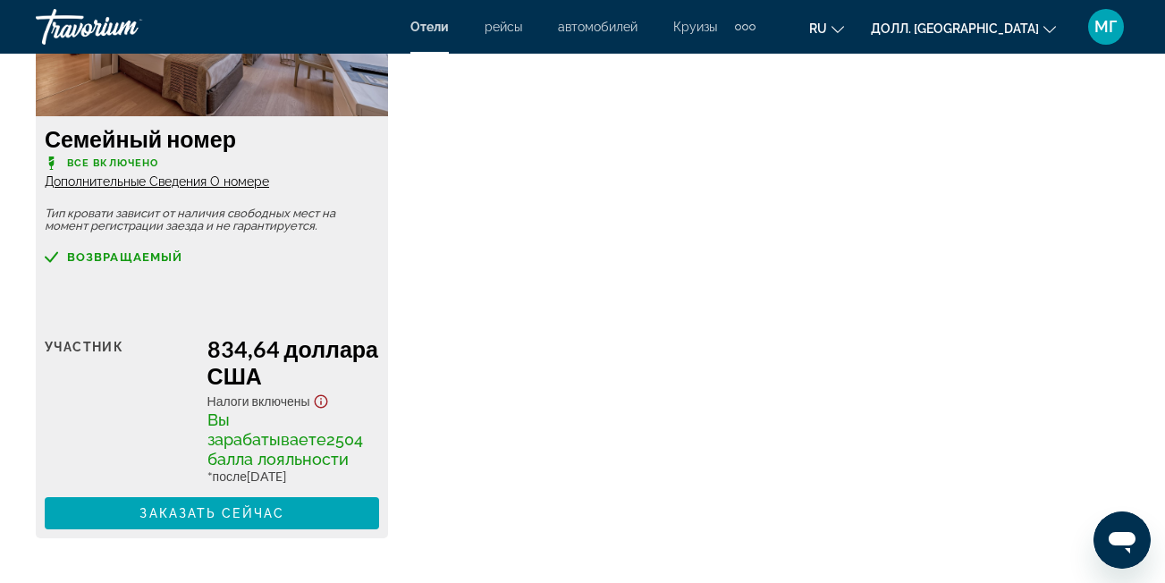
scroll to position [2957, 0]
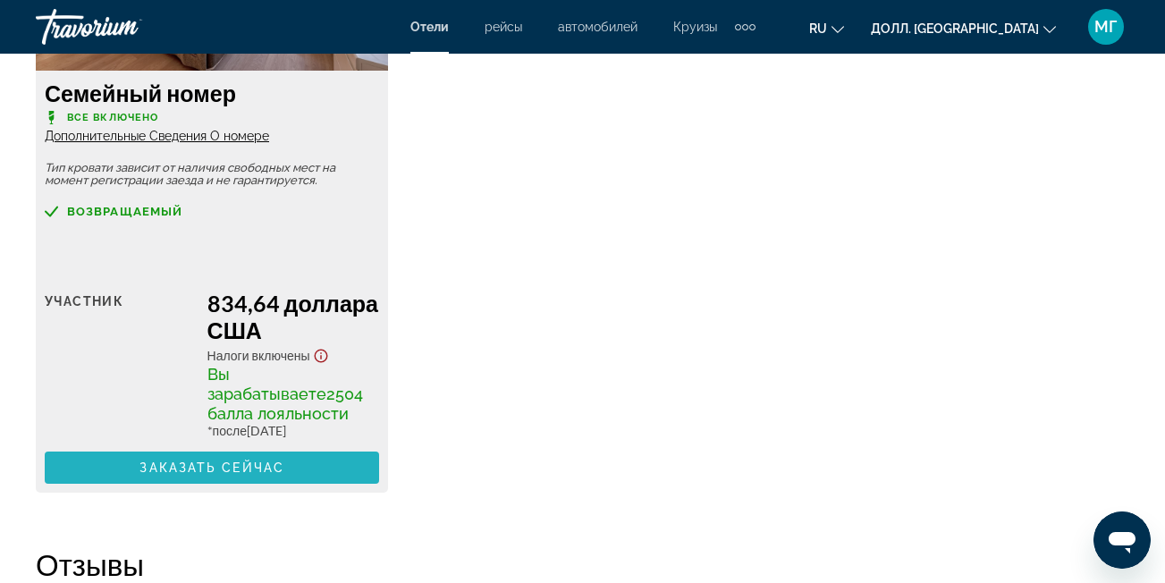
click at [214, 459] on span "Основное содержание" at bounding box center [212, 467] width 334 height 43
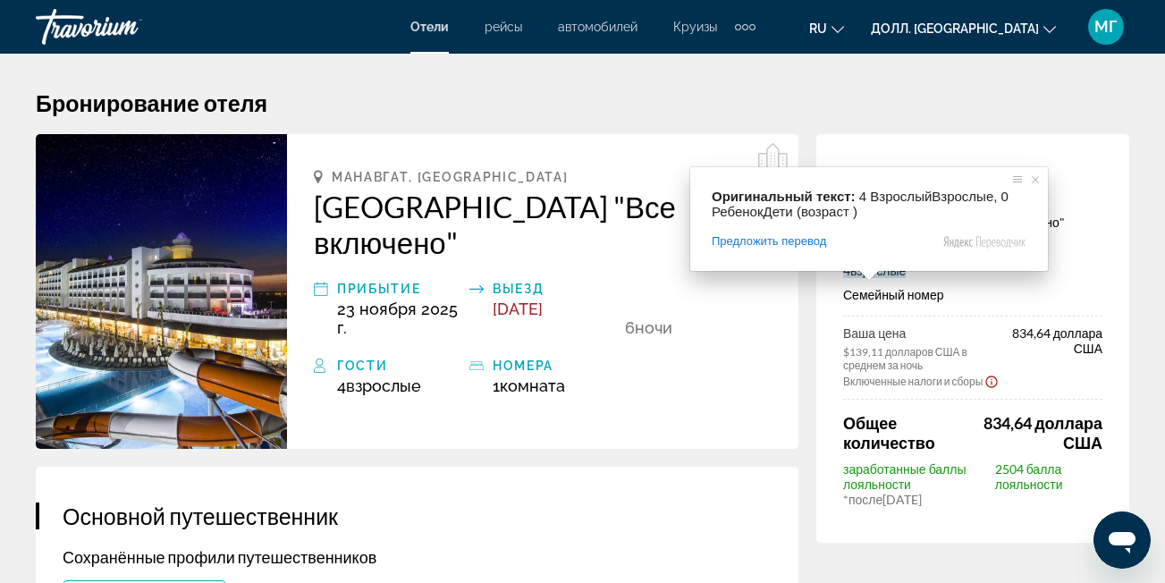
click at [864, 278] on ya-tr-span "Взрослые" at bounding box center [877, 270] width 55 height 15
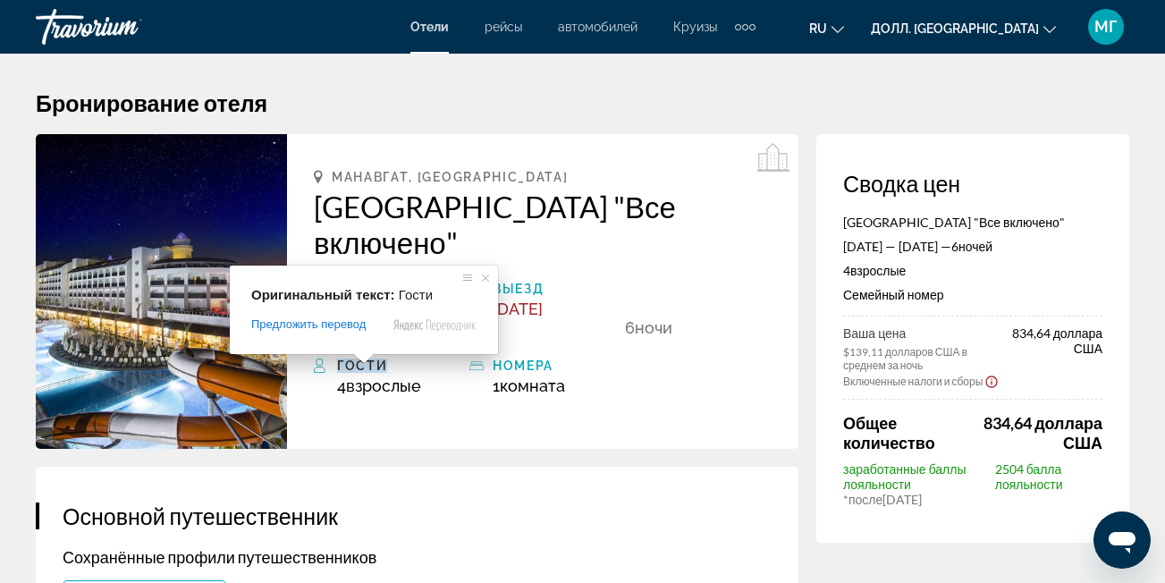
click at [366, 361] on body "Перейти к основному содержанию Отели рейсы автомобилей Круизы деятельность Отел…" at bounding box center [582, 291] width 1165 height 583
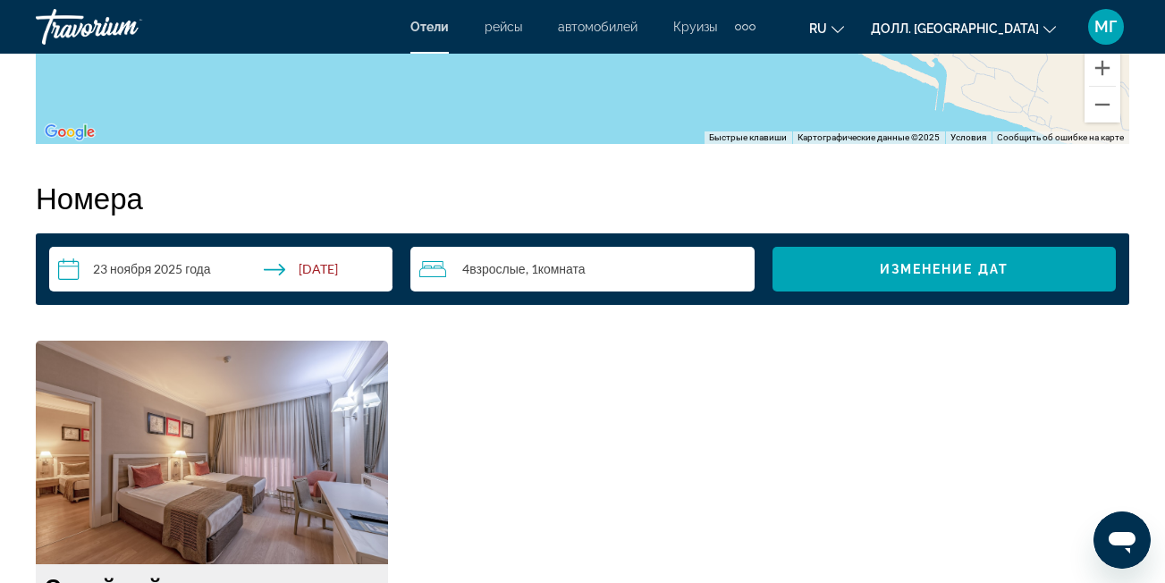
scroll to position [2434, 0]
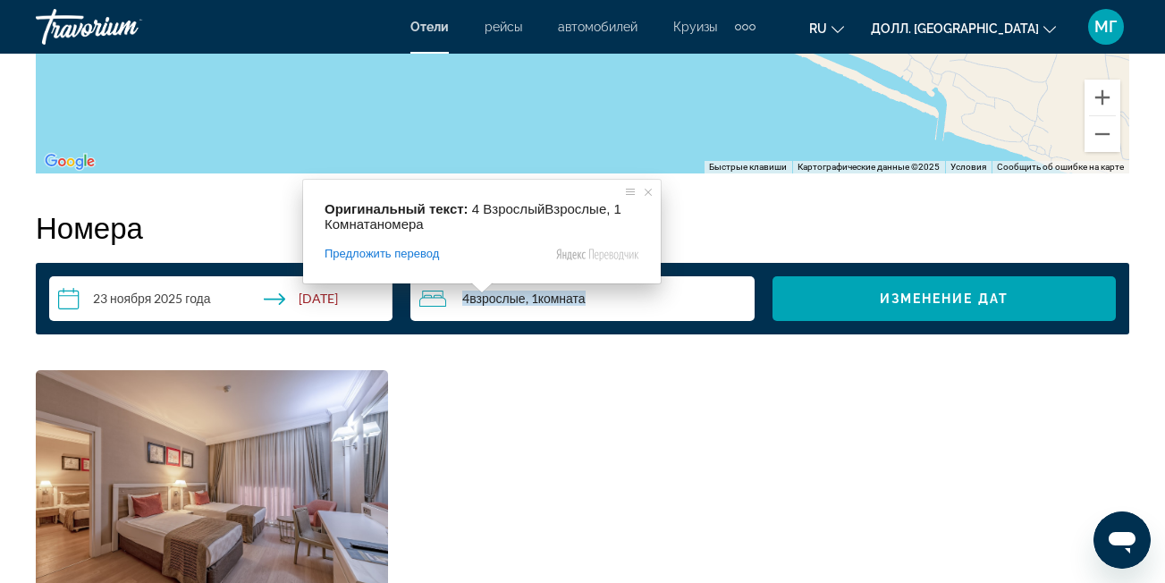
click at [462, 300] on ya-tr-span "4" at bounding box center [465, 298] width 7 height 15
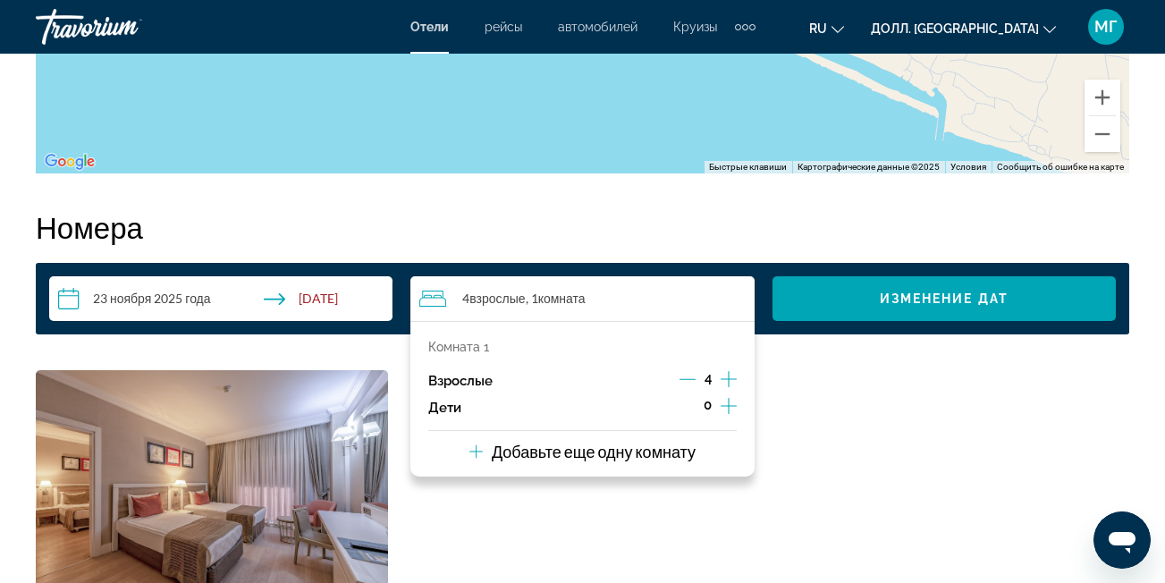
click at [686, 375] on icon "Уменьшающийся возраст взрослых" at bounding box center [687, 379] width 16 height 16
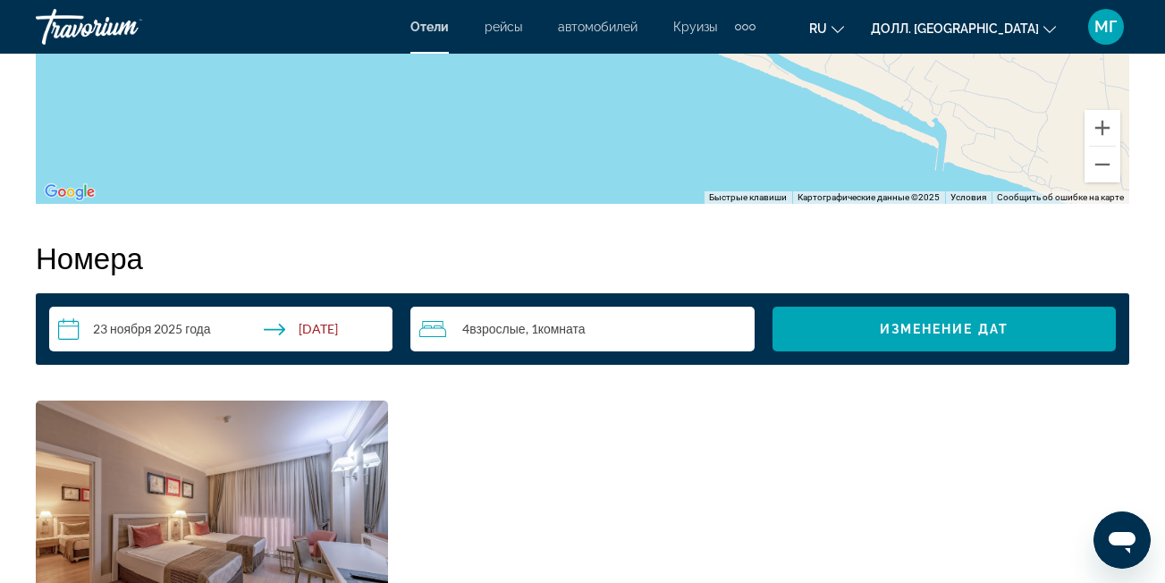
scroll to position [2389, 0]
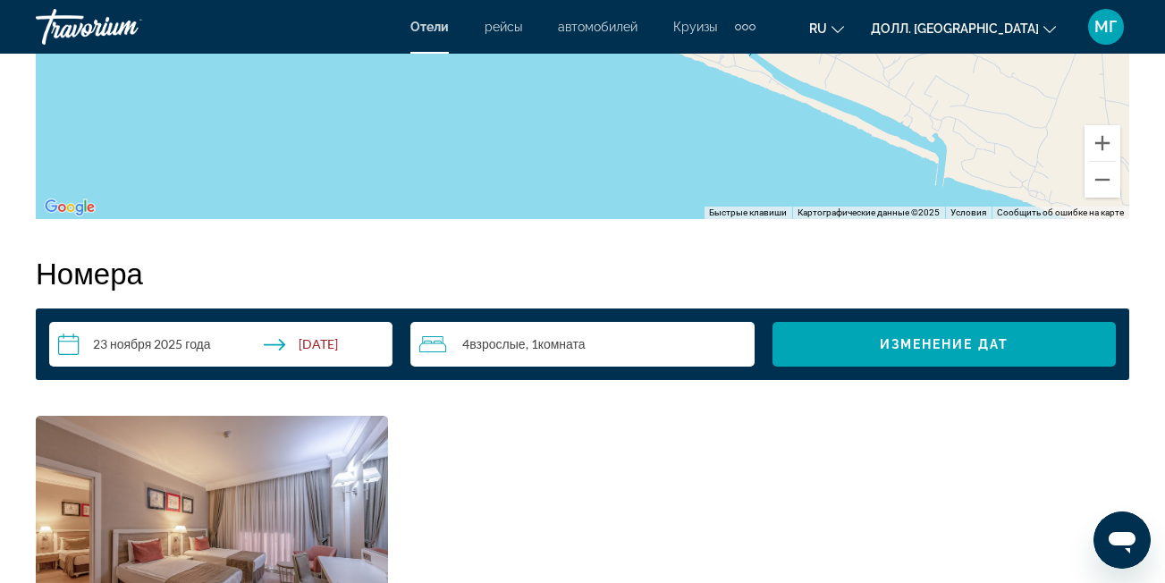
click at [447, 333] on div "4 Взрослый Взрослые , 1 Комната номера" at bounding box center [586, 343] width 334 height 21
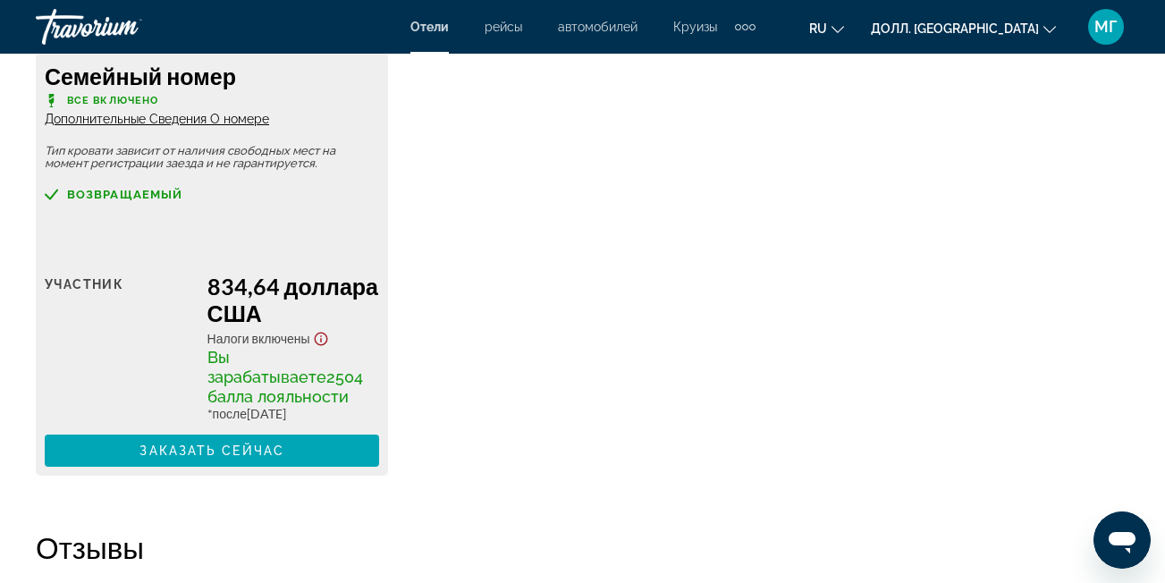
scroll to position [3064, 0]
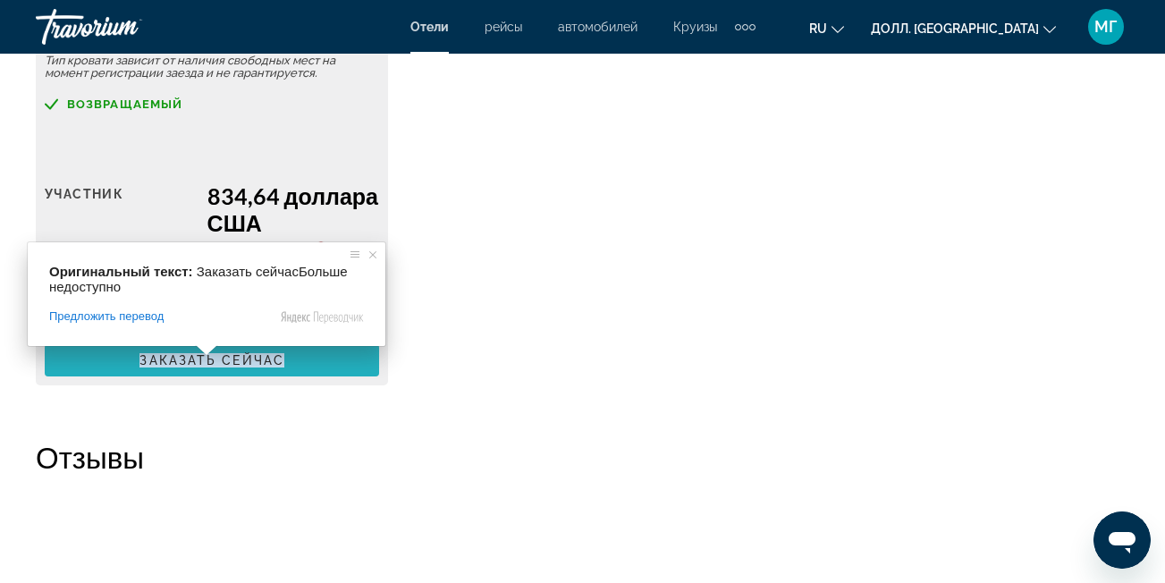
click at [206, 364] on ya-tr-span "Заказать сейчас" at bounding box center [211, 360] width 145 height 14
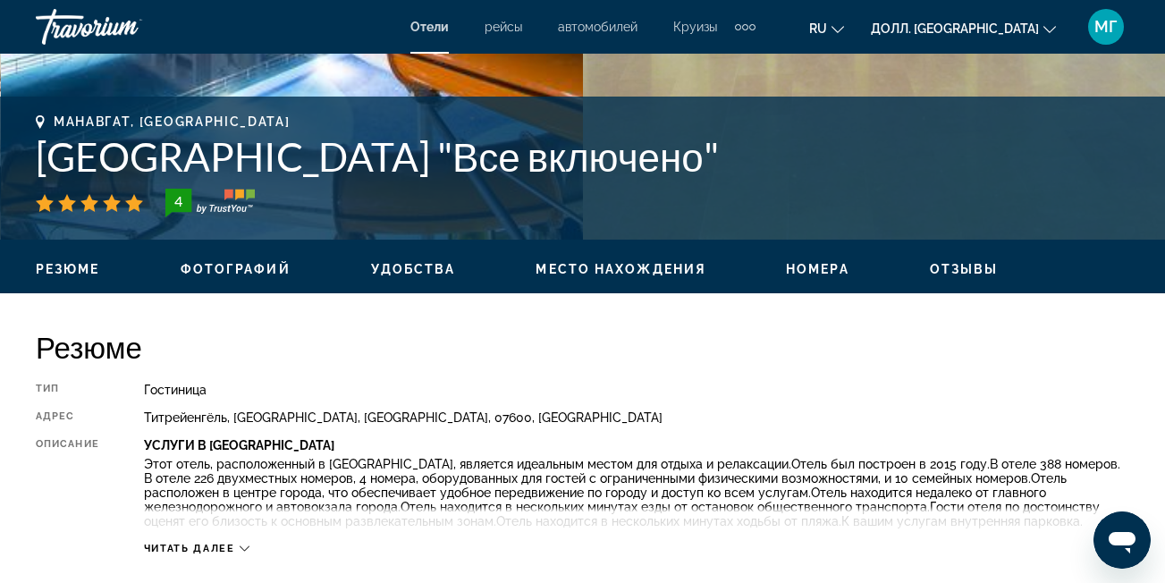
scroll to position [634, 0]
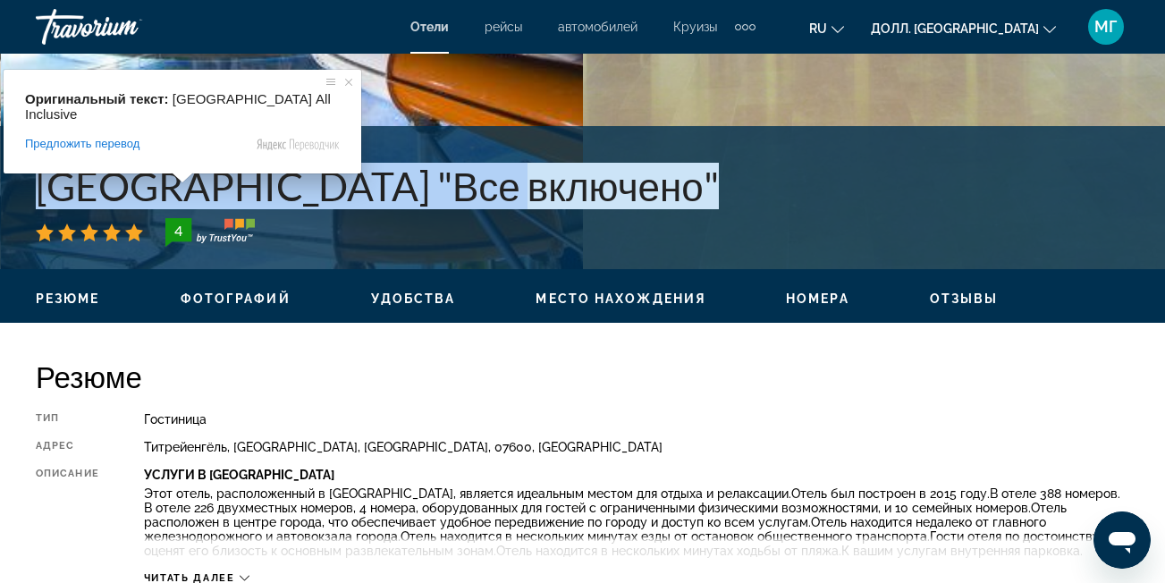
drag, startPoint x: 439, startPoint y: 181, endPoint x: 48, endPoint y: 184, distance: 390.7
click at [48, 184] on ya-tr-span "[GEOGRAPHIC_DATA] "Все включено"" at bounding box center [377, 186] width 683 height 46
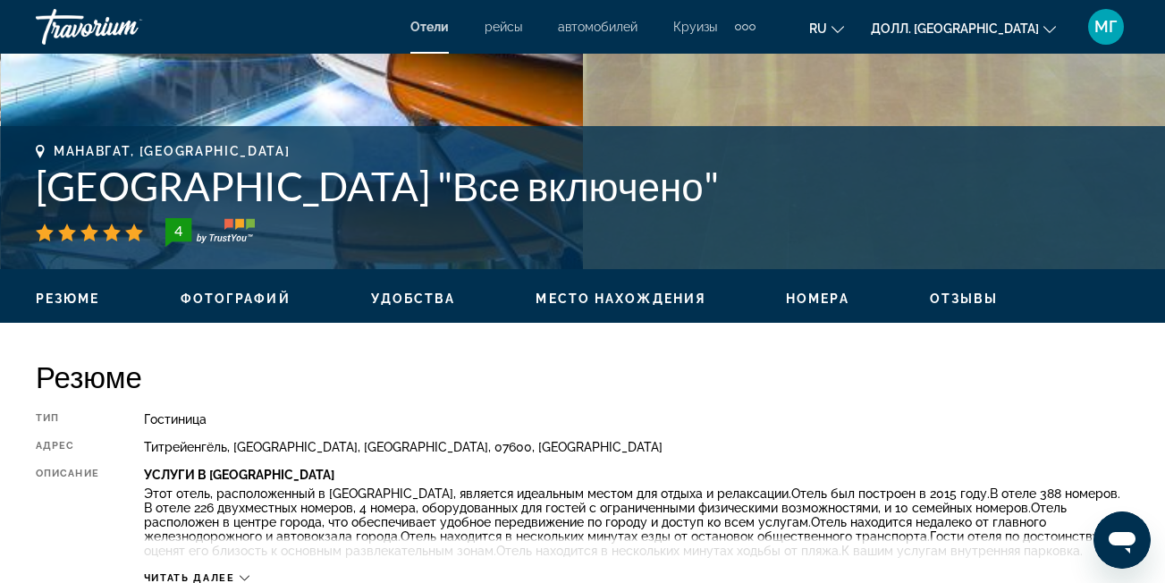
click at [471, 221] on div "4" at bounding box center [582, 232] width 1093 height 29
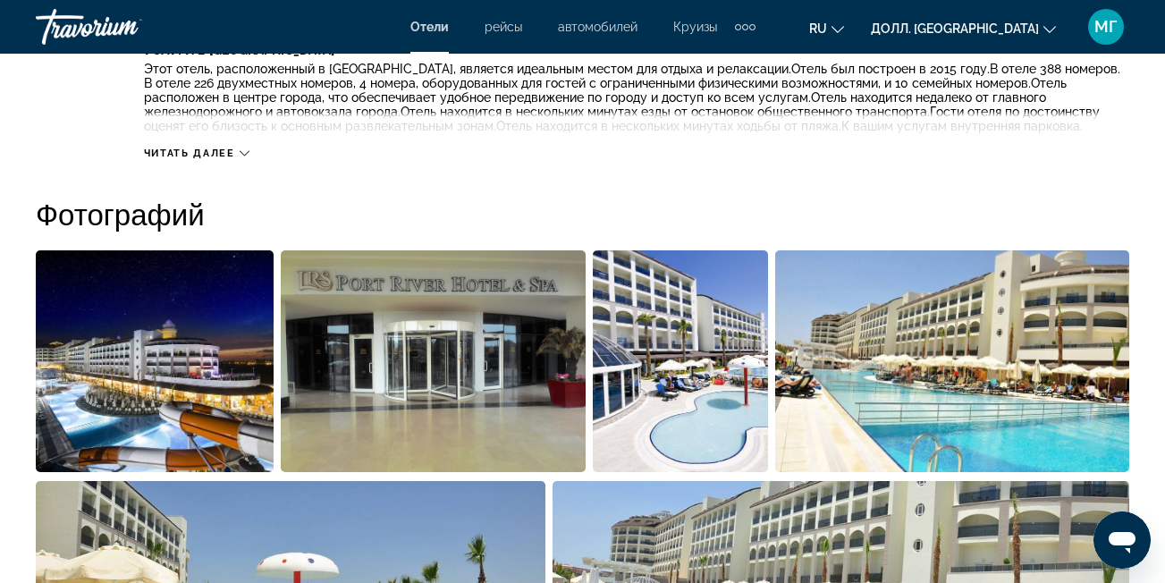
scroll to position [1081, 0]
